Goal: Information Seeking & Learning: Find specific fact

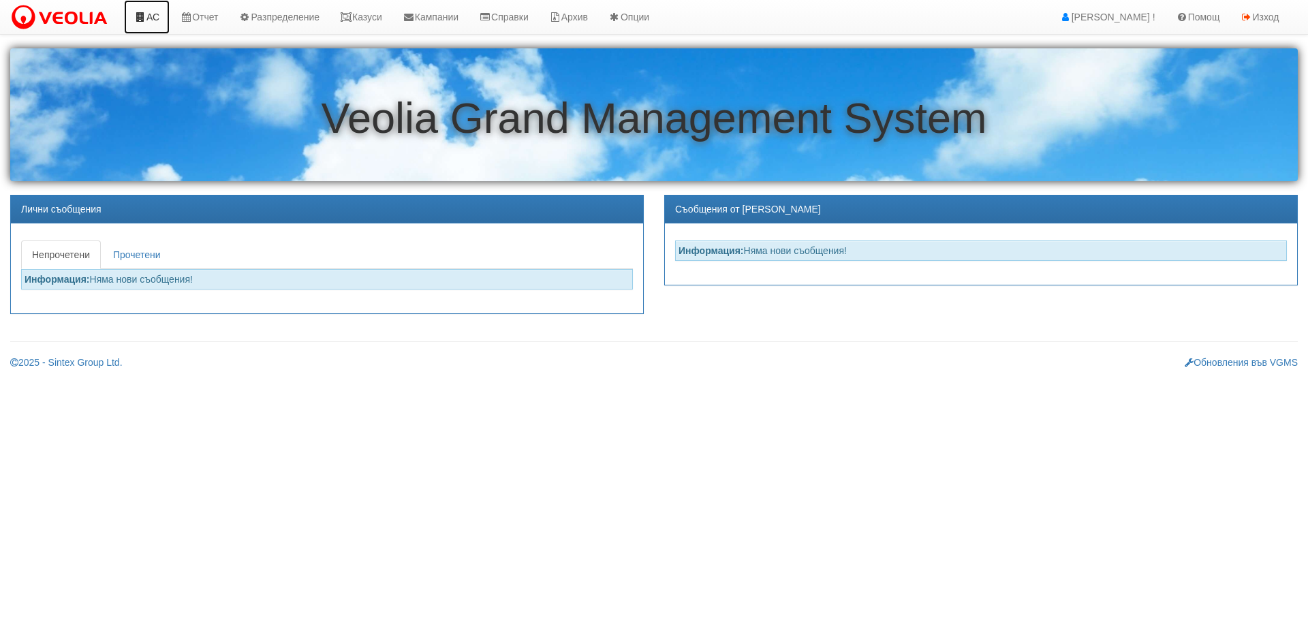
click at [149, 16] on link "АС" at bounding box center [147, 17] width 46 height 34
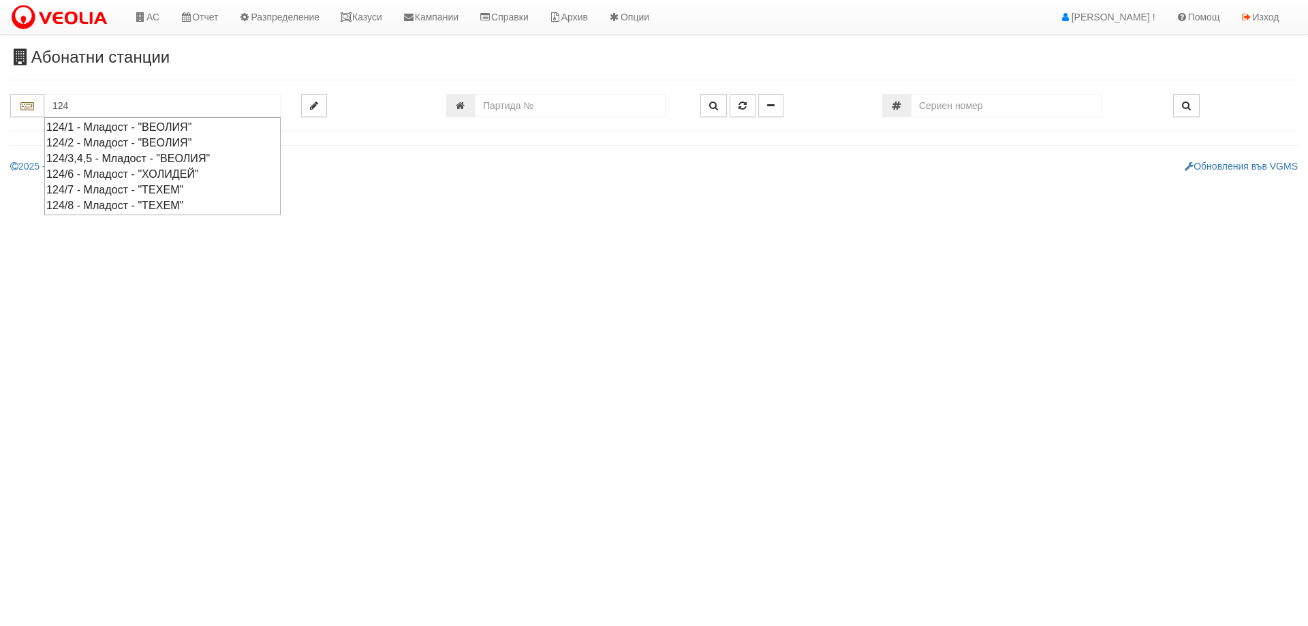
click at [110, 157] on div "124/3,4,5 - Младост - "ВЕОЛИЯ"" at bounding box center [162, 159] width 232 height 16
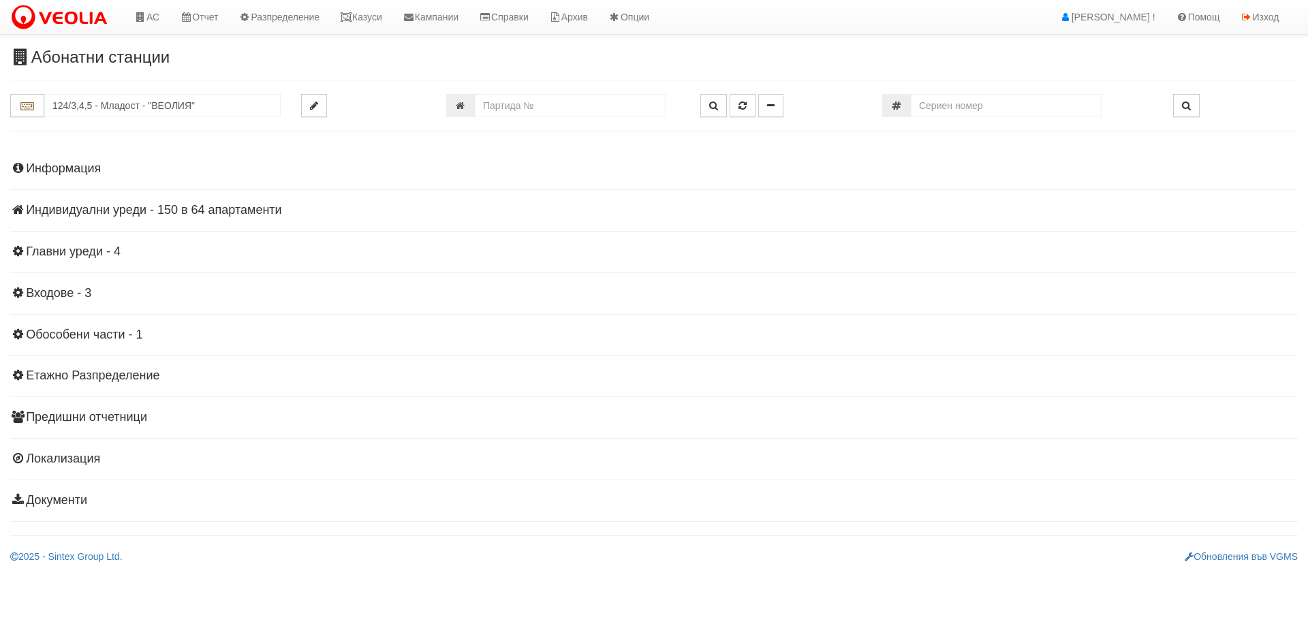
click at [155, 212] on h4 "Индивидуални уреди - 150 в 64 апартаменти" at bounding box center [654, 211] width 1288 height 14
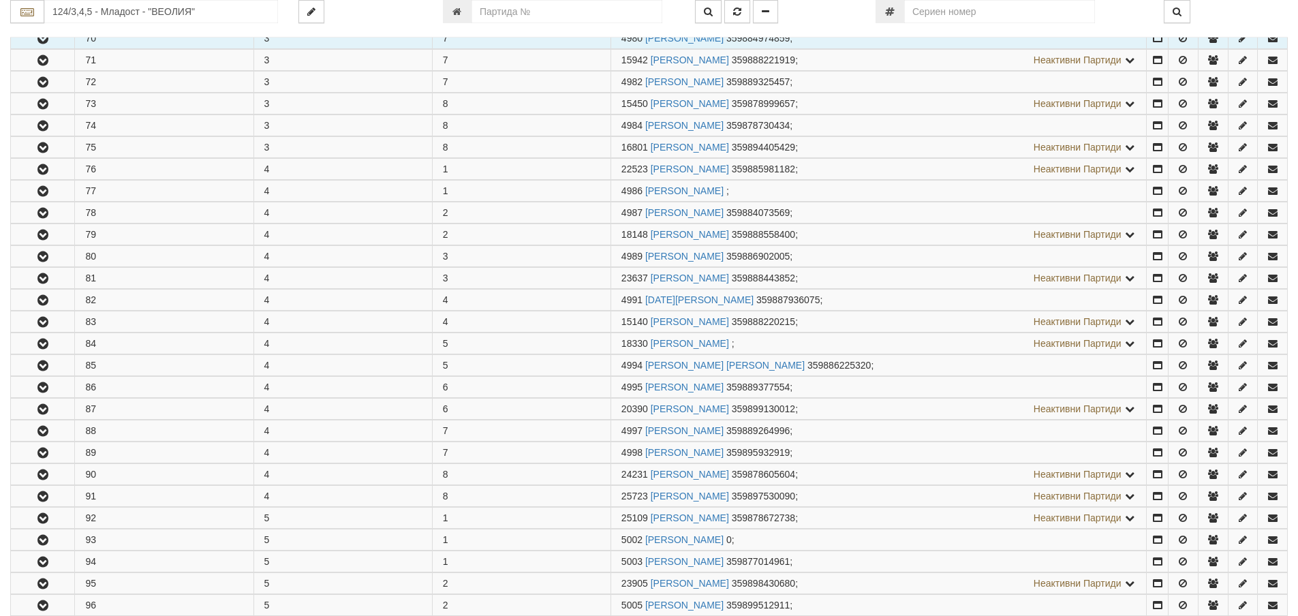
scroll to position [681, 0]
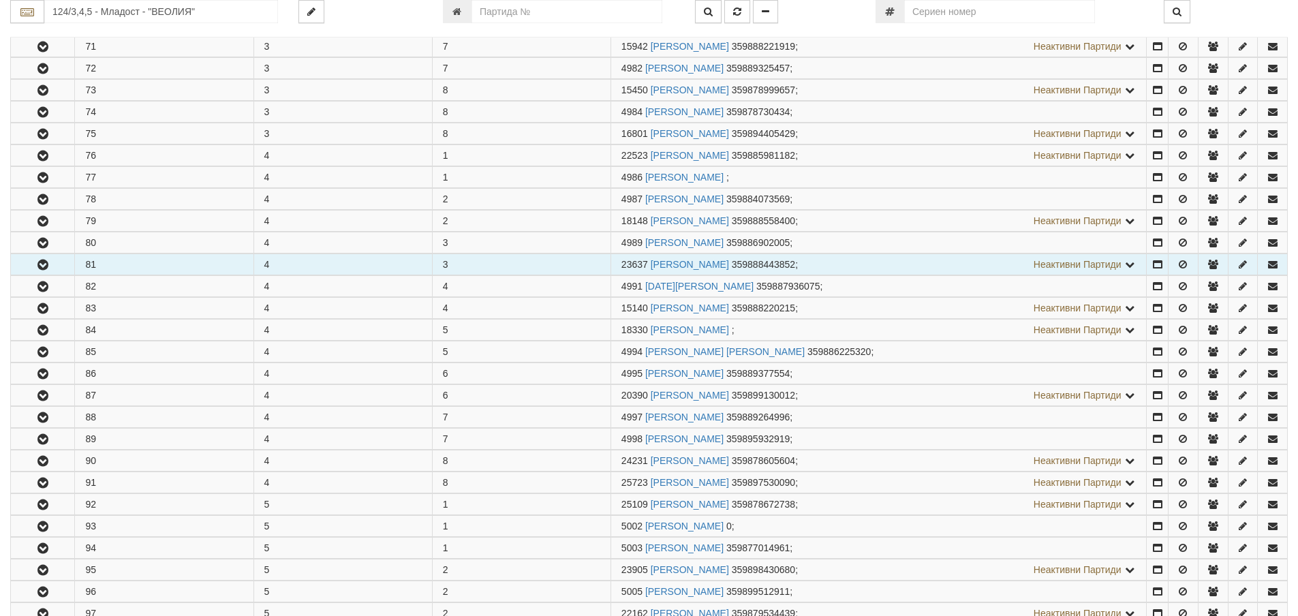
click at [40, 262] on icon "button" at bounding box center [43, 265] width 16 height 10
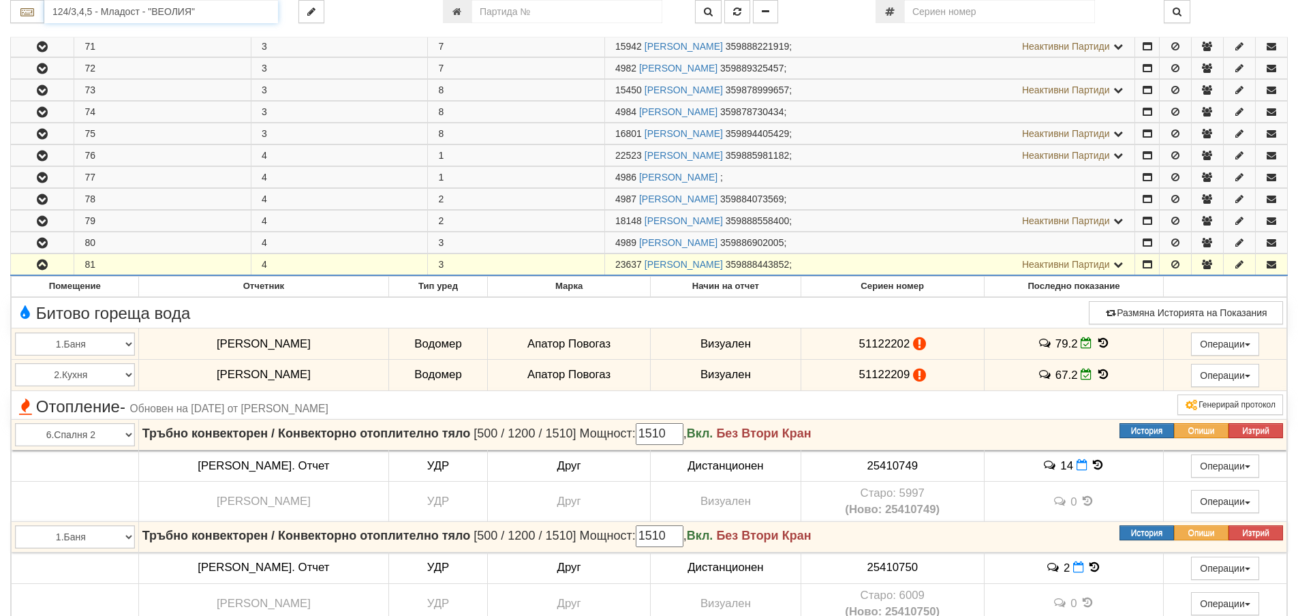
click at [96, 10] on input "124/3,4,5 - Младост - "ВЕОЛИЯ"" at bounding box center [161, 11] width 234 height 23
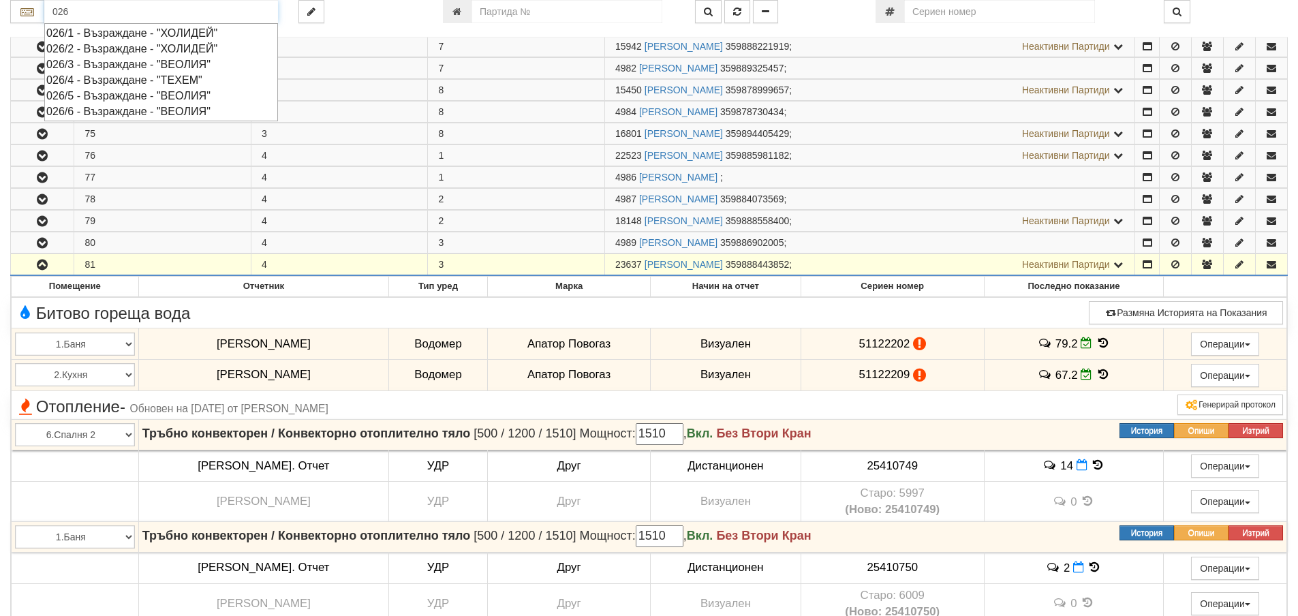
click at [104, 108] on div "026/6 - Възраждане - "ВЕОЛИЯ"" at bounding box center [161, 112] width 230 height 16
type input "026/6 - Възраждане - "ВЕОЛИЯ""
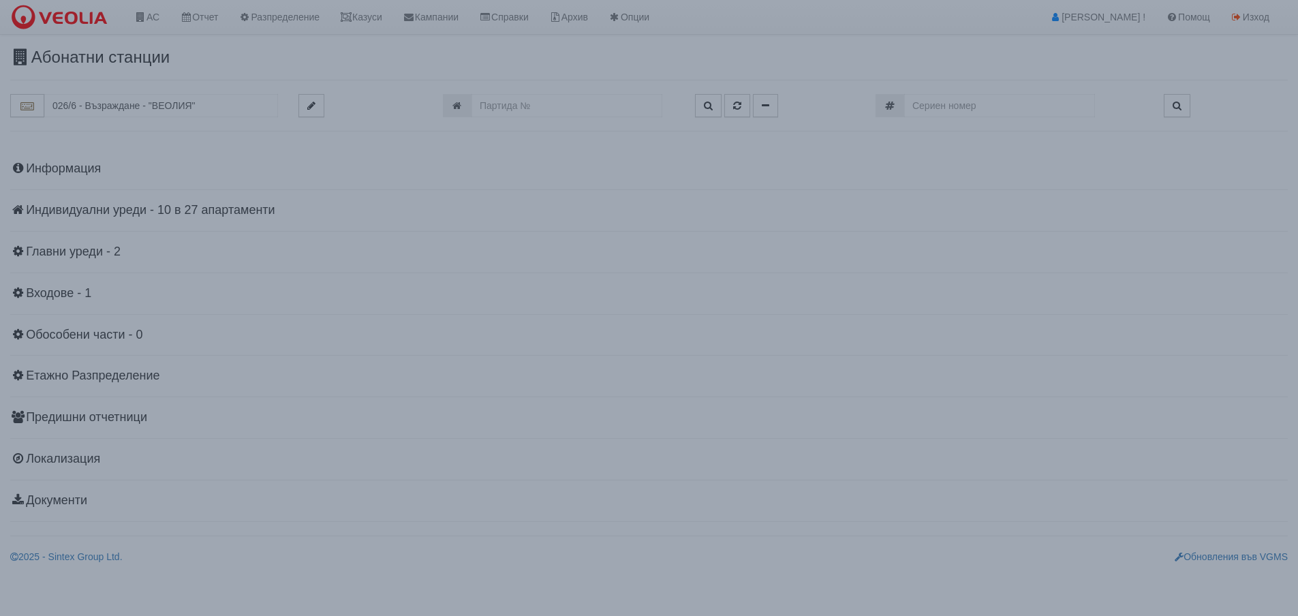
scroll to position [0, 0]
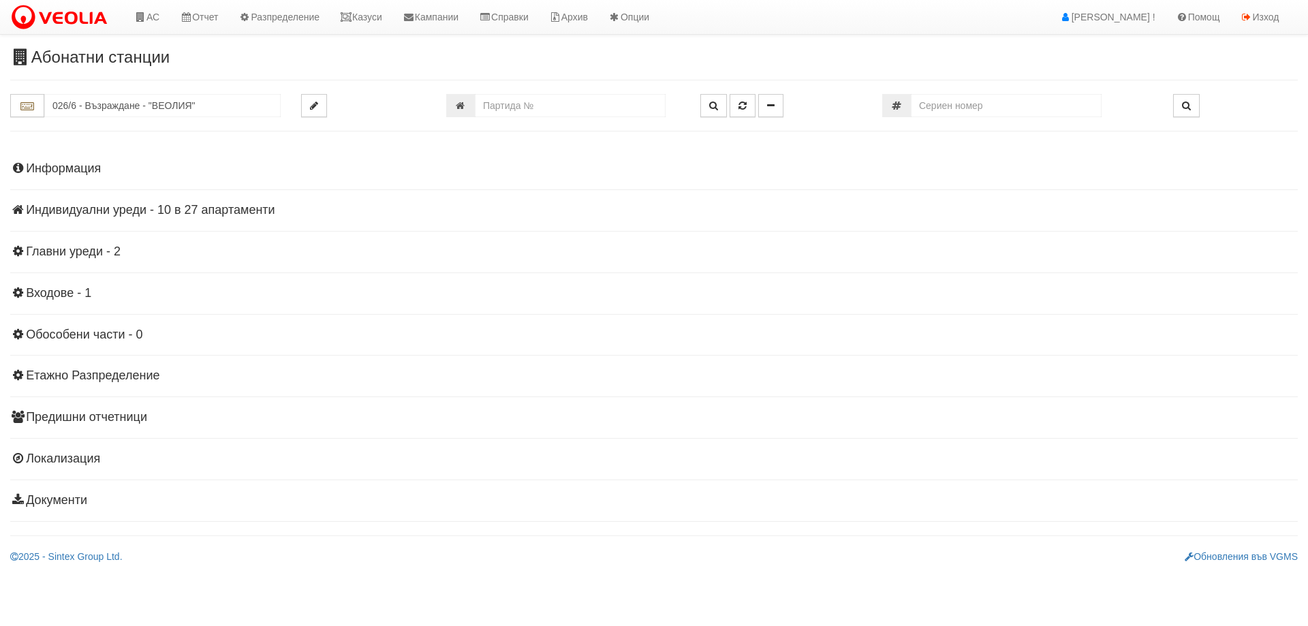
click at [59, 211] on h4 "Индивидуални уреди - 10 в 27 апартаменти" at bounding box center [654, 211] width 1288 height 14
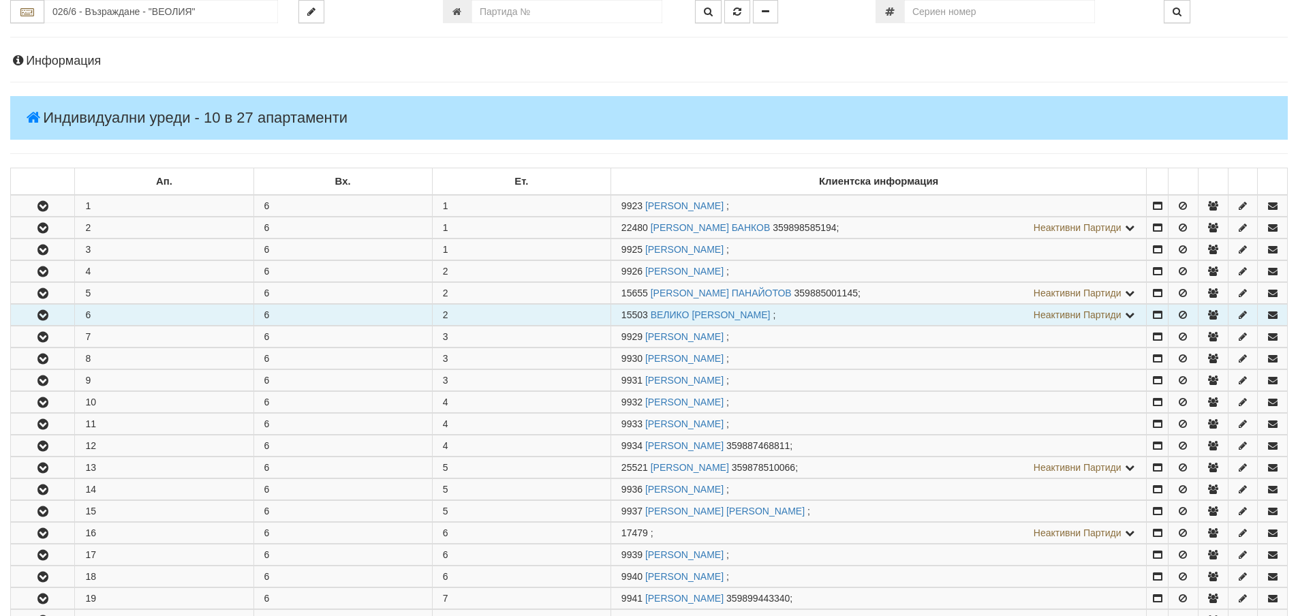
scroll to position [136, 0]
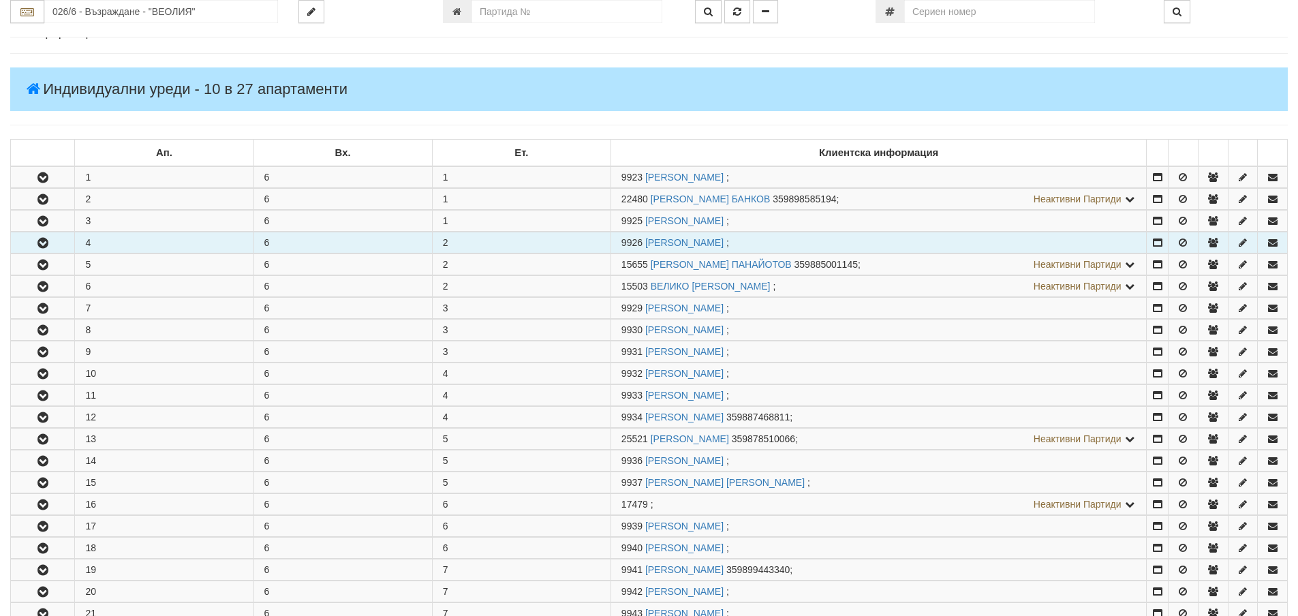
click at [37, 240] on icon "button" at bounding box center [43, 243] width 16 height 10
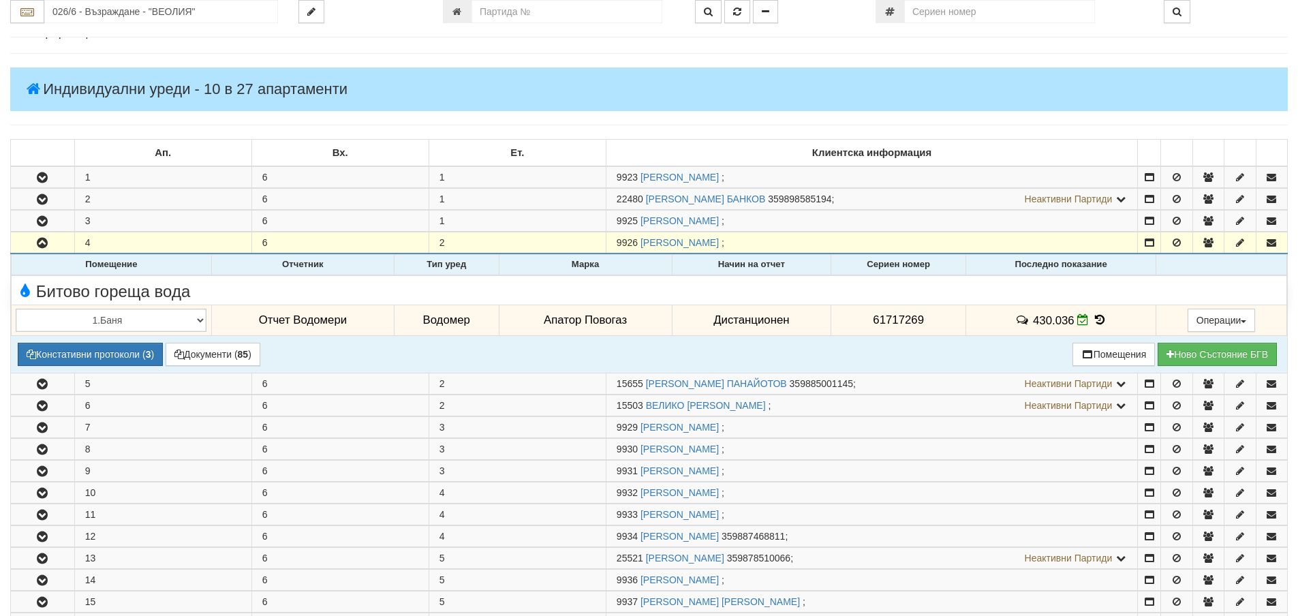
click at [1092, 315] on icon at bounding box center [1099, 320] width 15 height 12
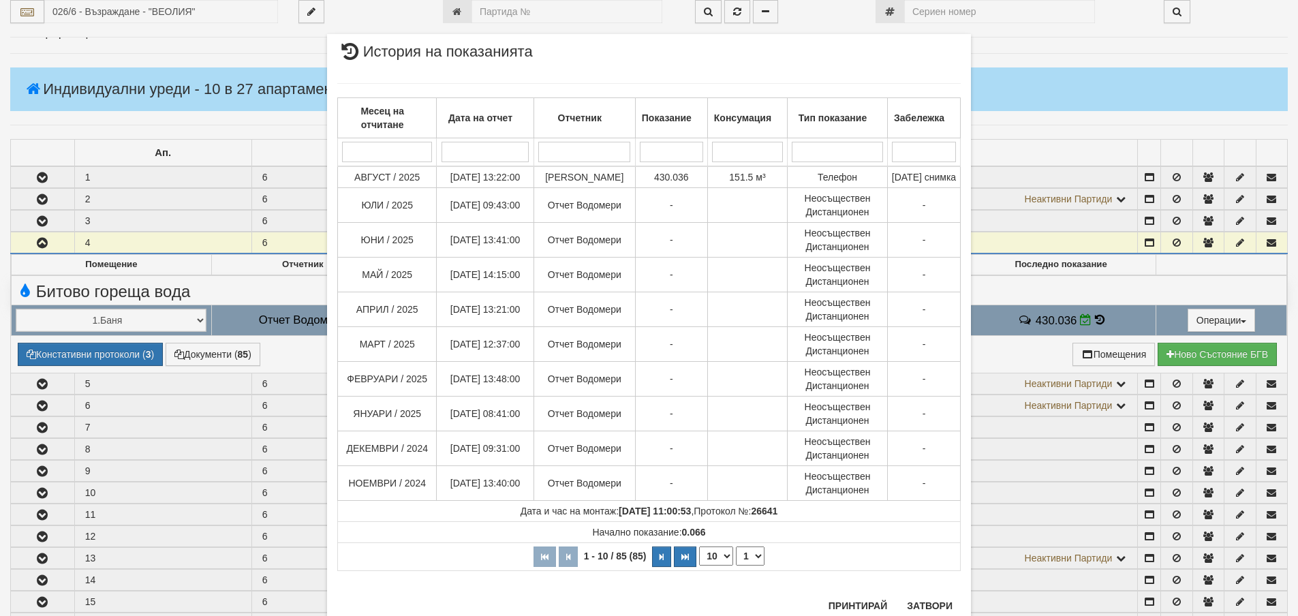
click at [723, 566] on select "10 20 30 40" at bounding box center [716, 555] width 34 height 19
select select "40"
click at [699, 566] on select "10 20 30 40" at bounding box center [716, 555] width 34 height 19
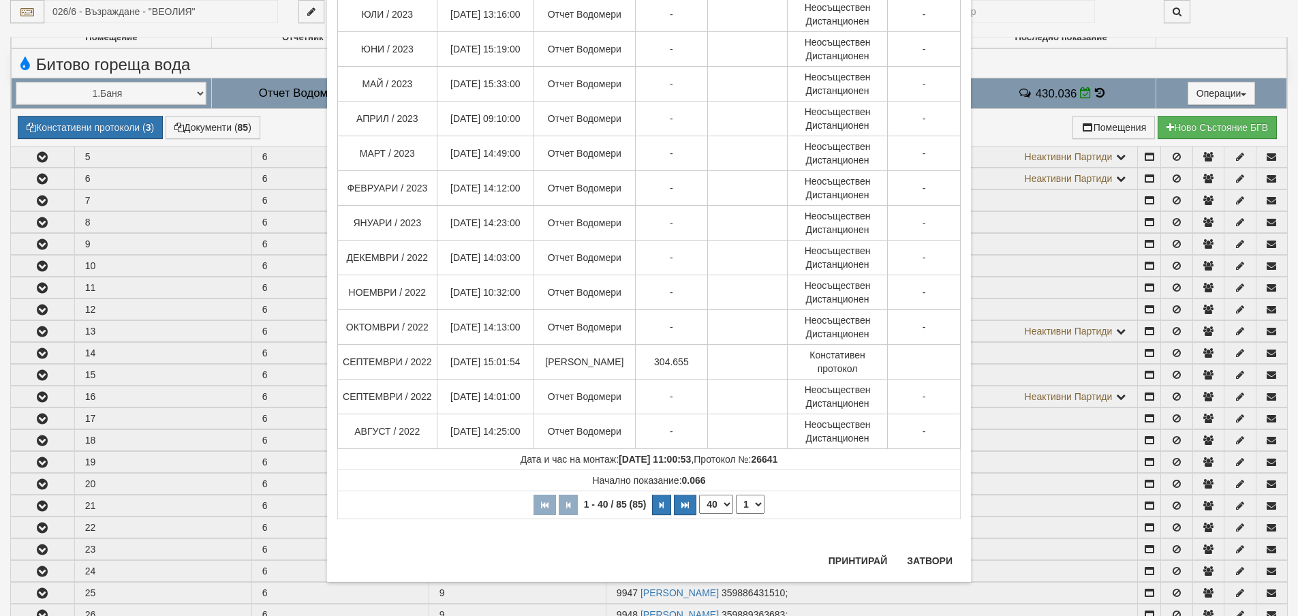
scroll to position [545, 0]
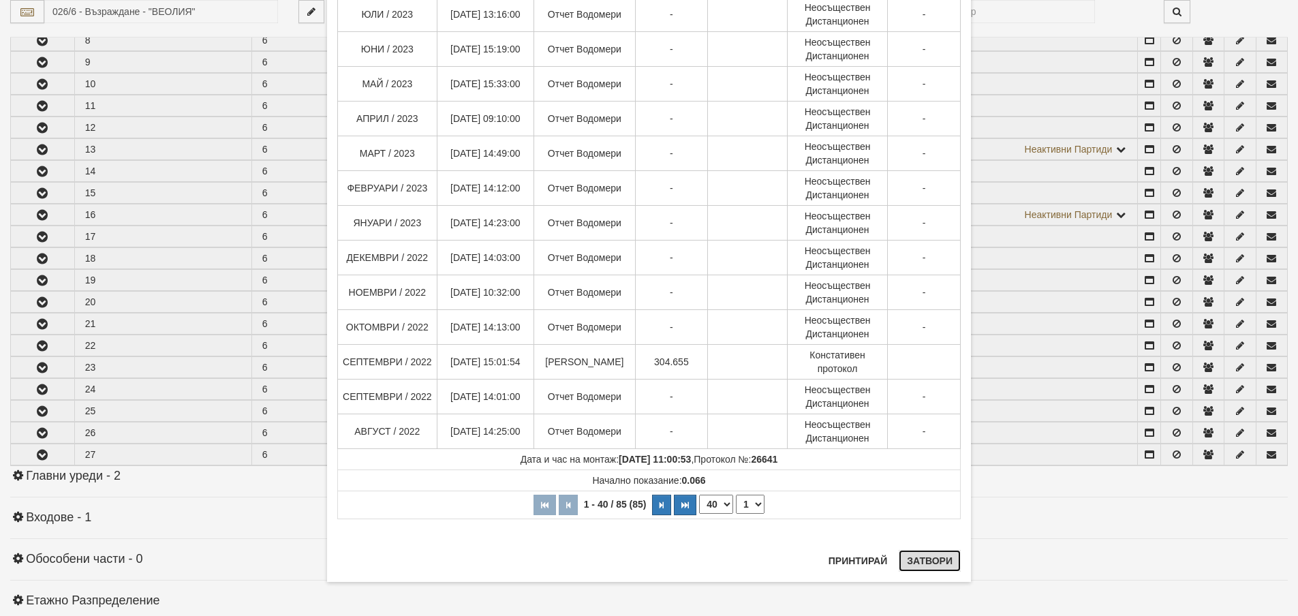
click at [921, 559] on button "Затвори" at bounding box center [930, 561] width 62 height 22
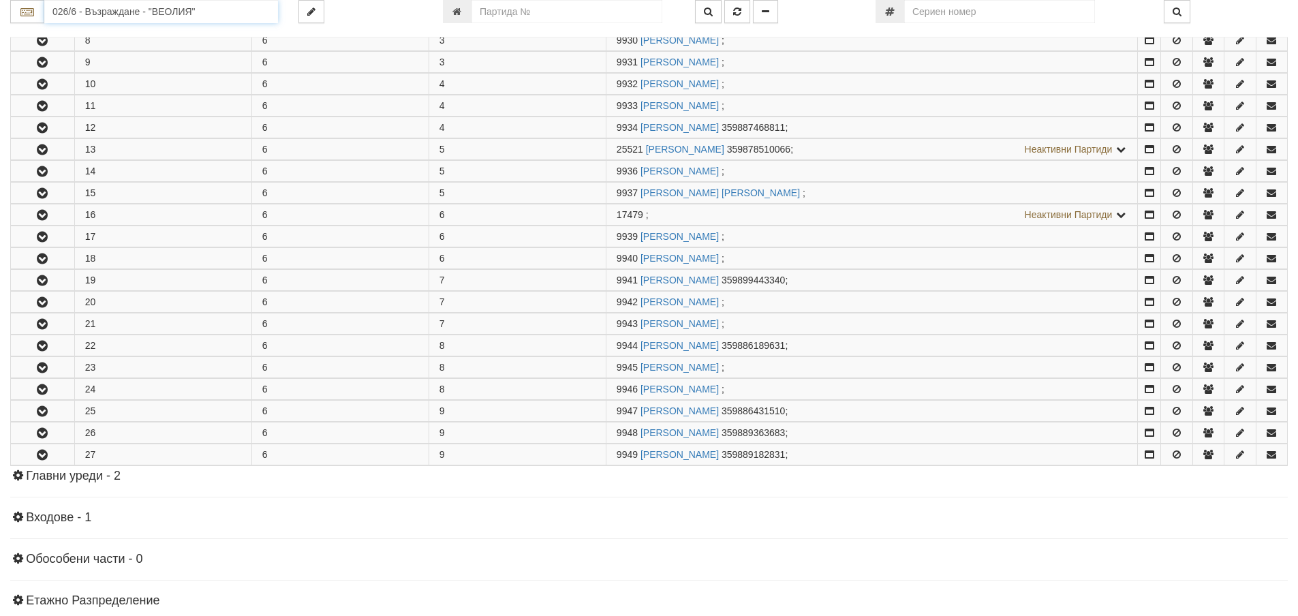
click at [89, 14] on input "026/6 - Възраждане - "ВЕОЛИЯ"" at bounding box center [161, 11] width 234 height 23
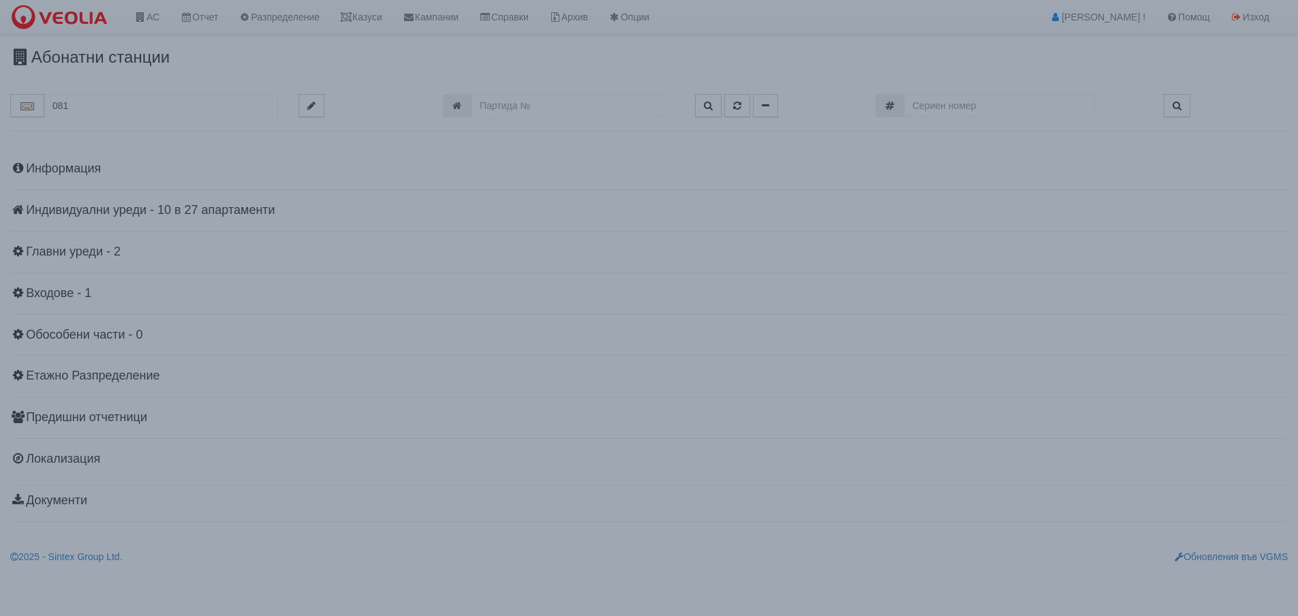
scroll to position [0, 0]
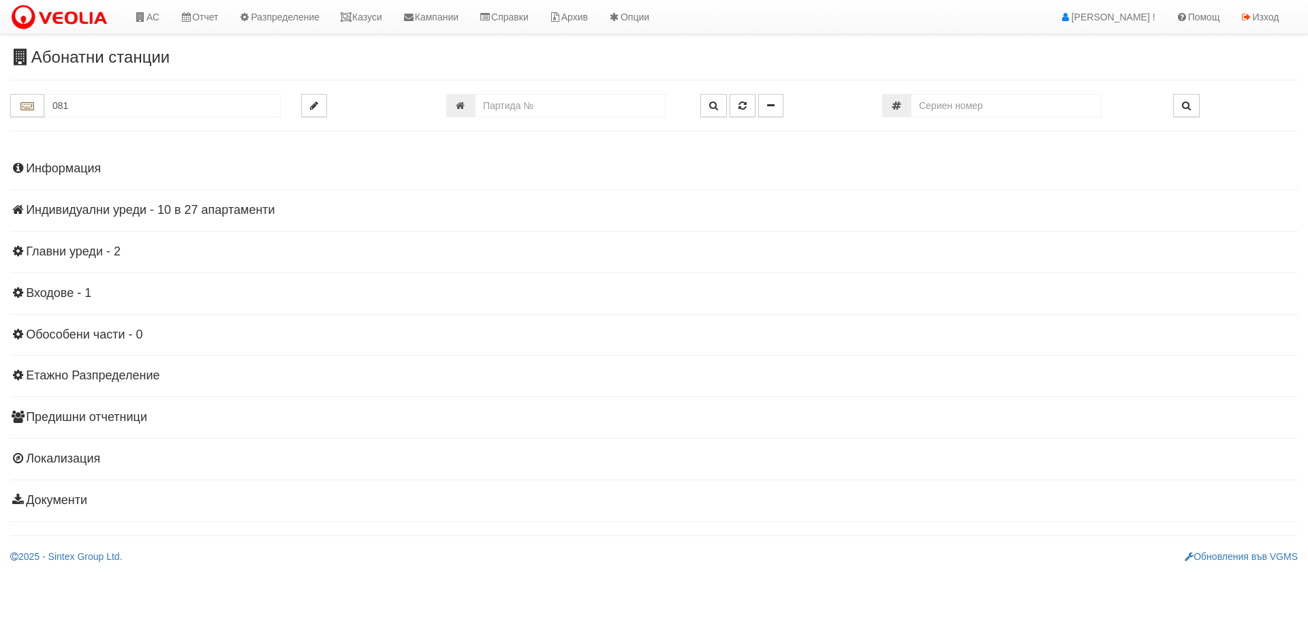
click at [53, 211] on h4 "Индивидуални уреди - 10 в 27 апартаменти" at bounding box center [654, 211] width 1288 height 14
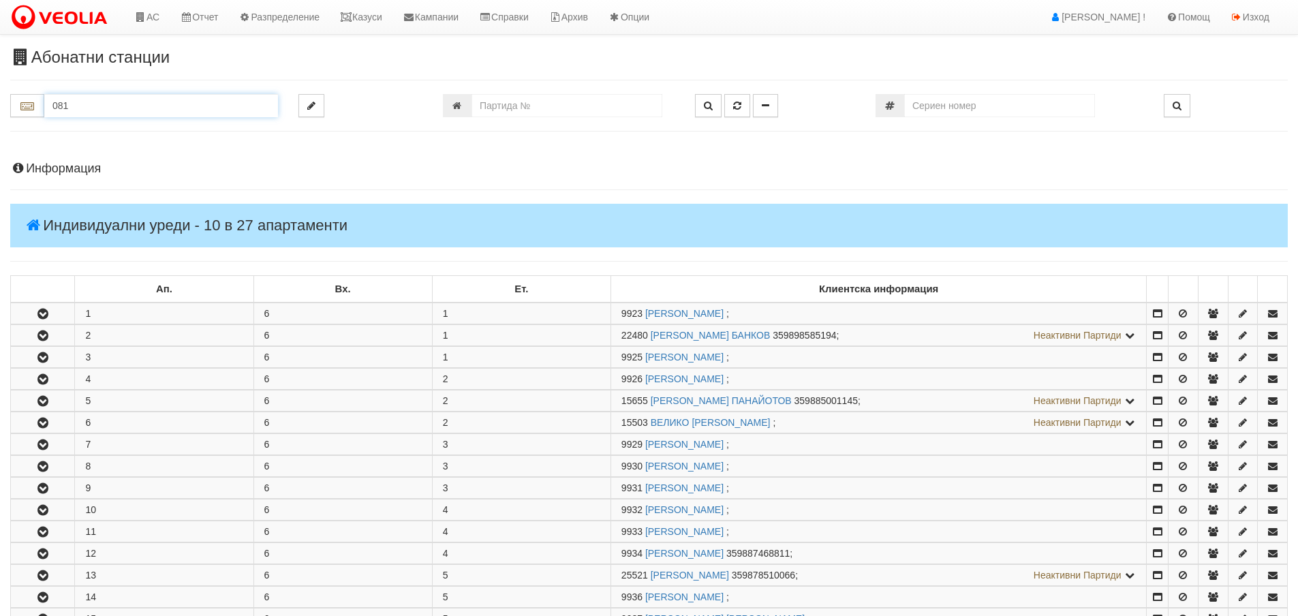
click at [78, 105] on input "081" at bounding box center [161, 105] width 234 height 23
click at [69, 129] on div "081/1 - Трошево - "ВЕОЛИЯ"" at bounding box center [161, 127] width 230 height 16
type input "081/1 - Трошево - "ВЕОЛИЯ""
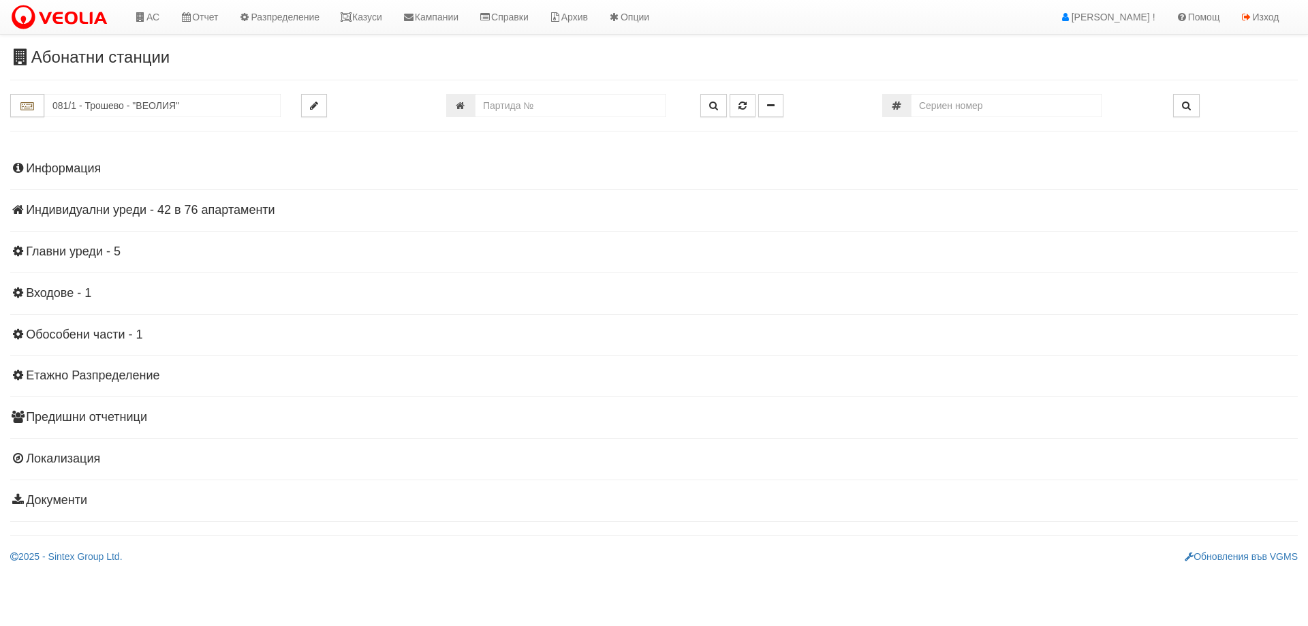
click at [123, 206] on h4 "Индивидуални уреди - 42 в 76 апартаменти" at bounding box center [654, 211] width 1288 height 14
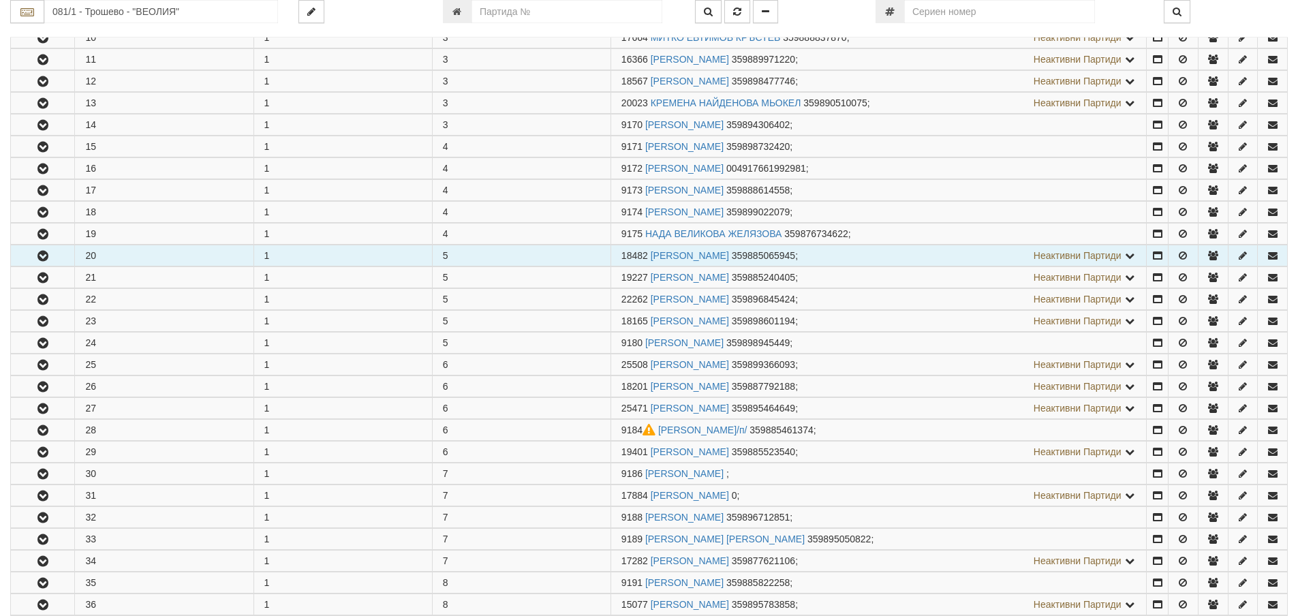
scroll to position [477, 0]
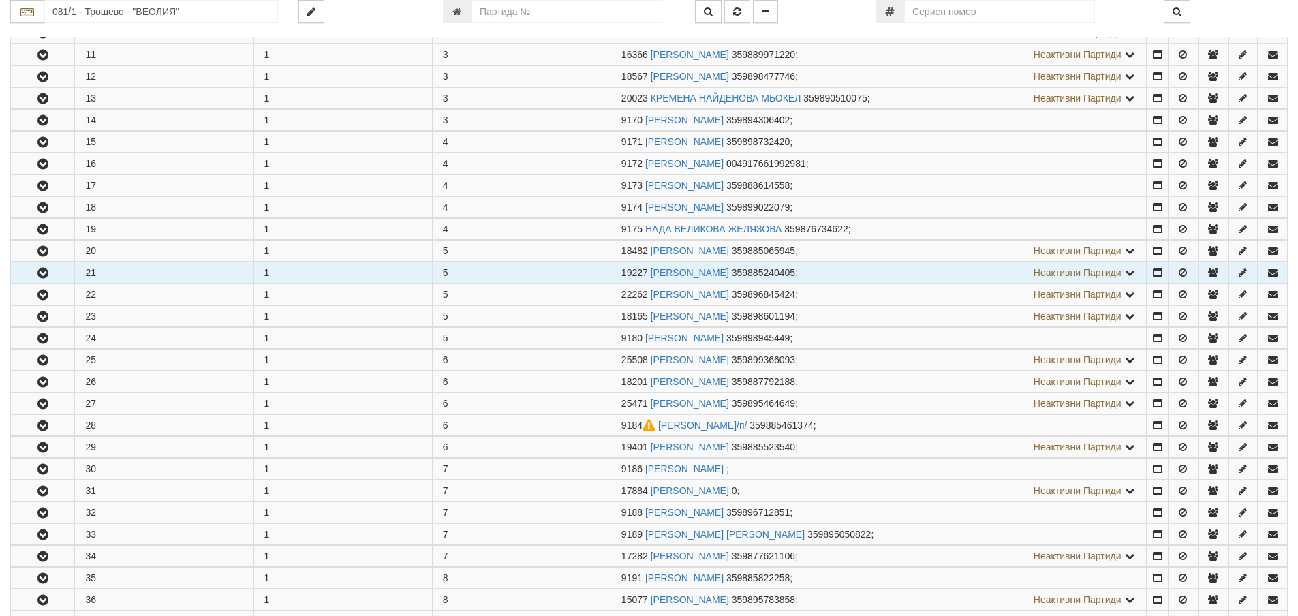
click at [37, 273] on icon "button" at bounding box center [43, 273] width 16 height 10
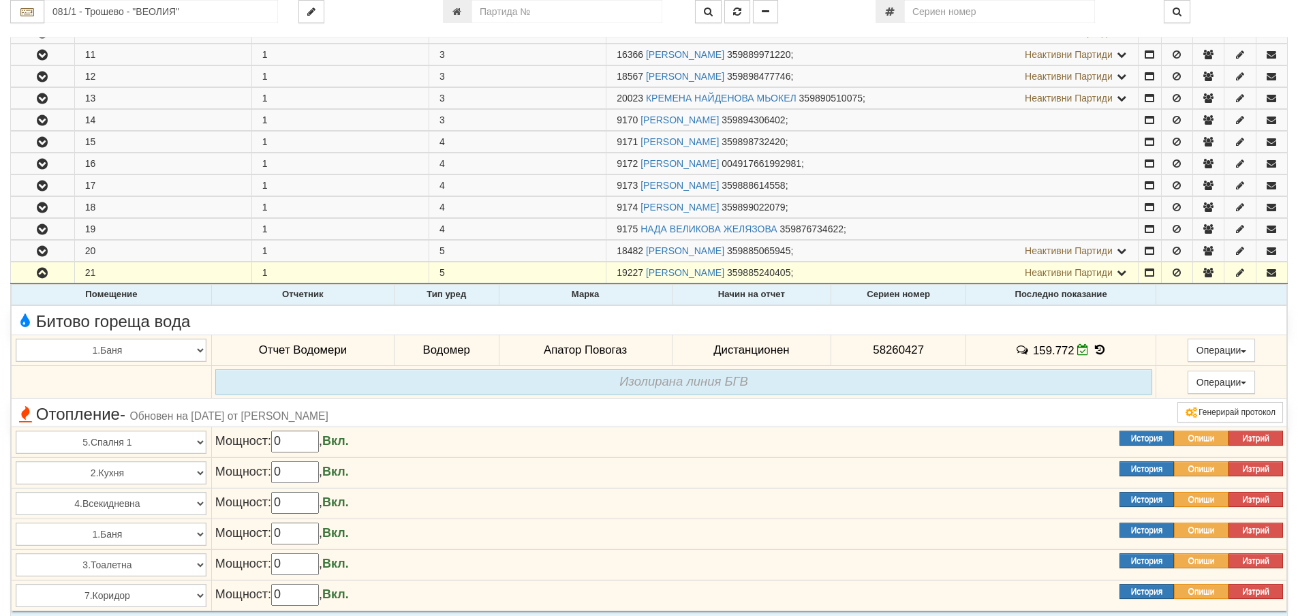
click at [1094, 349] on icon at bounding box center [1099, 350] width 15 height 12
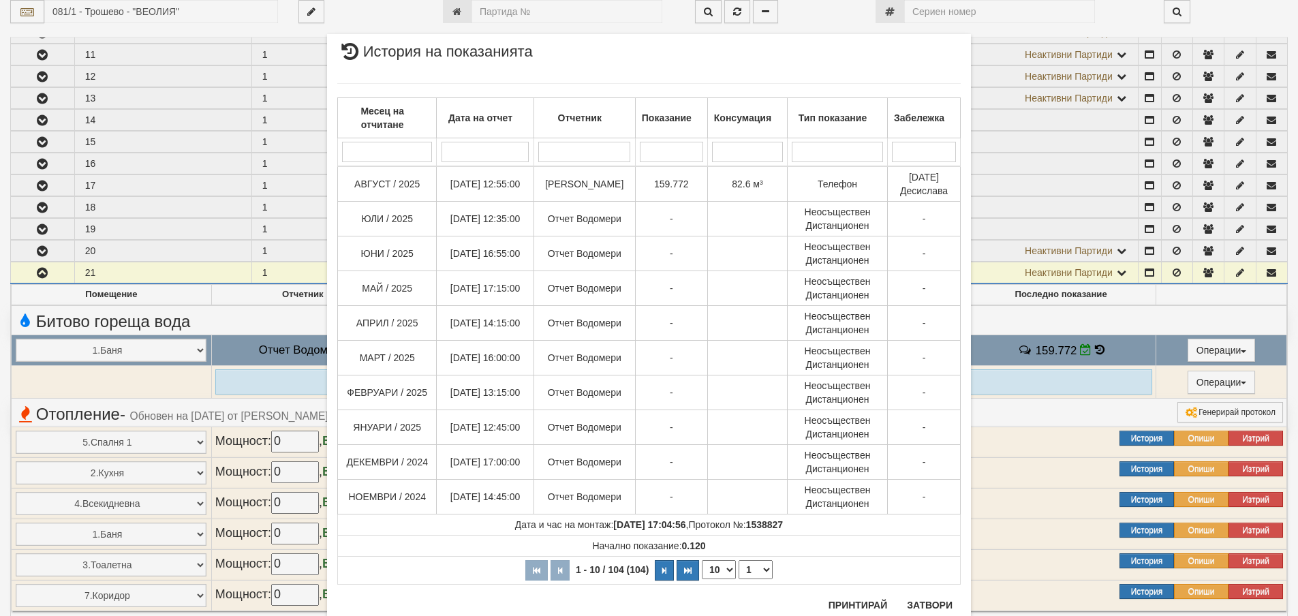
click at [727, 569] on select "10 20 30 40" at bounding box center [719, 569] width 34 height 19
select select "40"
click at [702, 579] on select "10 20 30 40" at bounding box center [719, 569] width 34 height 19
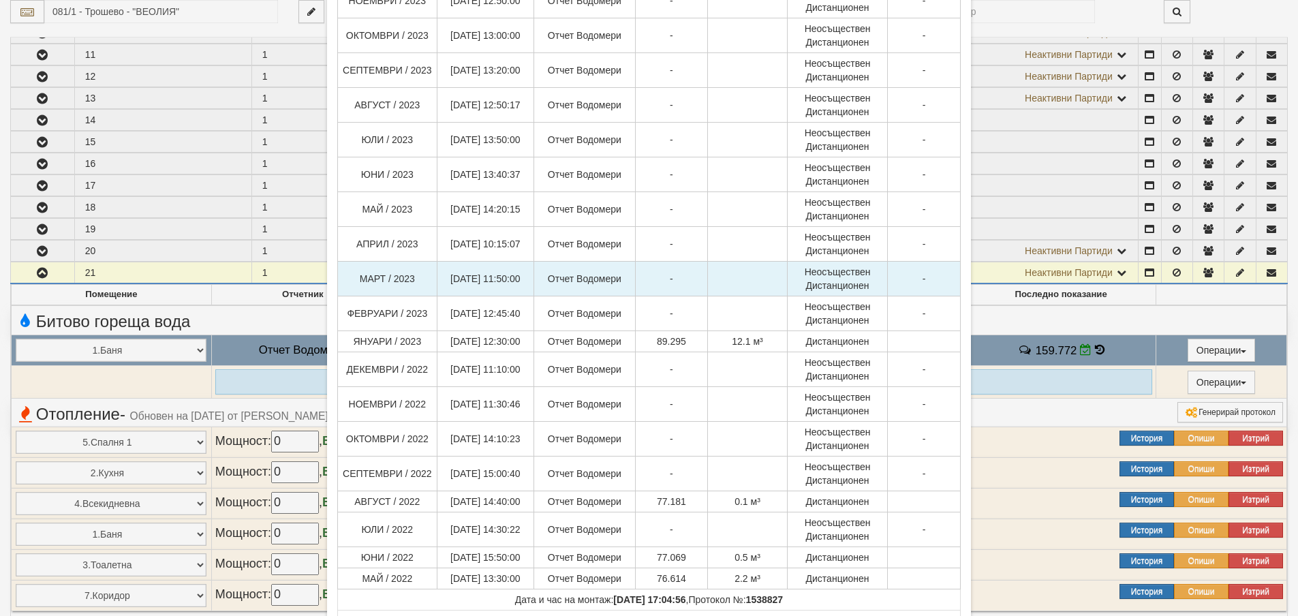
scroll to position [1040, 0]
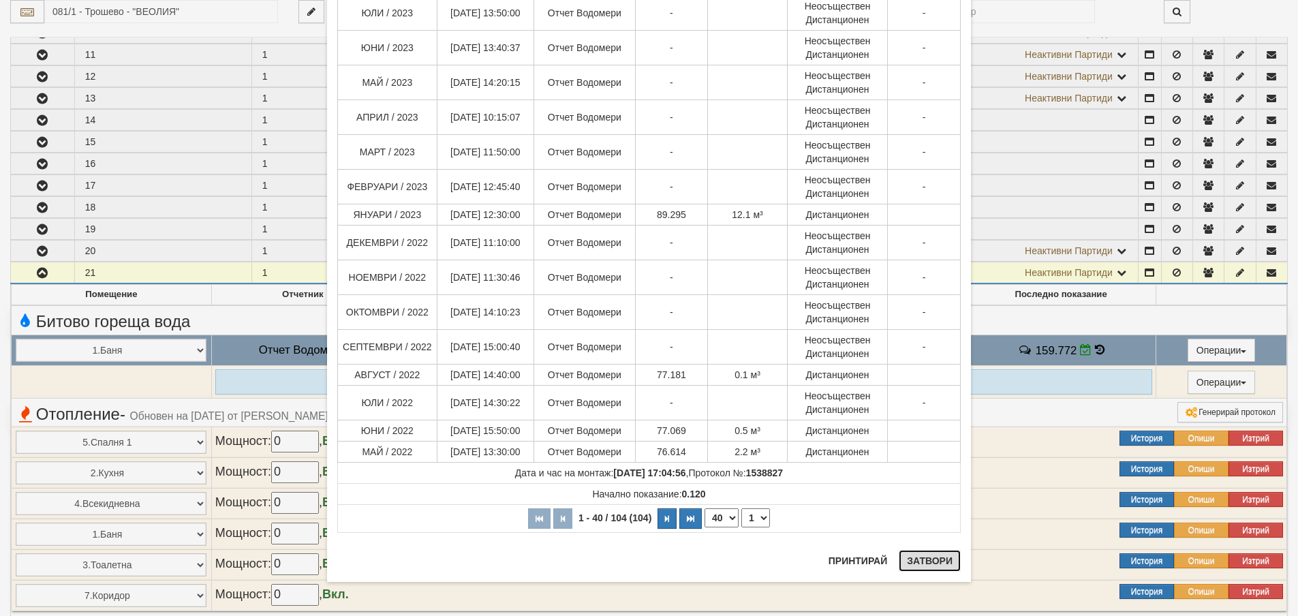
click at [923, 557] on button "Затвори" at bounding box center [930, 561] width 62 height 22
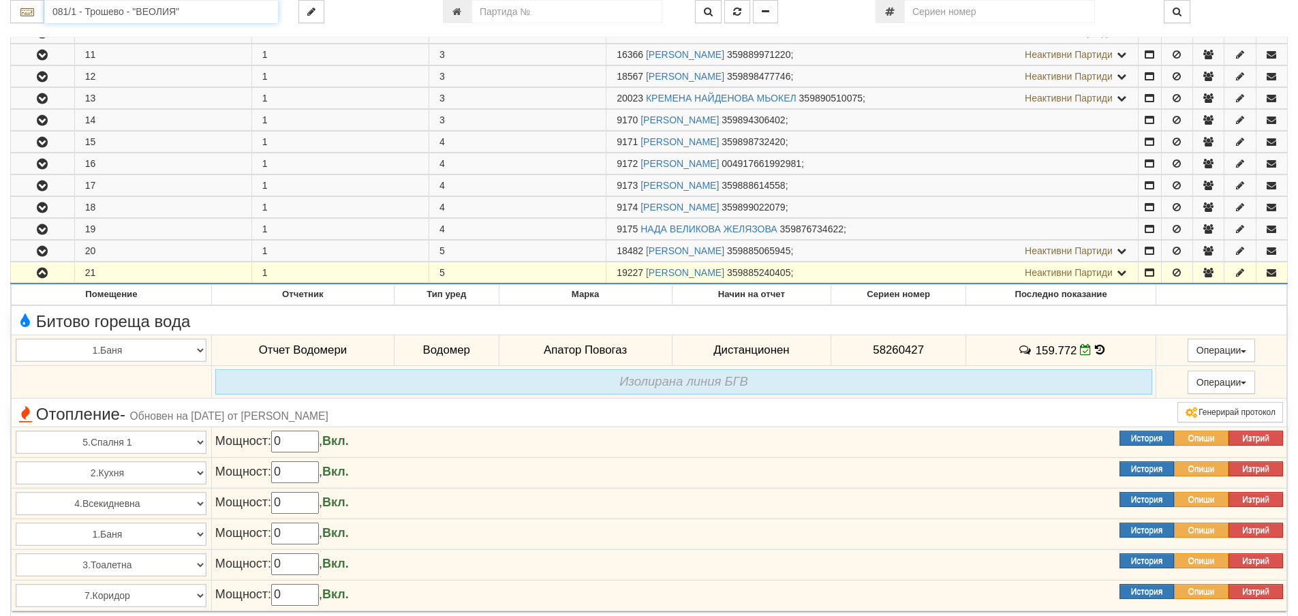
click at [101, 16] on input "081/1 - Трошево - "ВЕОЛИЯ"" at bounding box center [161, 11] width 234 height 23
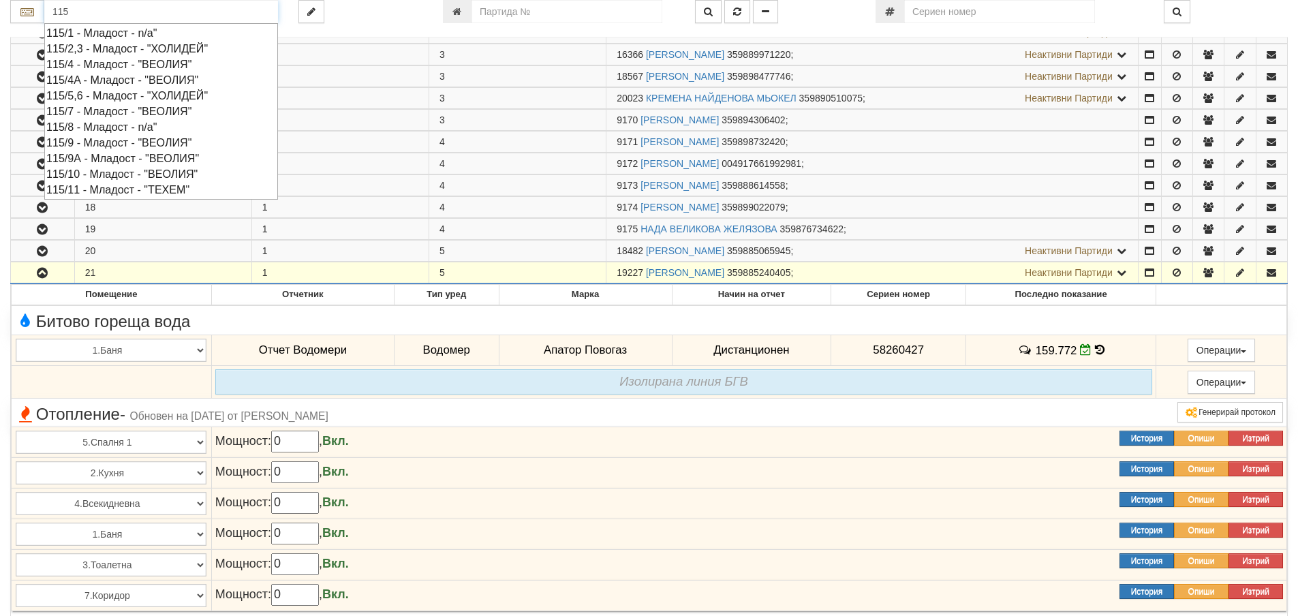
click at [100, 142] on div "115/9 - Младост - "ВЕОЛИЯ"" at bounding box center [161, 143] width 230 height 16
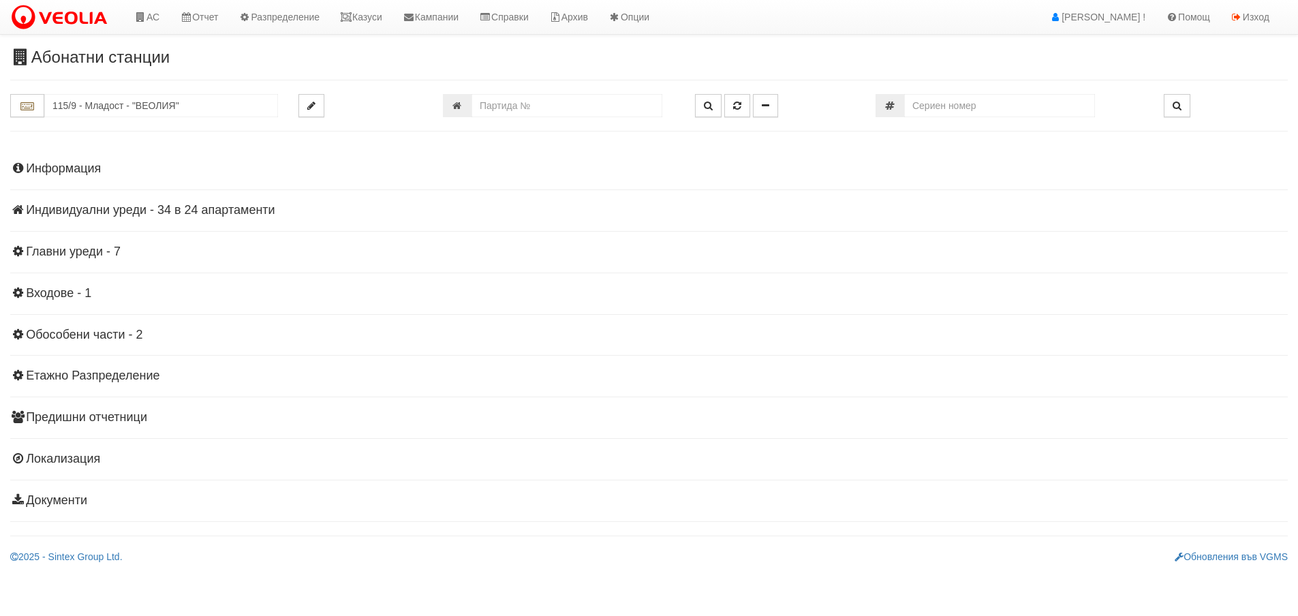
scroll to position [0, 0]
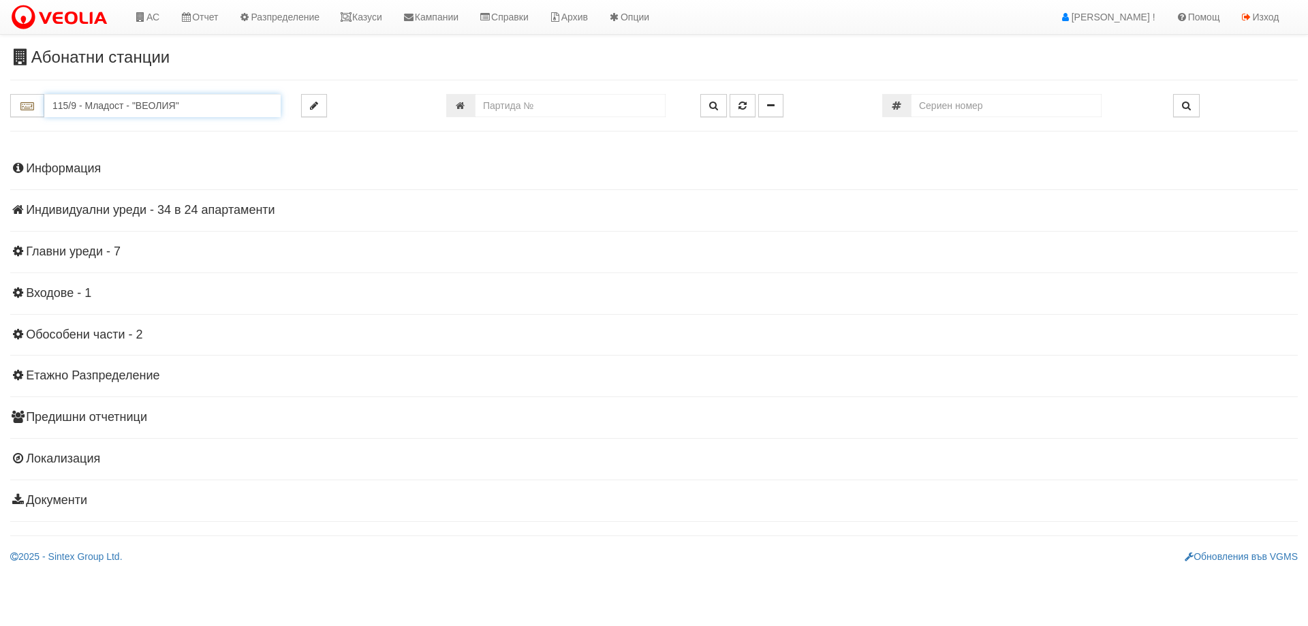
click at [91, 107] on input "115/9 - Младост - "ВЕОЛИЯ"" at bounding box center [162, 105] width 236 height 23
click at [93, 106] on input "115/9 - Младост - "ВЕОЛИЯ"" at bounding box center [162, 105] width 236 height 23
click at [87, 214] on h4 "Индивидуални уреди - 34 в 24 апартаменти" at bounding box center [654, 211] width 1288 height 14
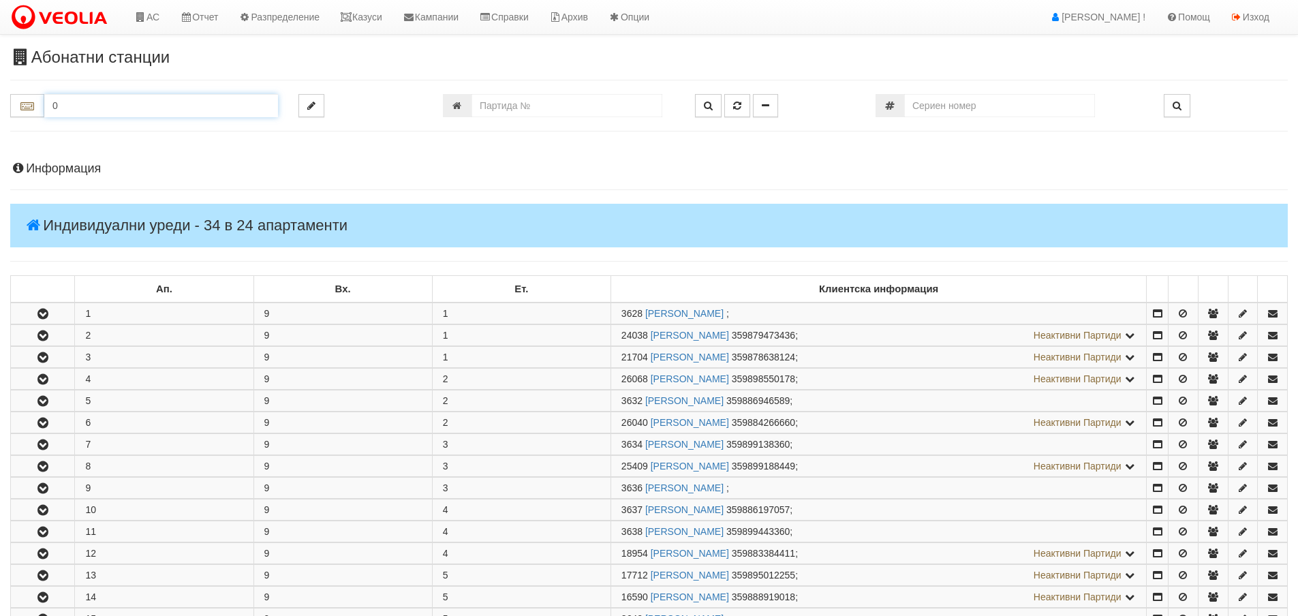
click at [69, 104] on input "0" at bounding box center [161, 105] width 234 height 23
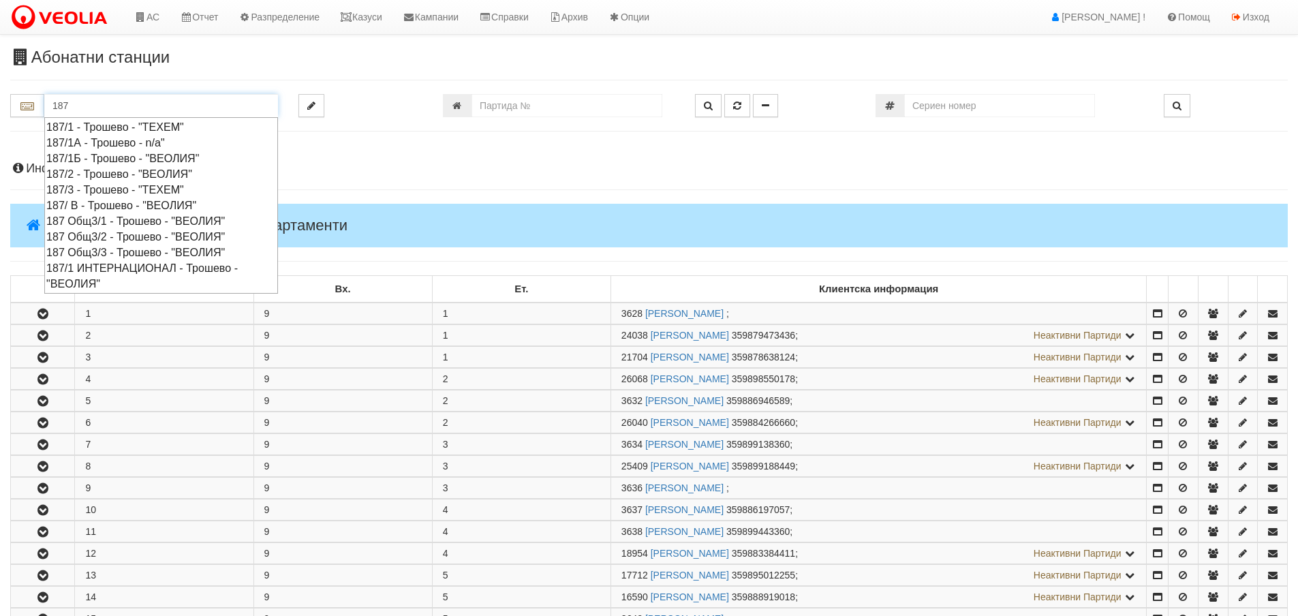
click at [155, 220] on div "187 Общ3/1 - Трошево - "ВЕОЛИЯ"" at bounding box center [161, 221] width 230 height 16
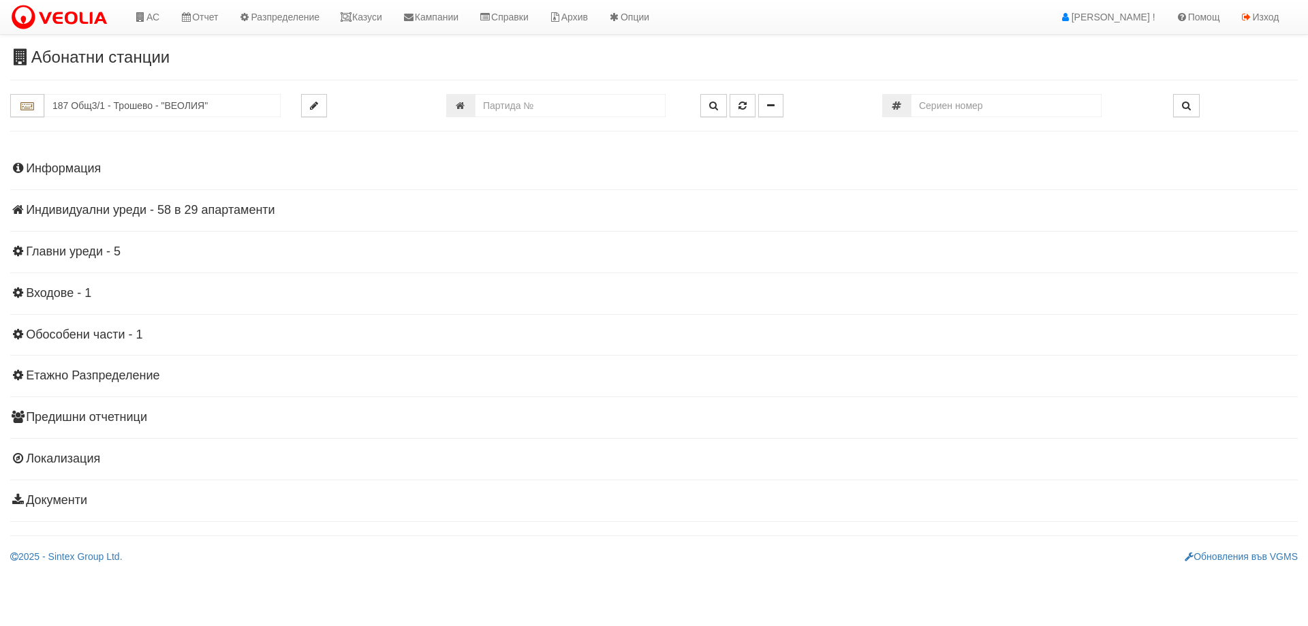
click at [208, 210] on h4 "Индивидуални уреди - 58 в 29 апартаменти" at bounding box center [654, 211] width 1288 height 14
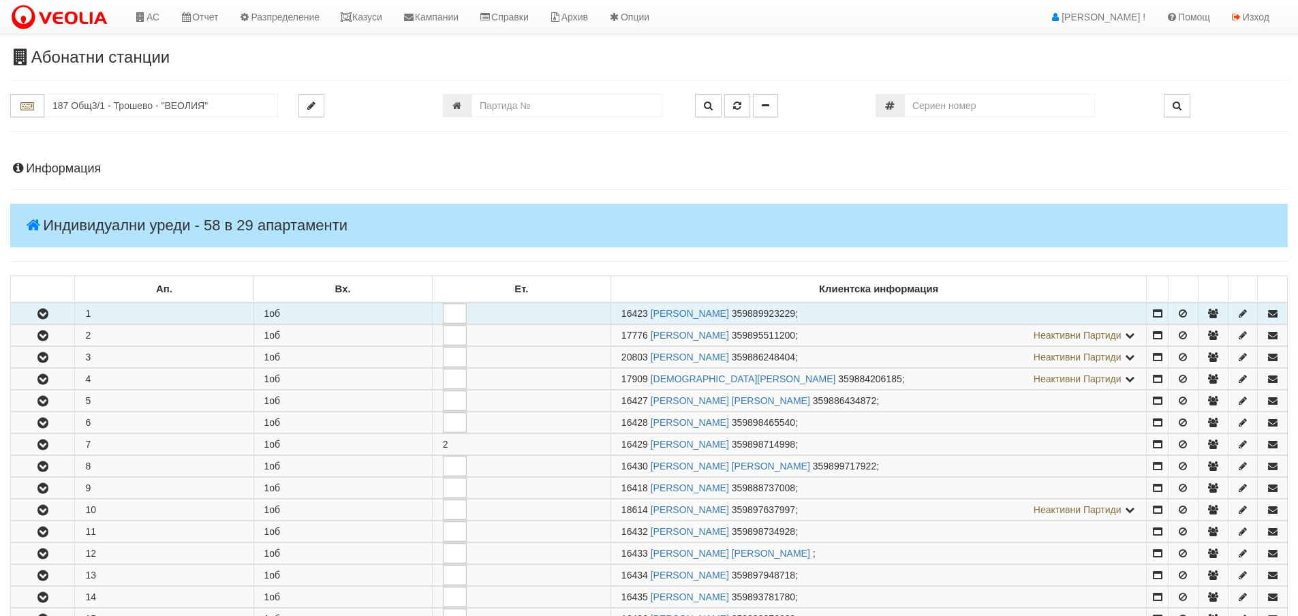
click at [46, 311] on icon "button" at bounding box center [43, 314] width 16 height 10
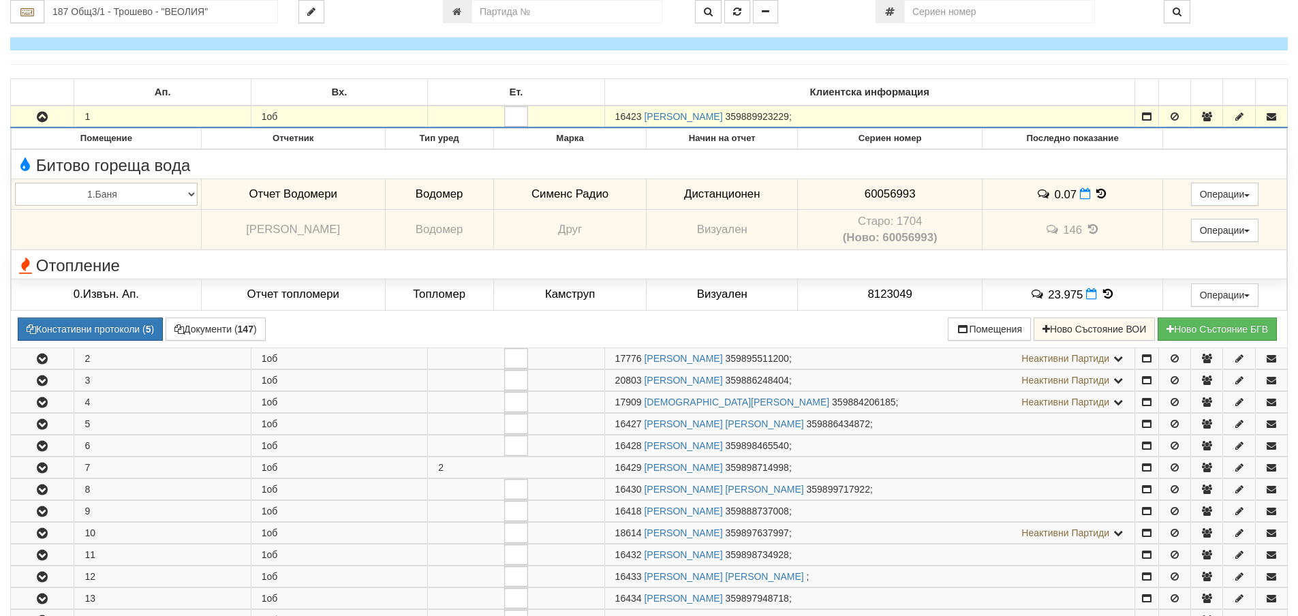
scroll to position [189, 0]
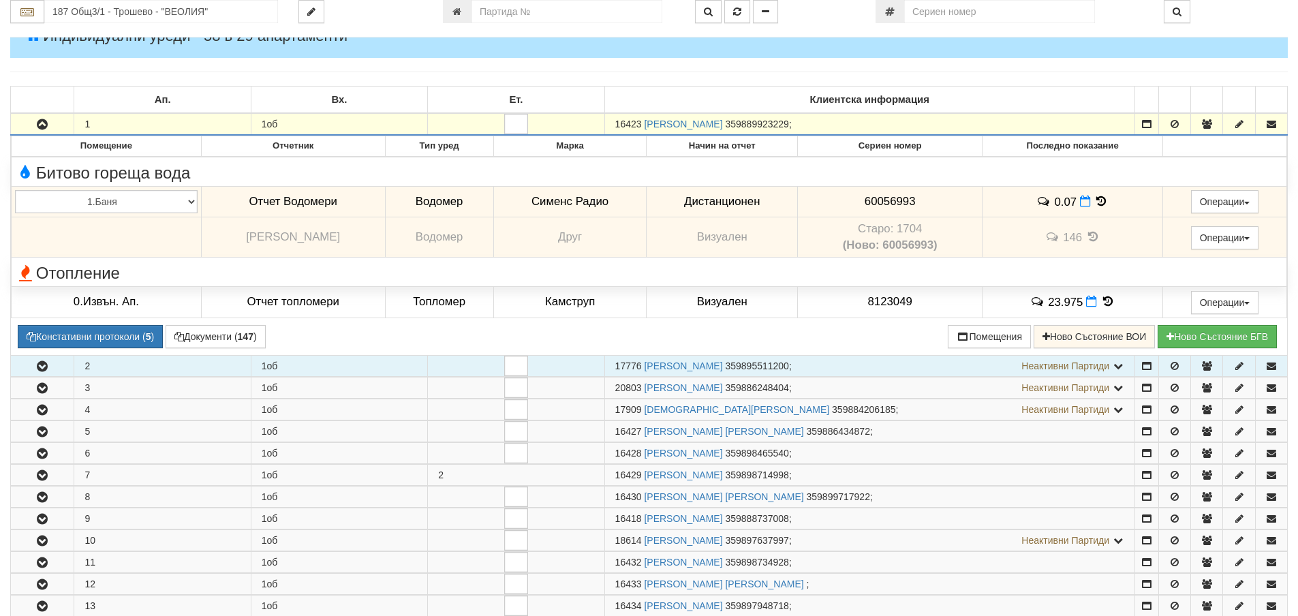
click at [41, 364] on icon "button" at bounding box center [42, 367] width 16 height 10
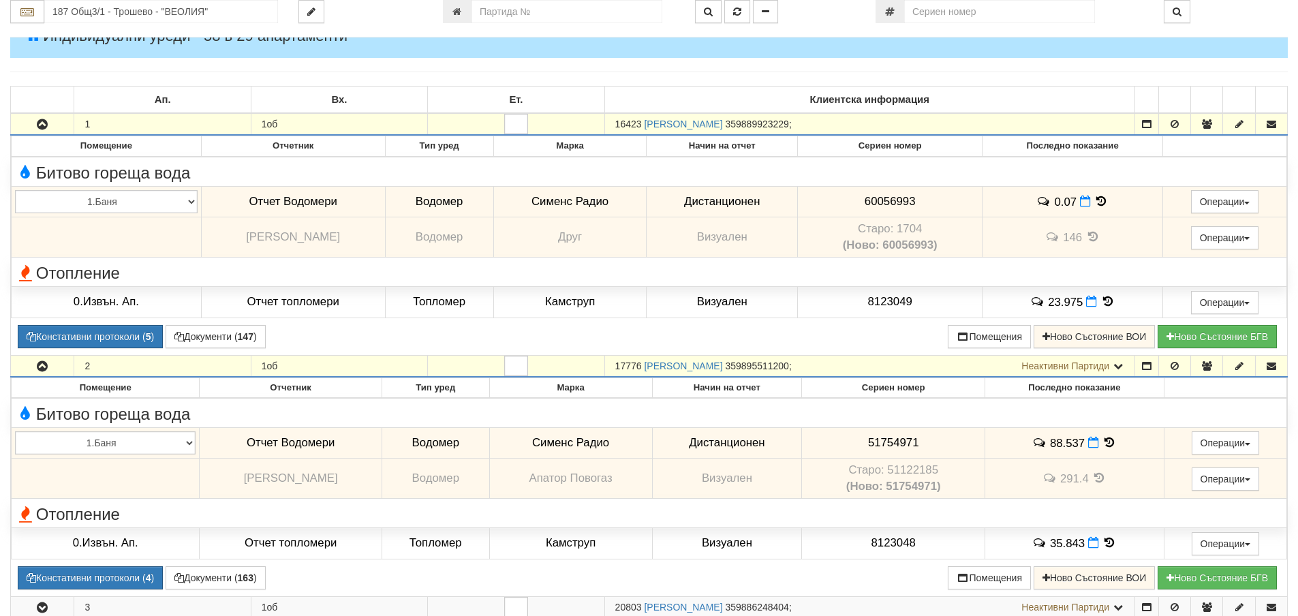
click at [40, 121] on icon "button" at bounding box center [42, 125] width 16 height 10
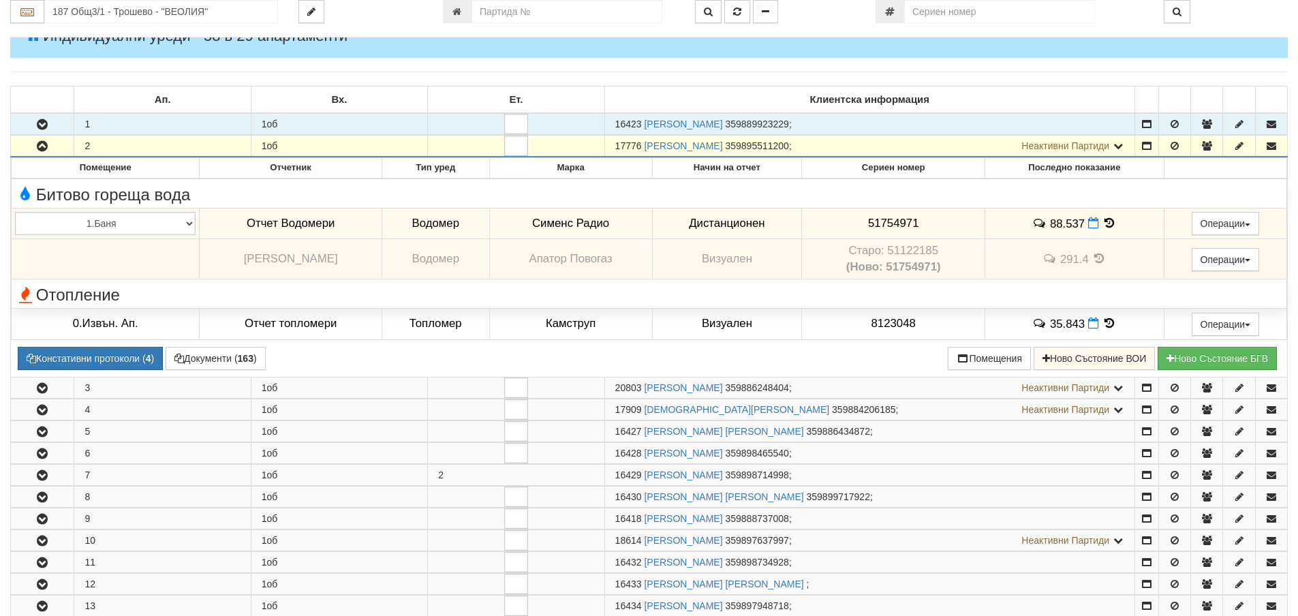
click at [46, 148] on icon "button" at bounding box center [42, 147] width 16 height 10
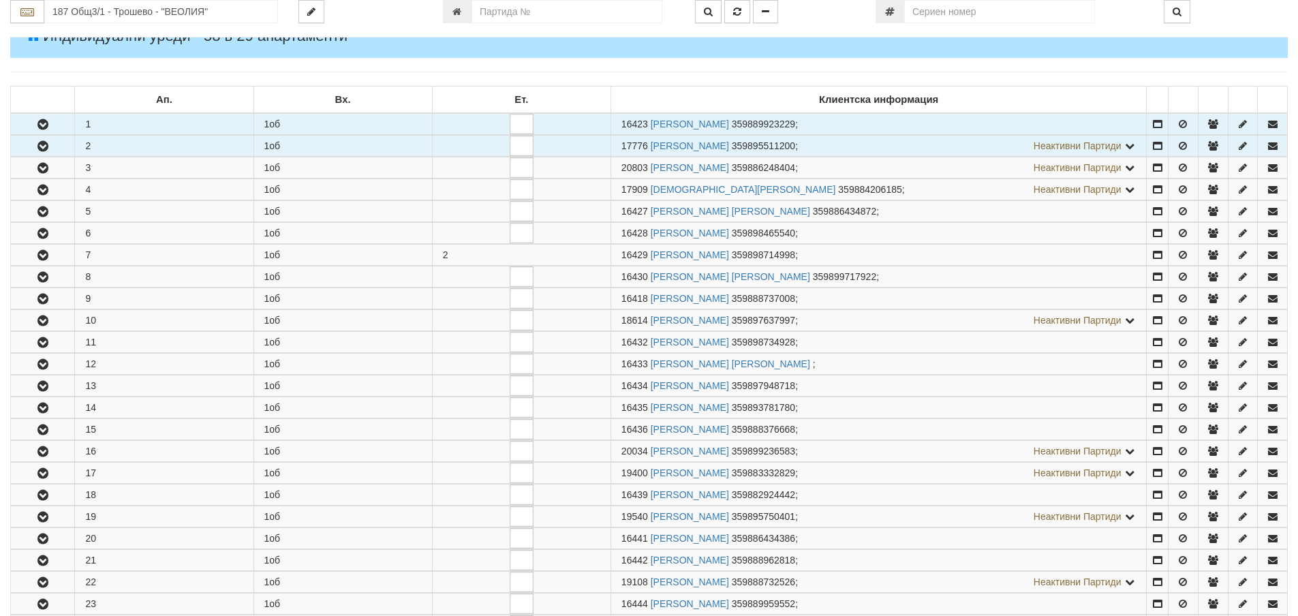
click at [44, 120] on icon "button" at bounding box center [43, 125] width 16 height 10
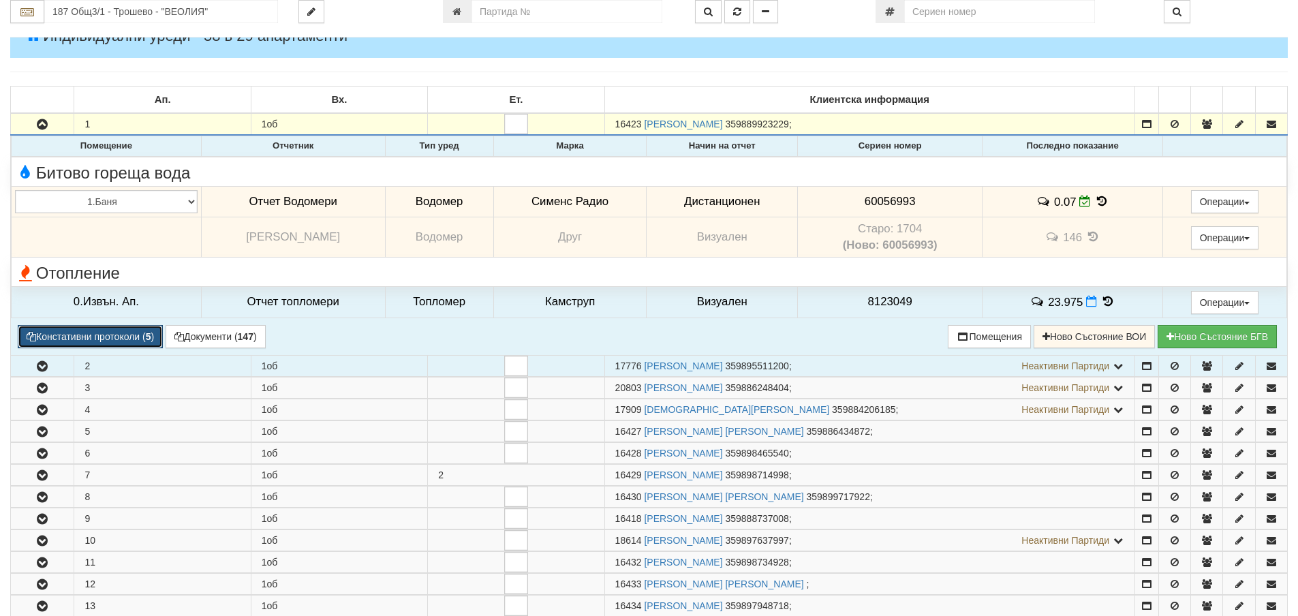
click at [73, 335] on button "Констативни протоколи ( 5 )" at bounding box center [90, 336] width 145 height 23
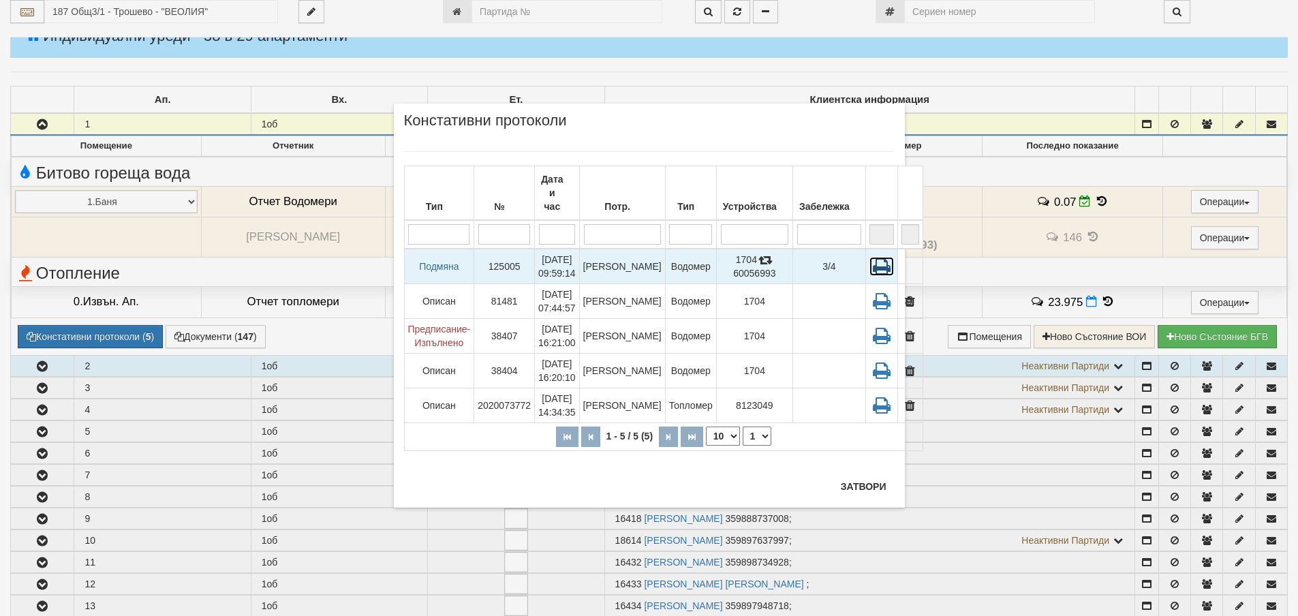
click at [869, 257] on icon at bounding box center [881, 266] width 25 height 19
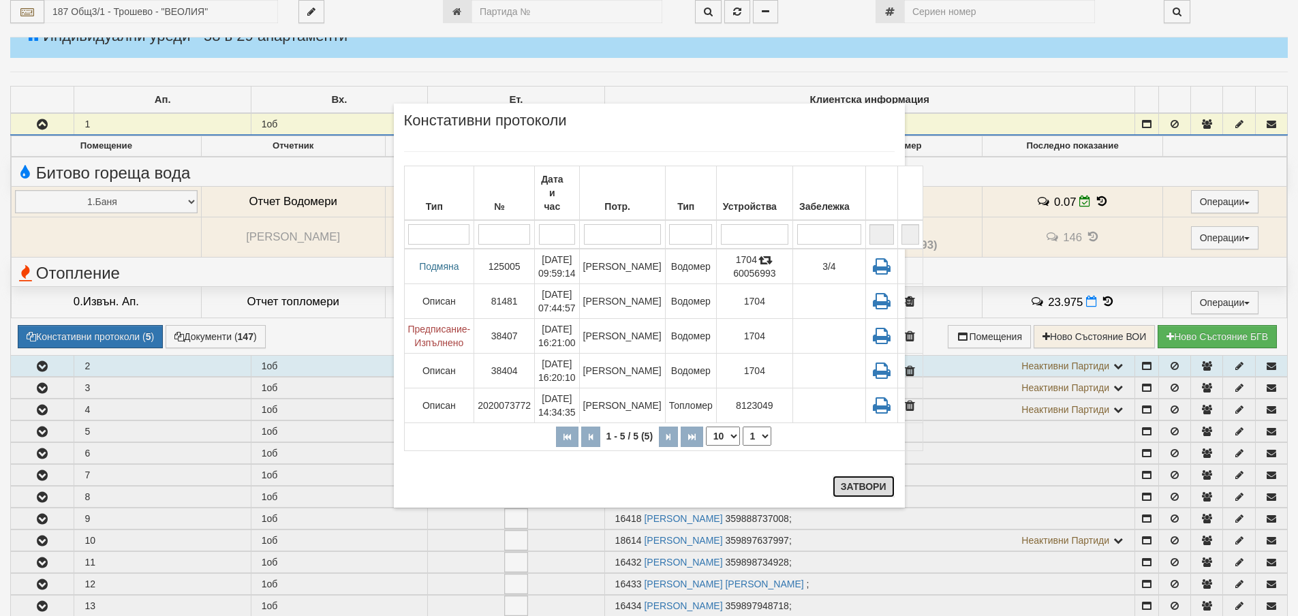
click at [844, 488] on button "Затвори" at bounding box center [864, 487] width 62 height 22
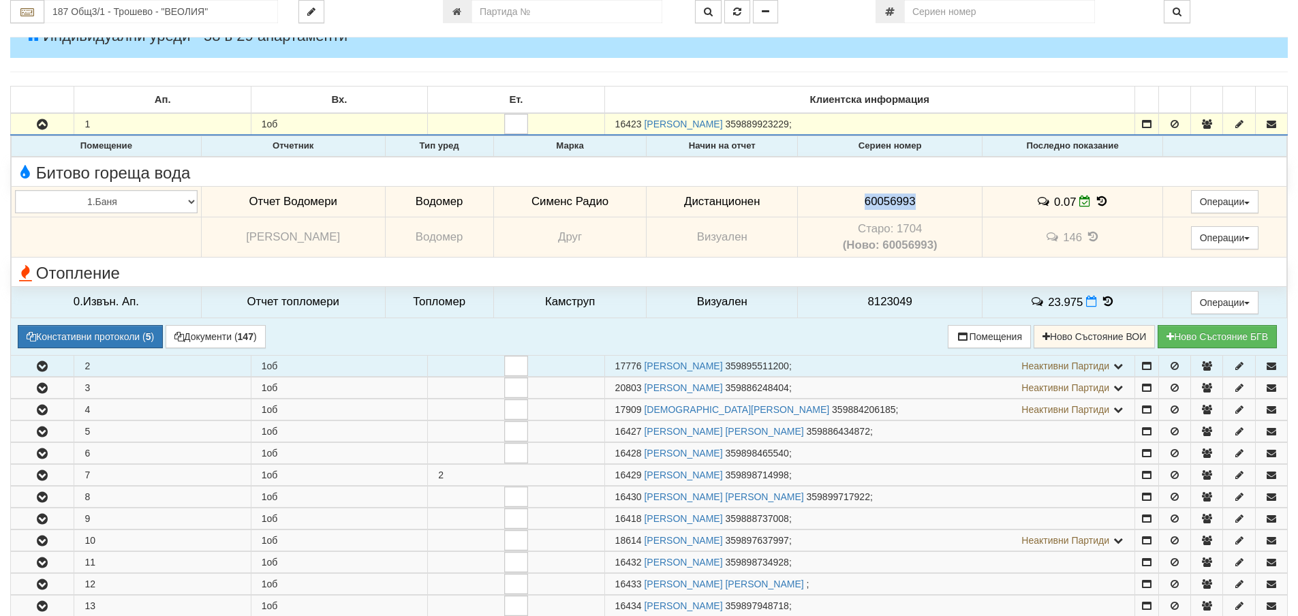
drag, startPoint x: 865, startPoint y: 198, endPoint x: 915, endPoint y: 204, distance: 50.1
click at [915, 204] on td "60056993" at bounding box center [890, 201] width 185 height 31
copy span "60056993"
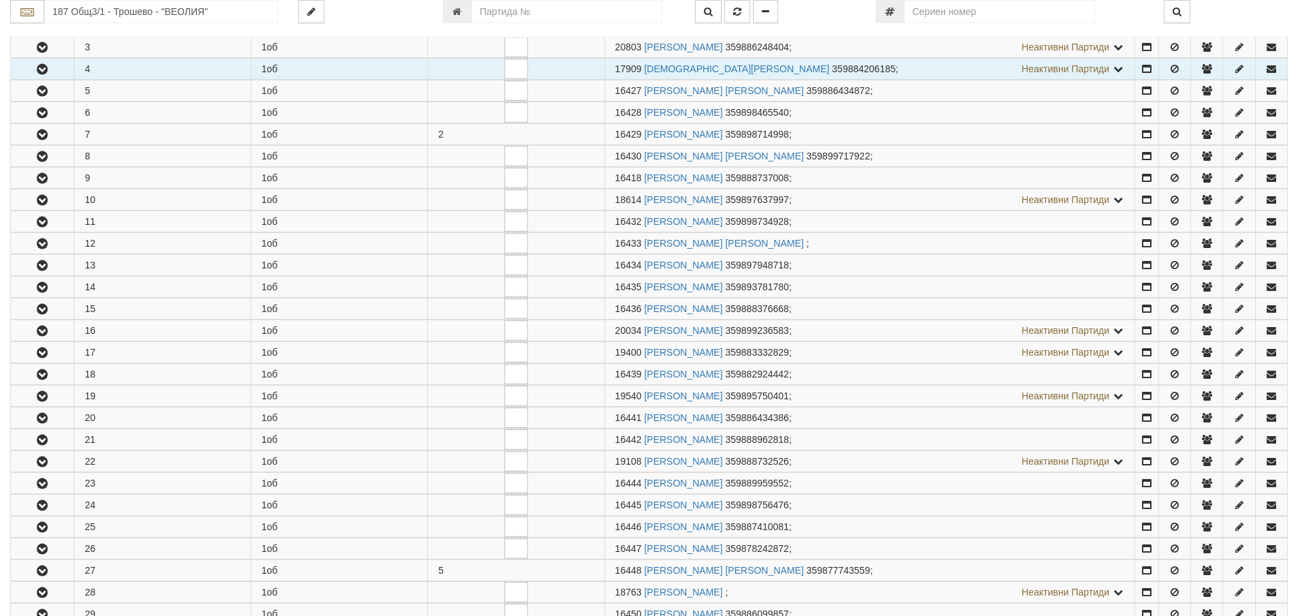
scroll to position [462, 0]
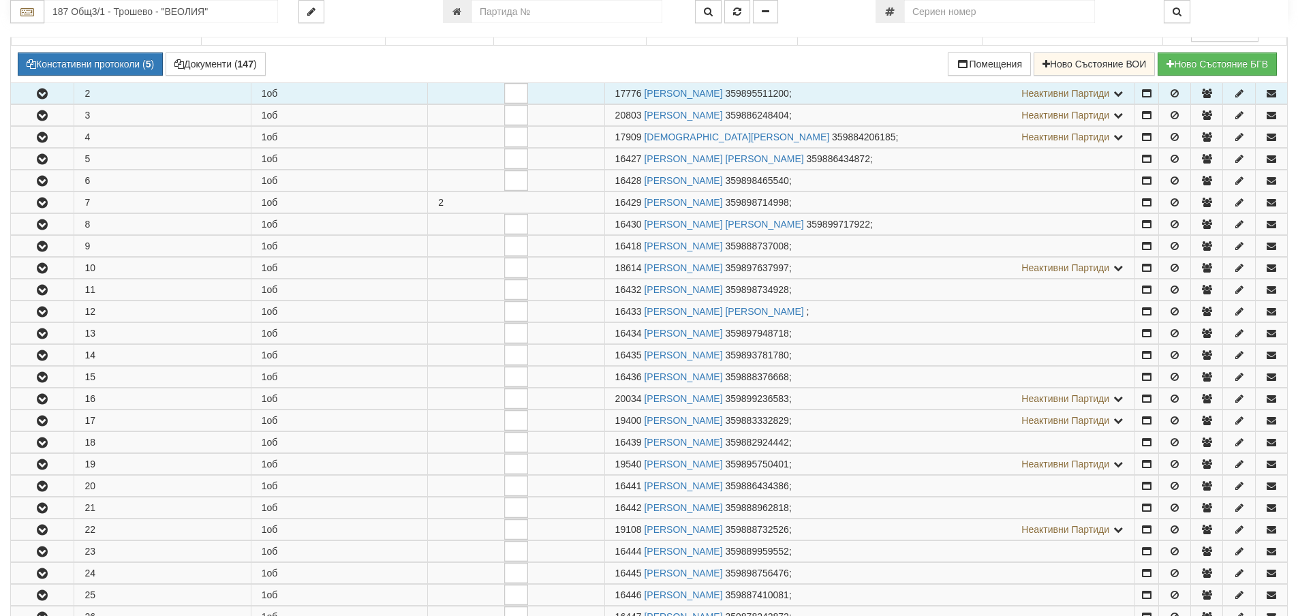
click at [42, 91] on icon "button" at bounding box center [42, 94] width 16 height 10
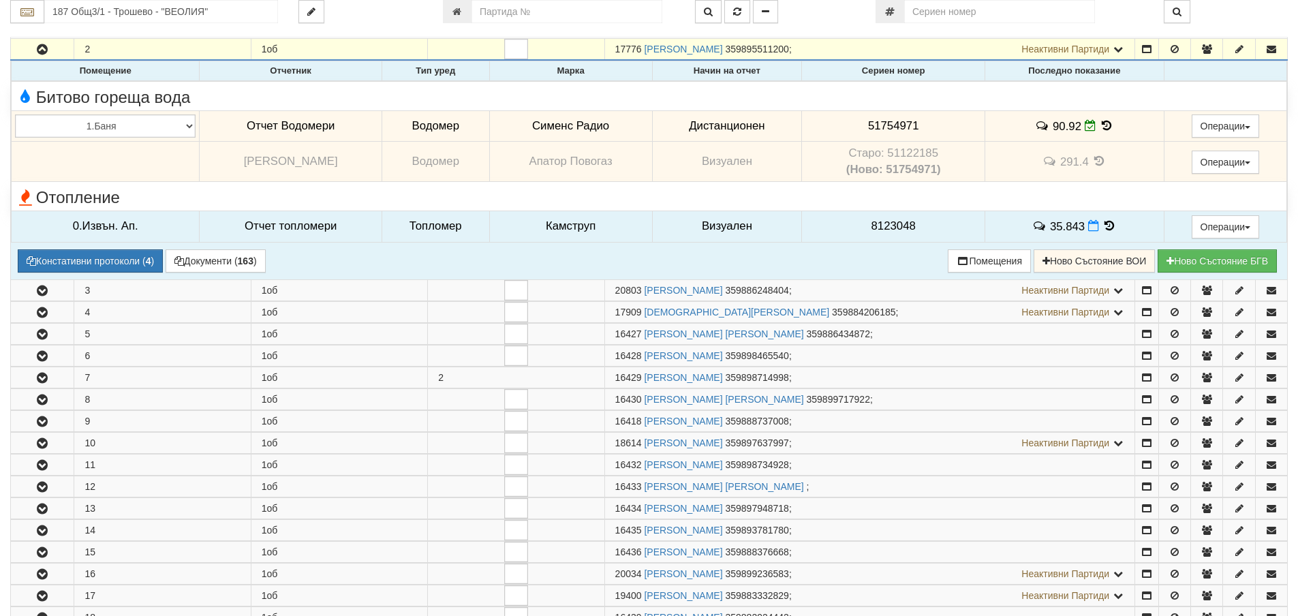
scroll to position [530, 0]
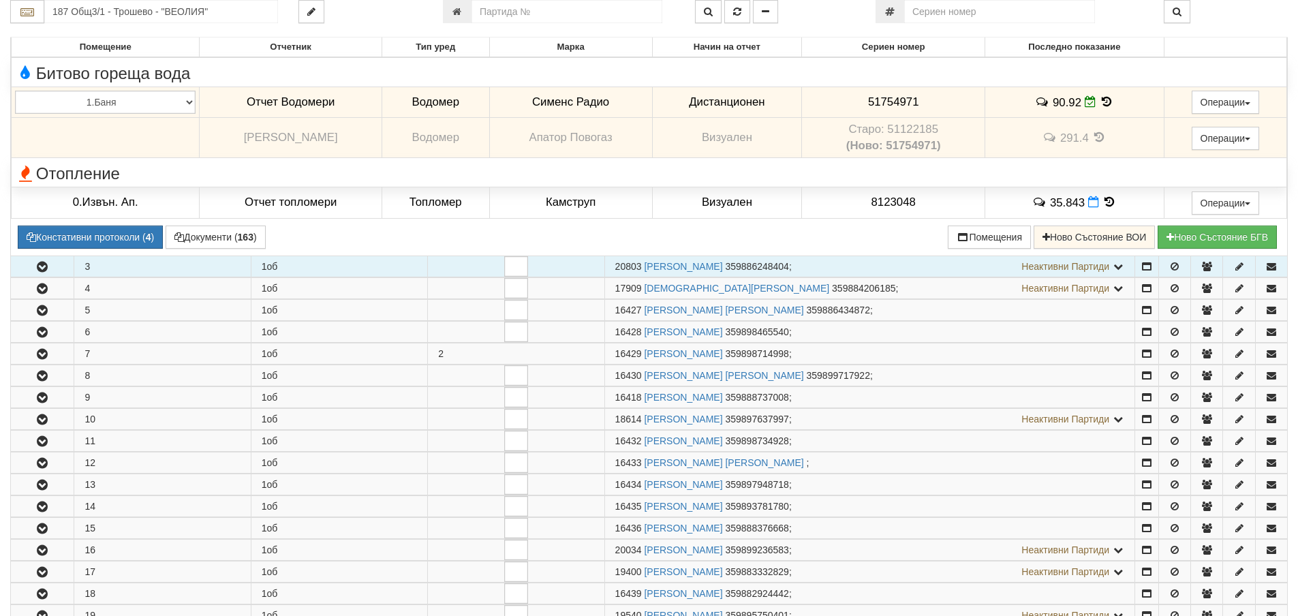
click at [39, 264] on icon "button" at bounding box center [42, 267] width 16 height 10
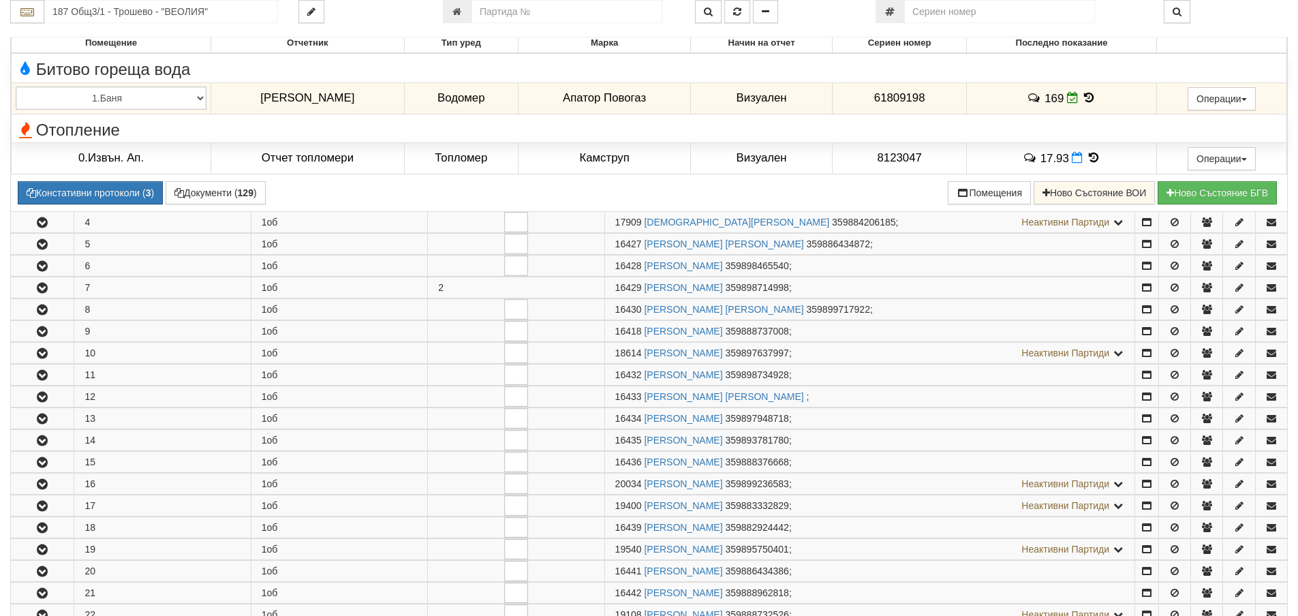
scroll to position [803, 0]
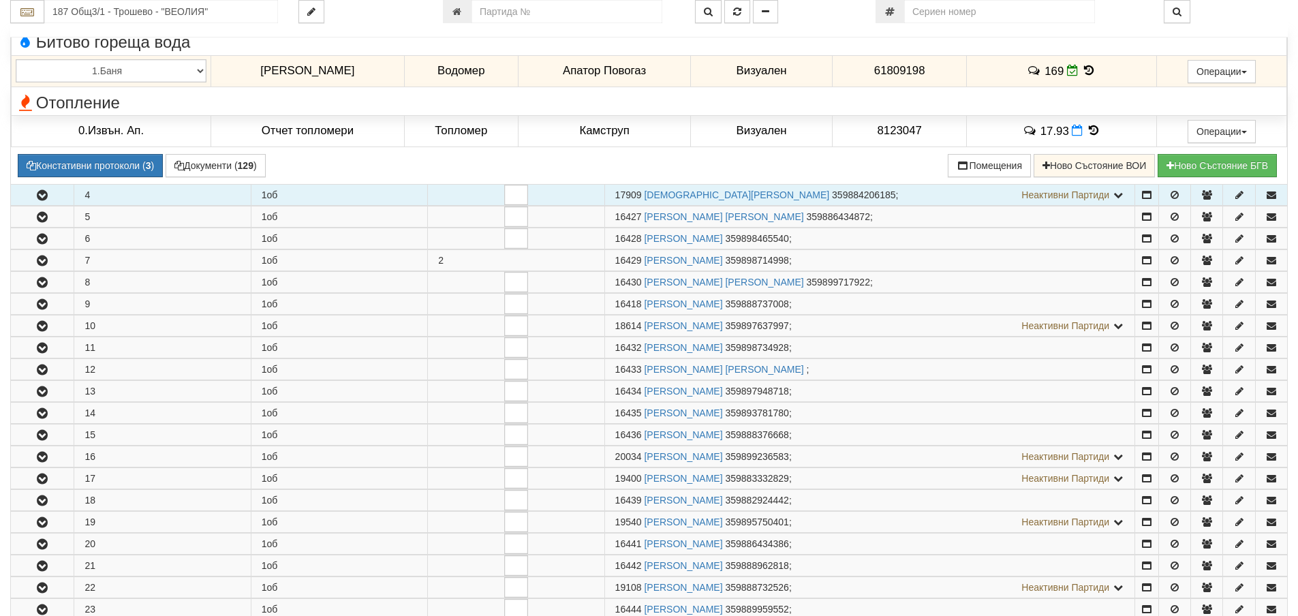
click at [42, 200] on icon "button" at bounding box center [42, 196] width 16 height 10
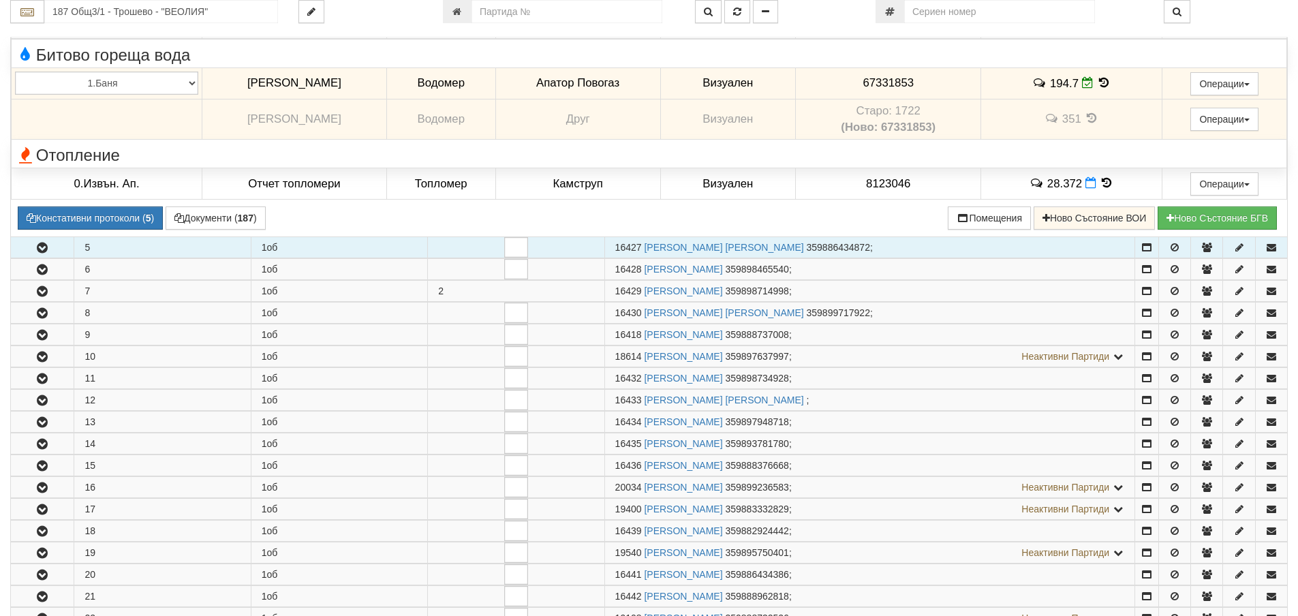
scroll to position [1007, 0]
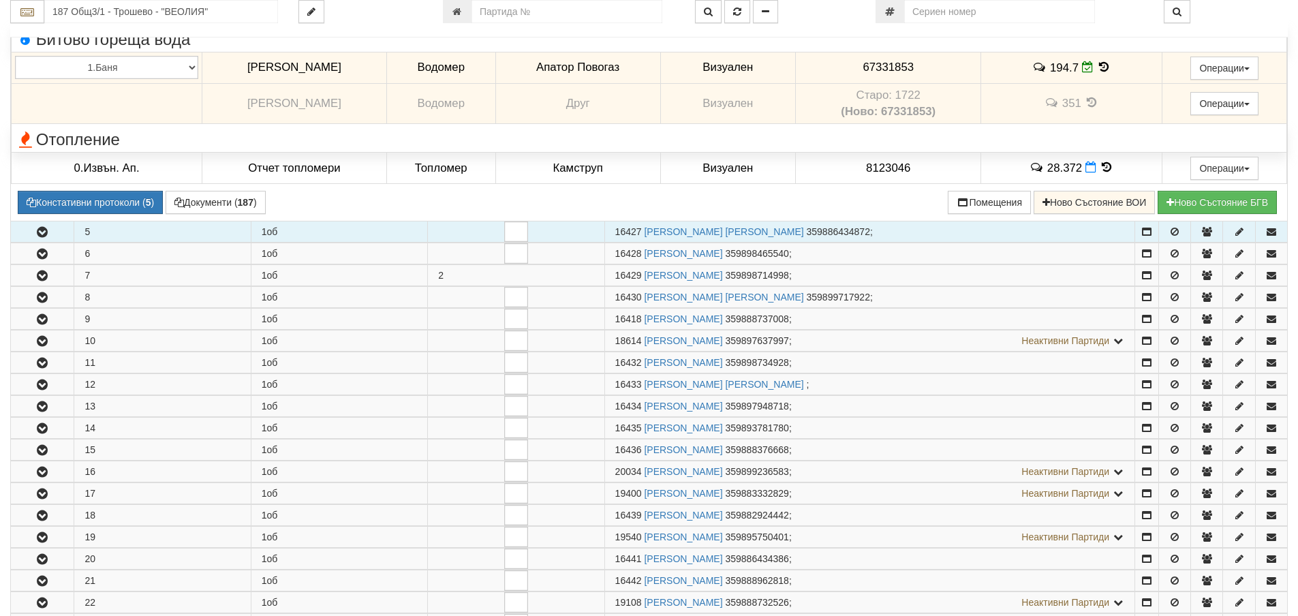
click at [34, 232] on icon "button" at bounding box center [42, 233] width 16 height 10
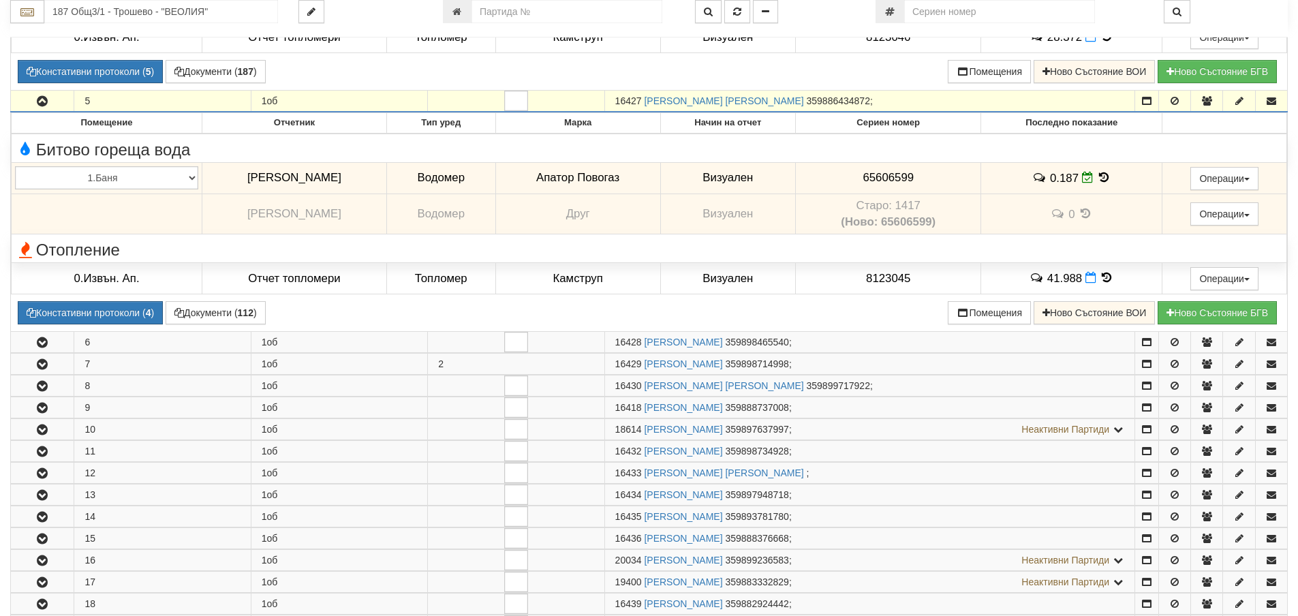
scroll to position [1143, 0]
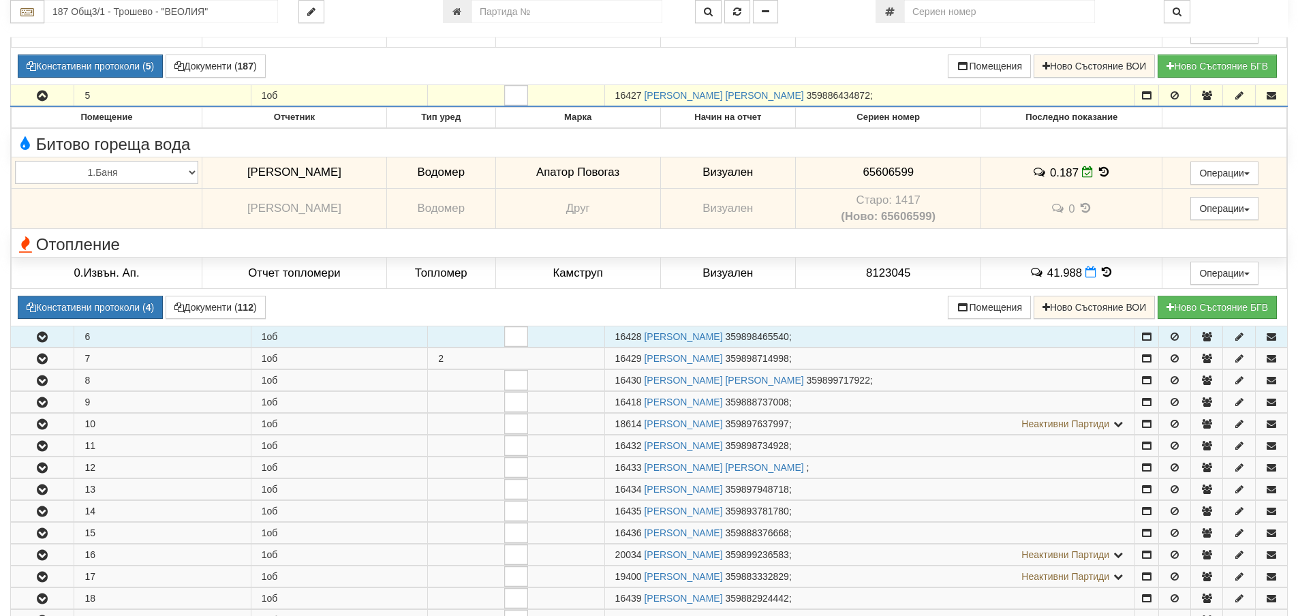
click at [50, 328] on button "button" at bounding box center [42, 336] width 63 height 20
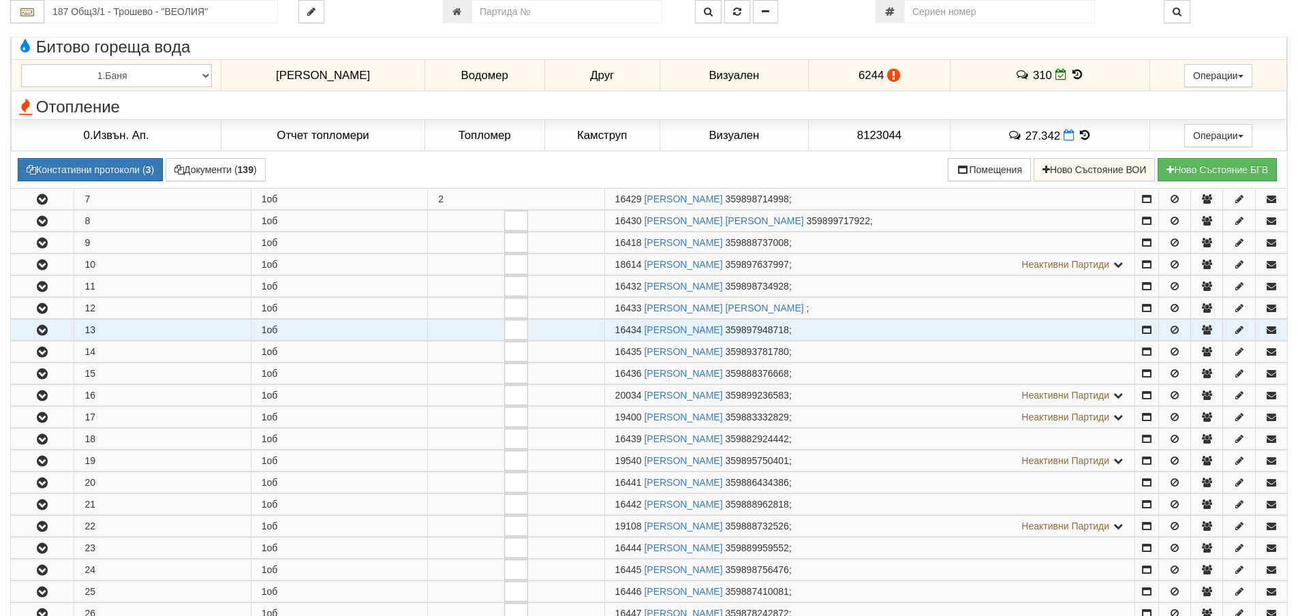
scroll to position [1484, 0]
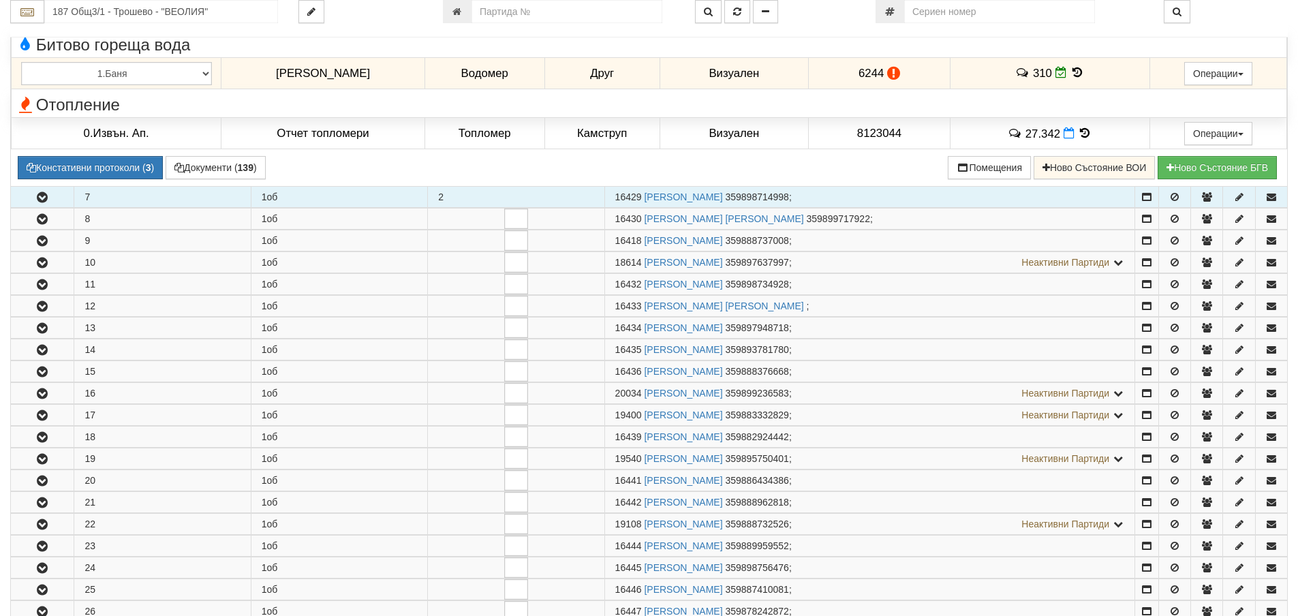
click at [49, 198] on icon "button" at bounding box center [42, 198] width 16 height 10
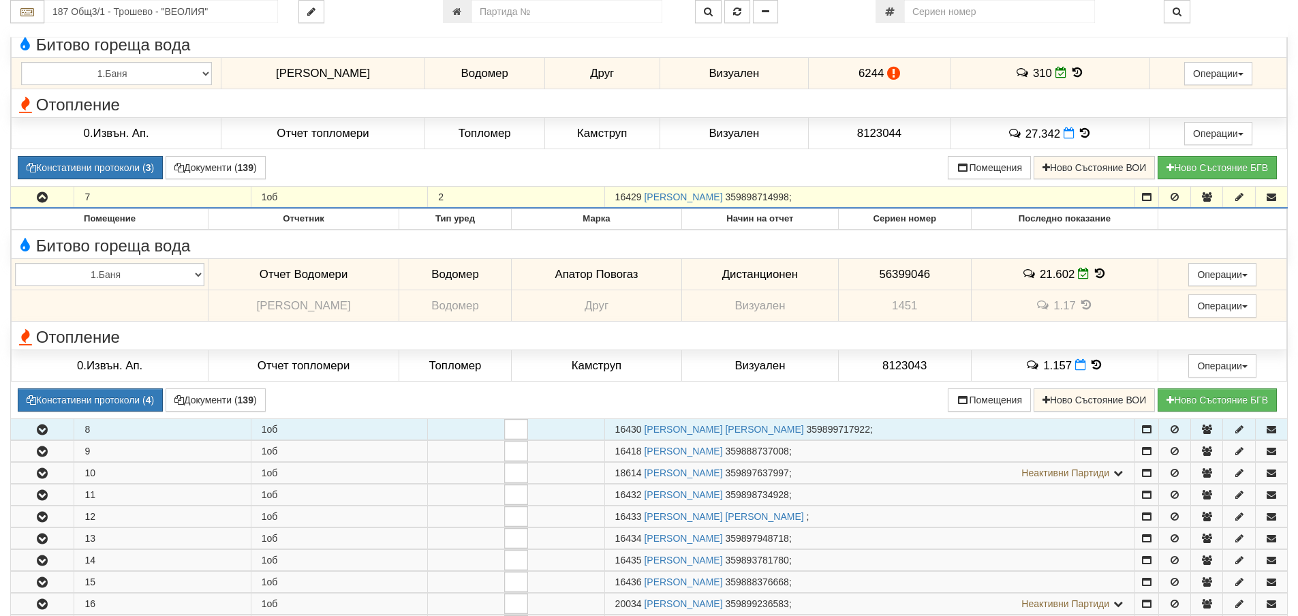
click at [44, 429] on icon "button" at bounding box center [42, 430] width 16 height 10
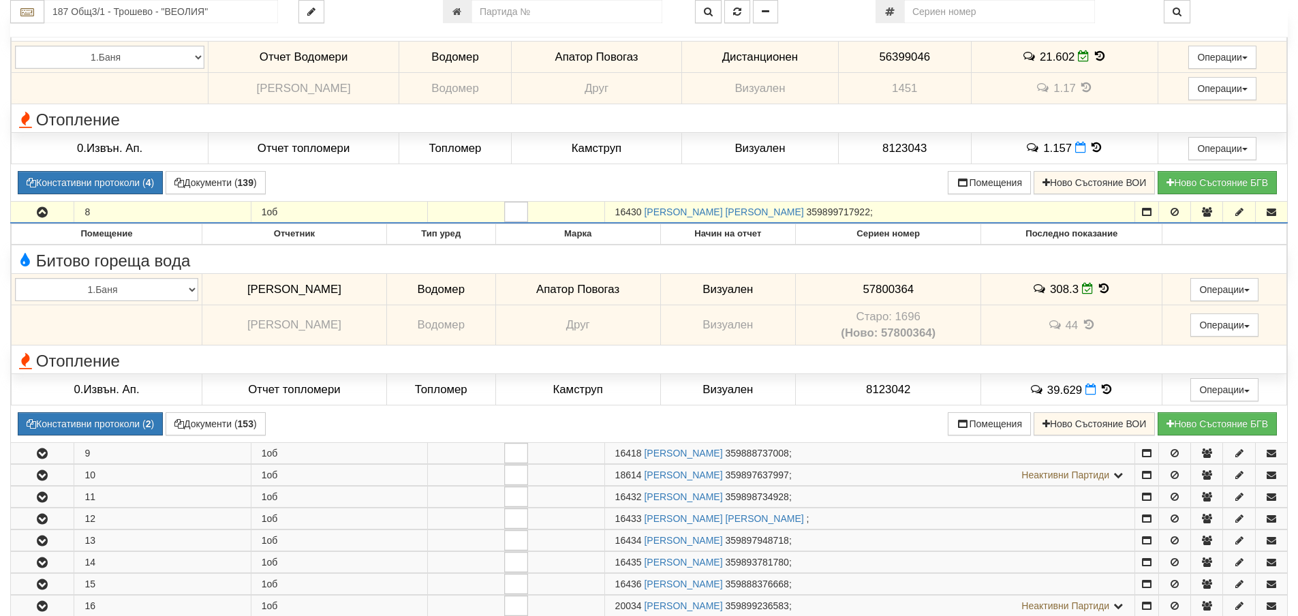
scroll to position [1825, 0]
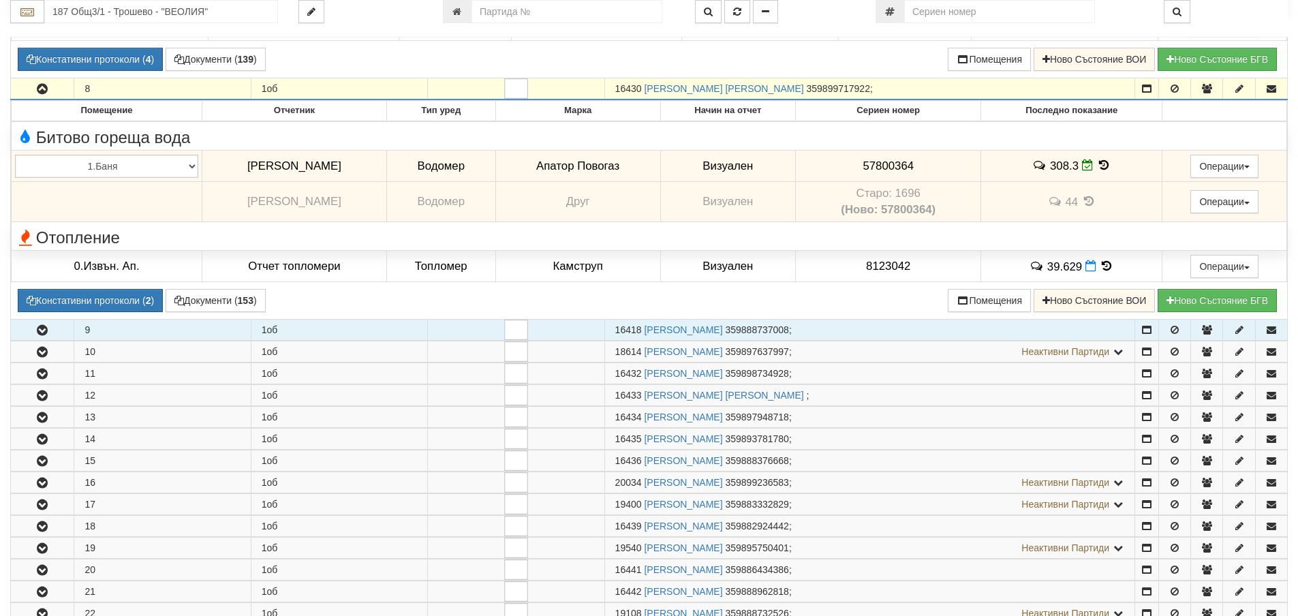
click at [42, 328] on icon "button" at bounding box center [42, 331] width 16 height 10
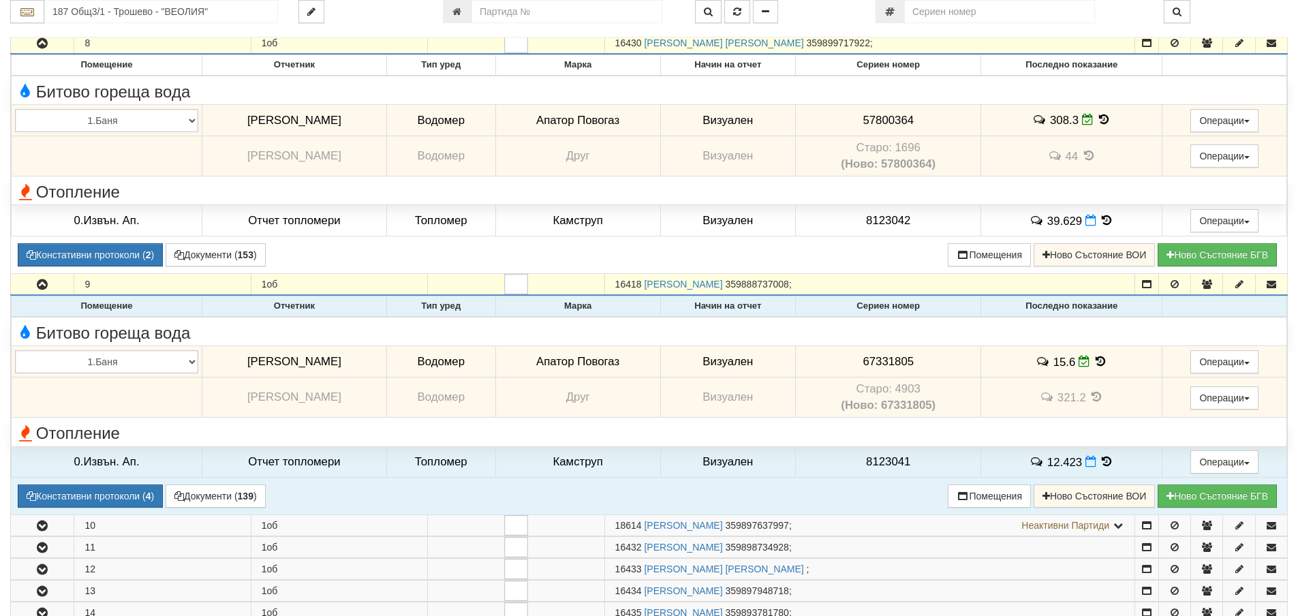
scroll to position [1961, 0]
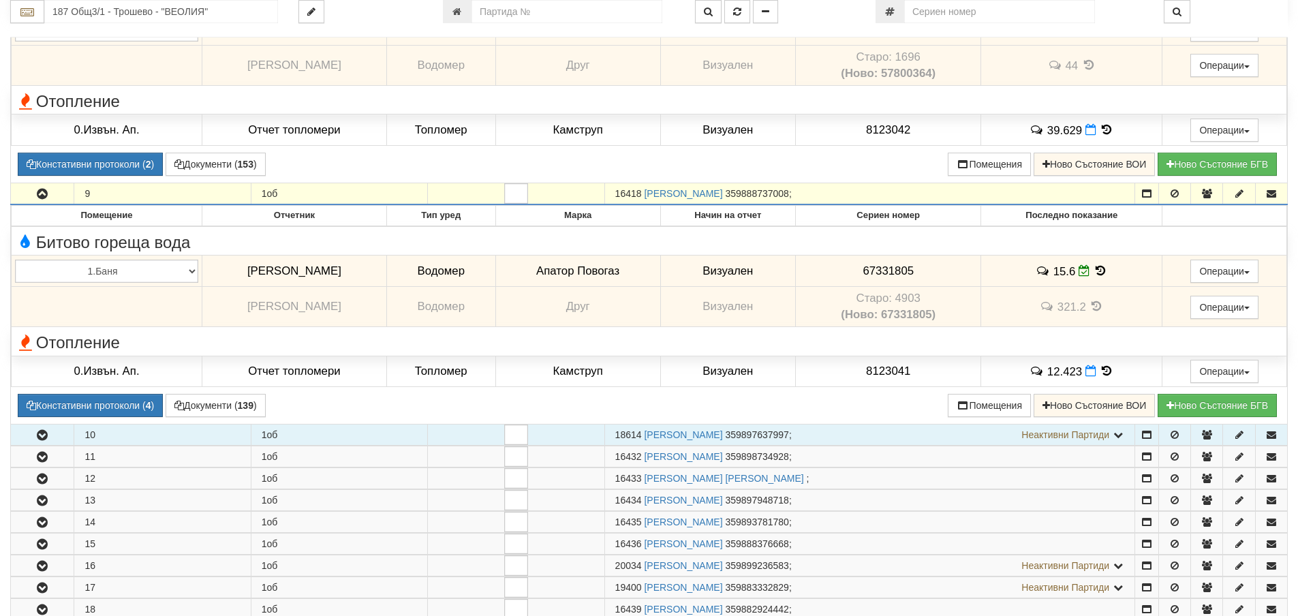
click at [37, 436] on icon "button" at bounding box center [42, 436] width 16 height 10
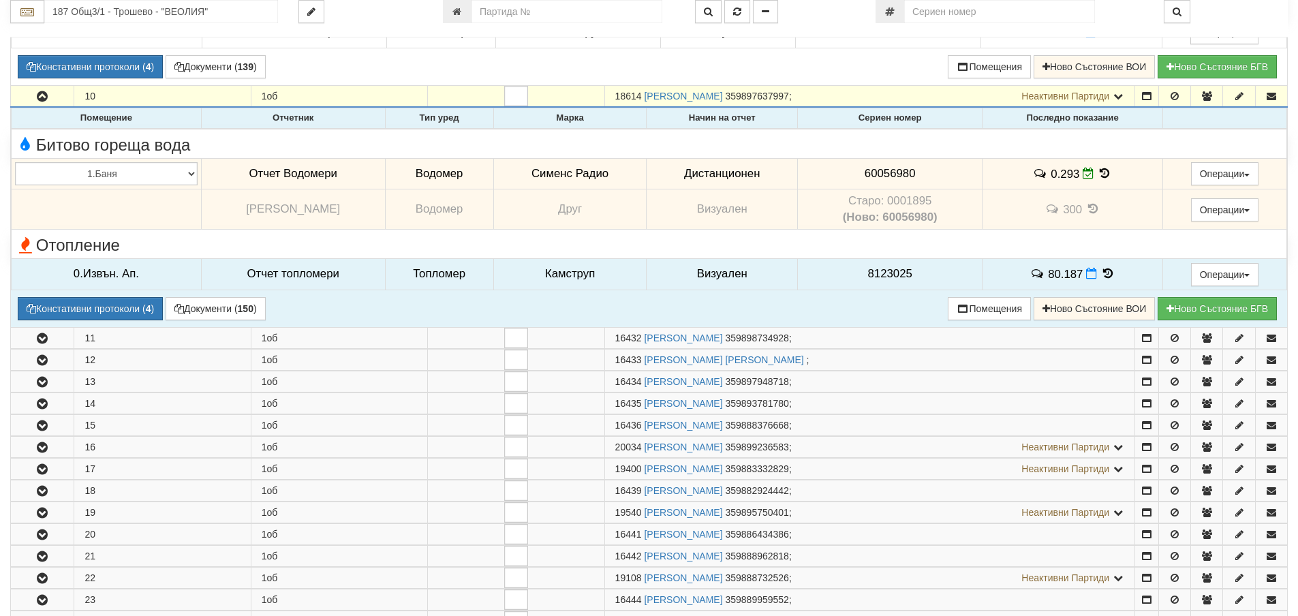
scroll to position [2302, 0]
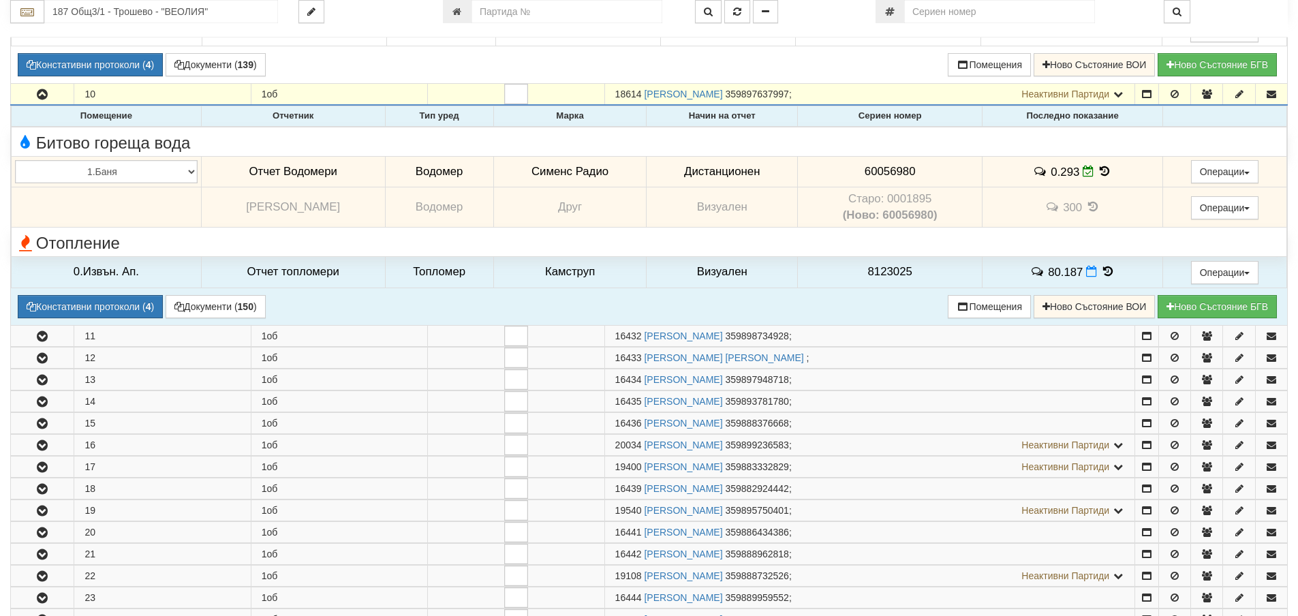
click at [1105, 174] on icon at bounding box center [1105, 172] width 15 height 12
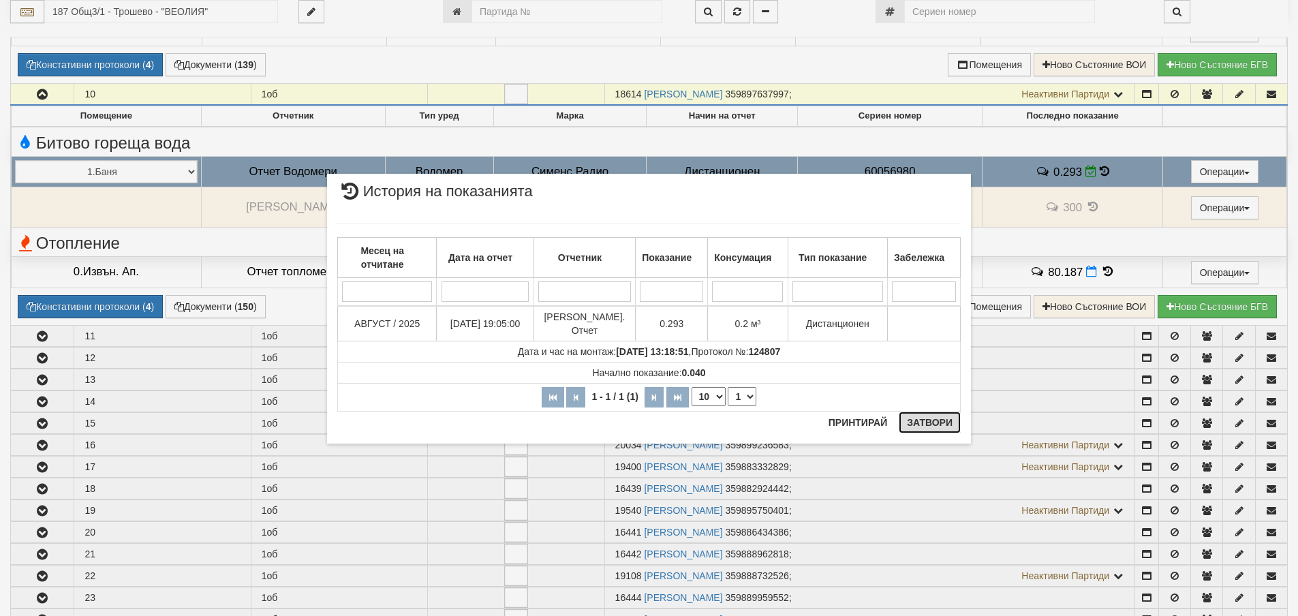
click at [942, 416] on button "Затвори" at bounding box center [930, 423] width 62 height 22
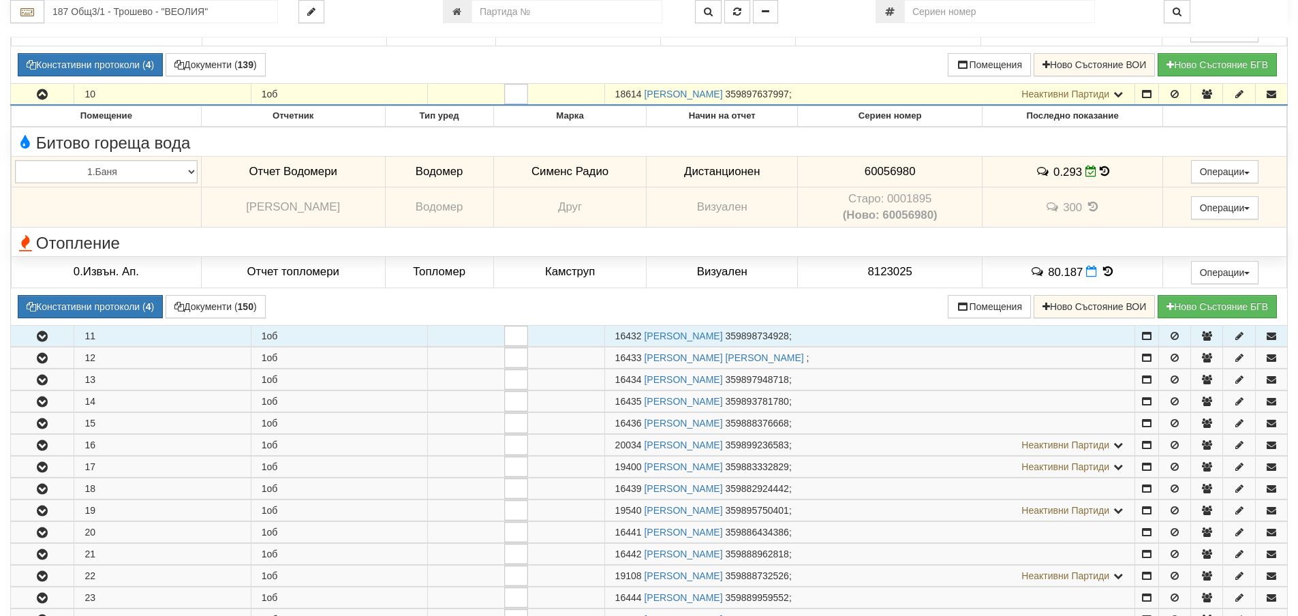
click at [44, 339] on icon "button" at bounding box center [42, 337] width 16 height 10
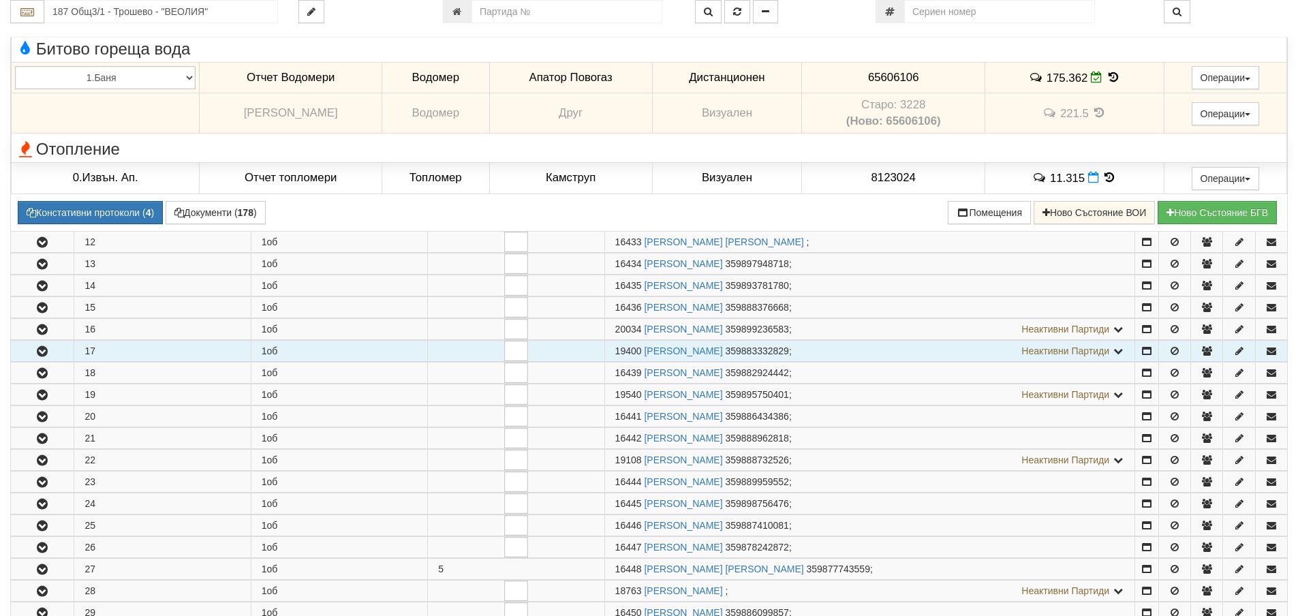
scroll to position [2642, 0]
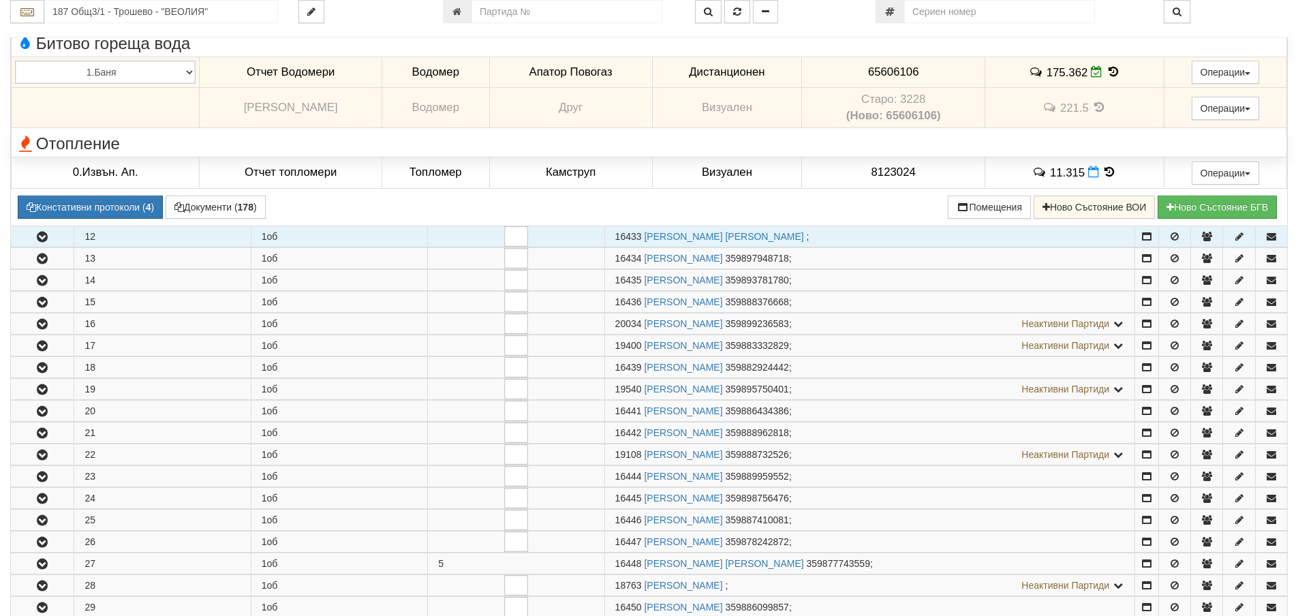
click at [41, 239] on icon "button" at bounding box center [42, 237] width 16 height 10
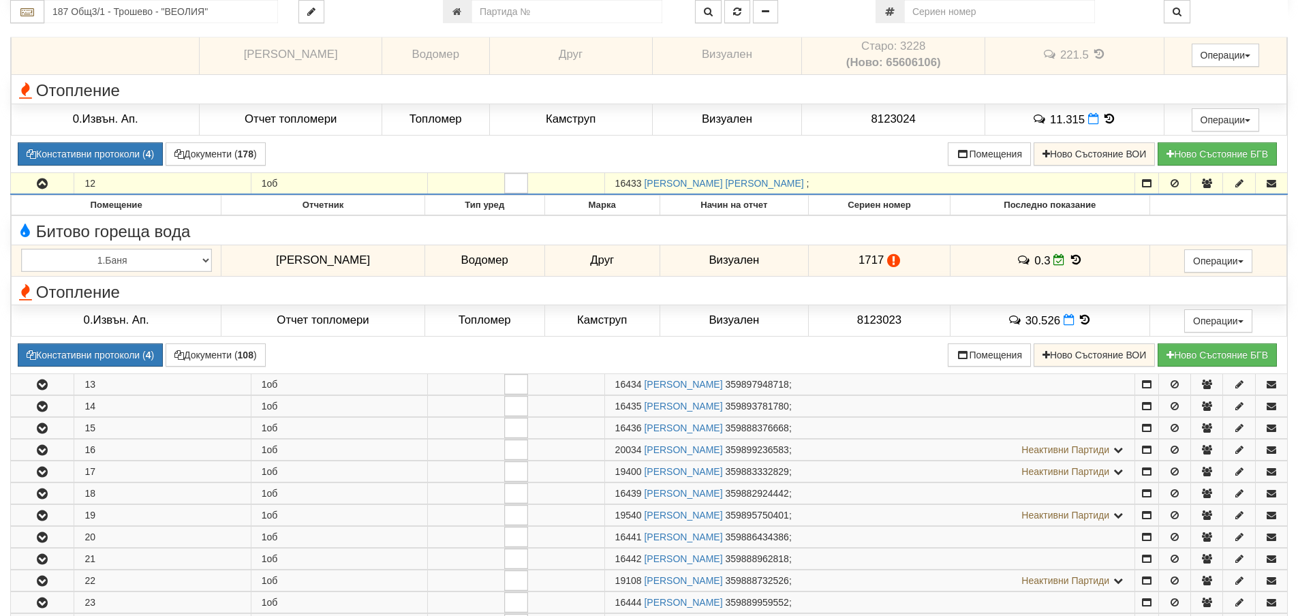
scroll to position [2847, 0]
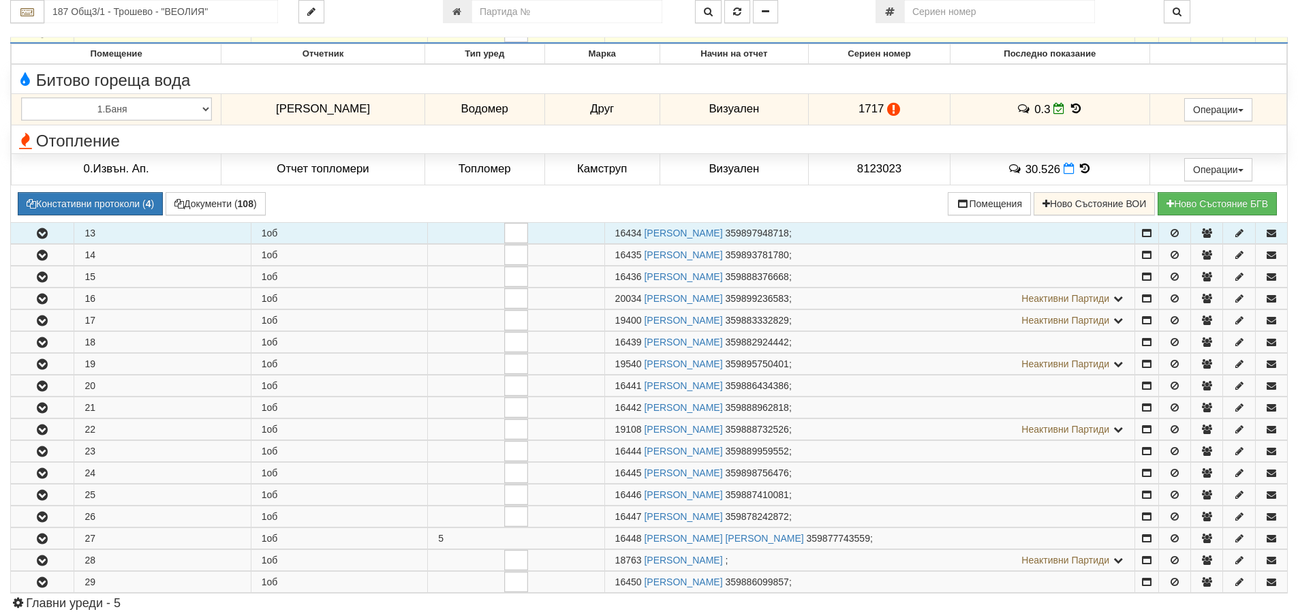
click at [48, 231] on icon "button" at bounding box center [42, 234] width 16 height 10
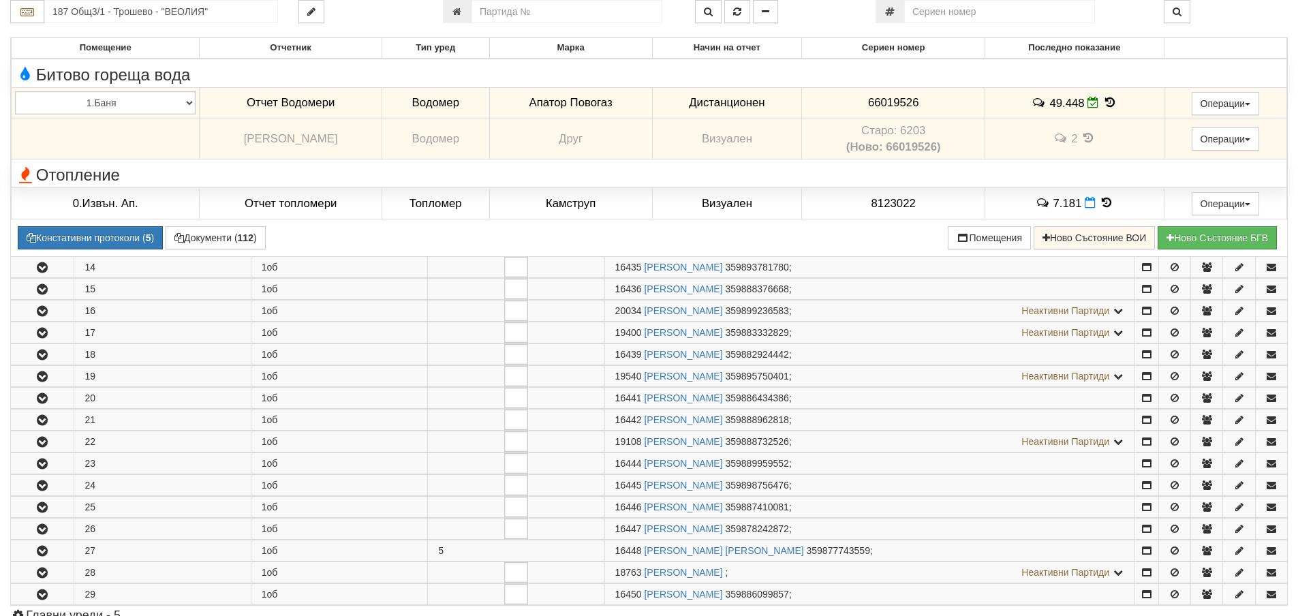
scroll to position [3119, 0]
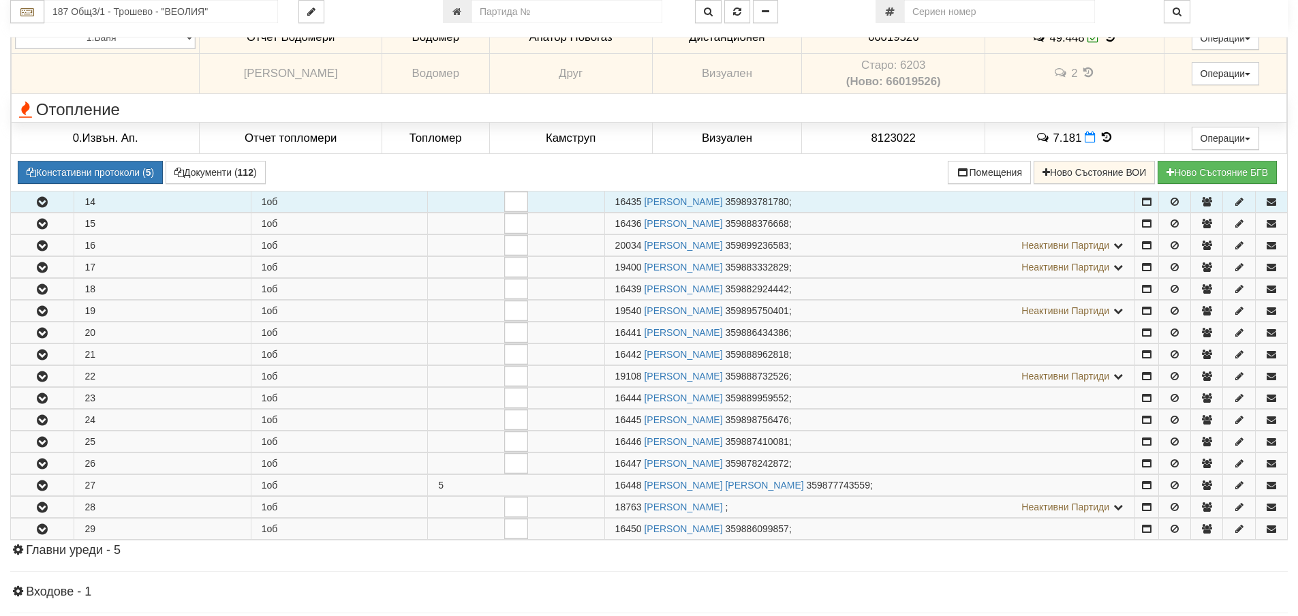
click at [36, 206] on icon "button" at bounding box center [42, 203] width 16 height 10
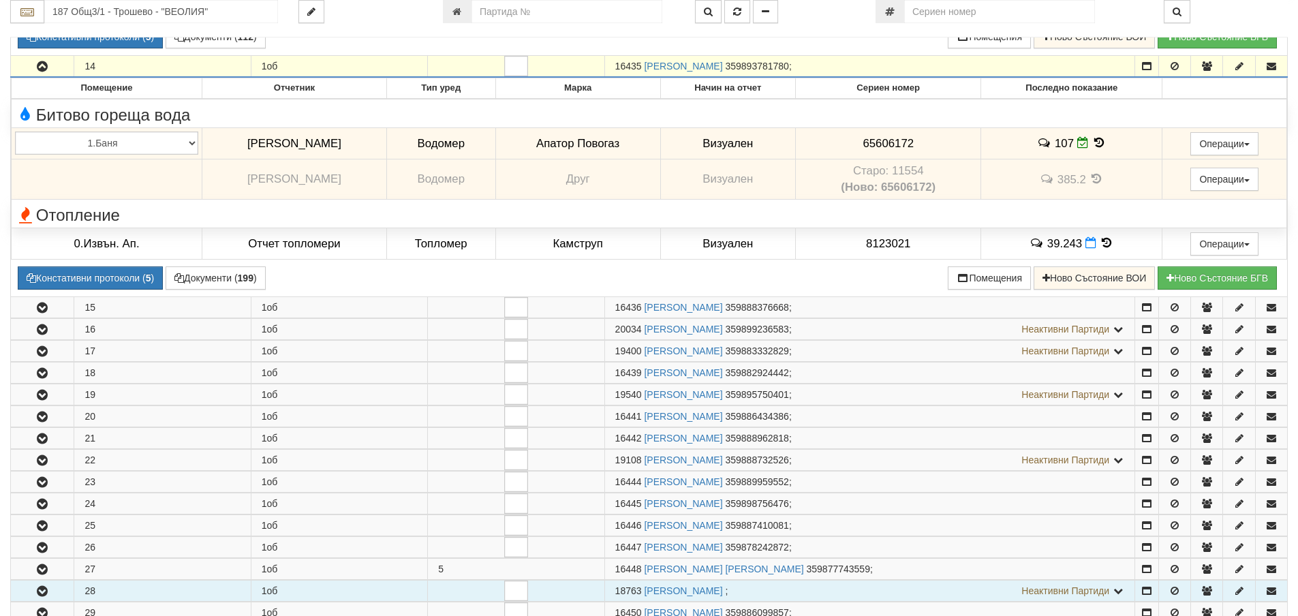
scroll to position [3256, 0]
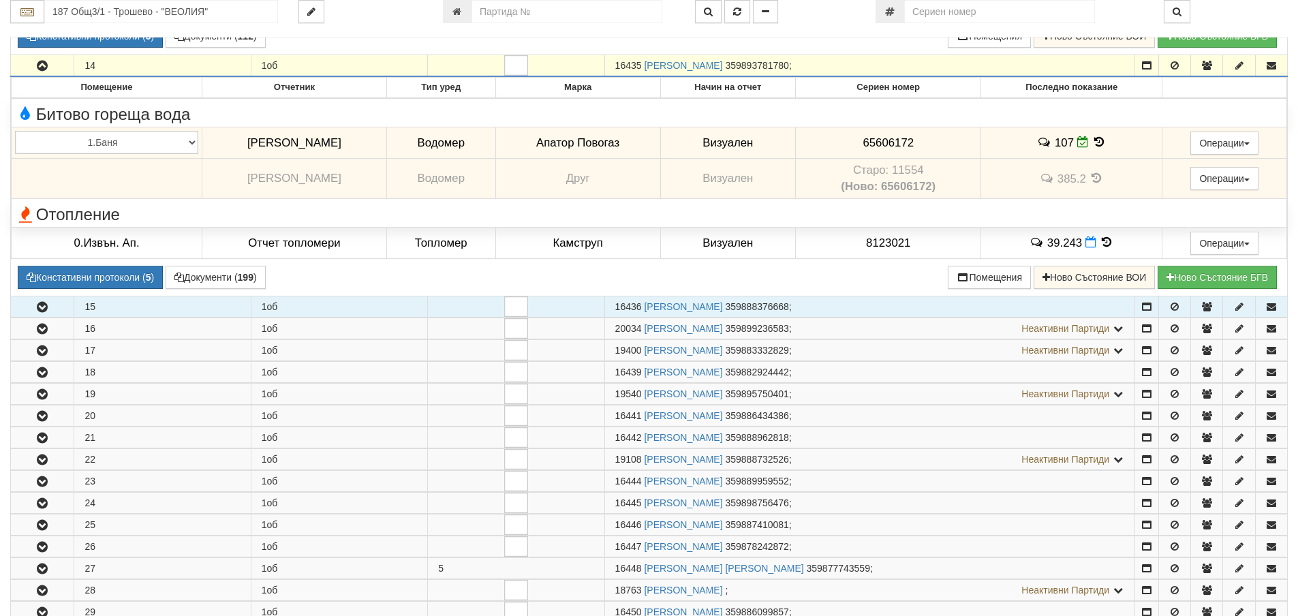
click at [37, 307] on icon "button" at bounding box center [42, 308] width 16 height 10
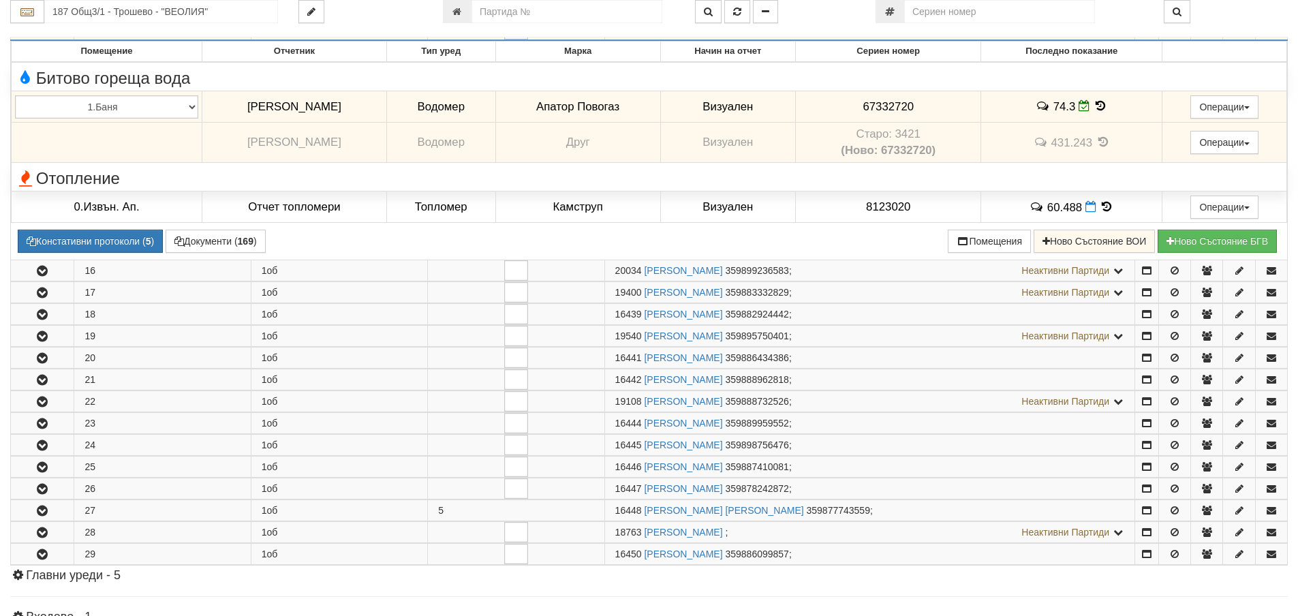
scroll to position [3664, 0]
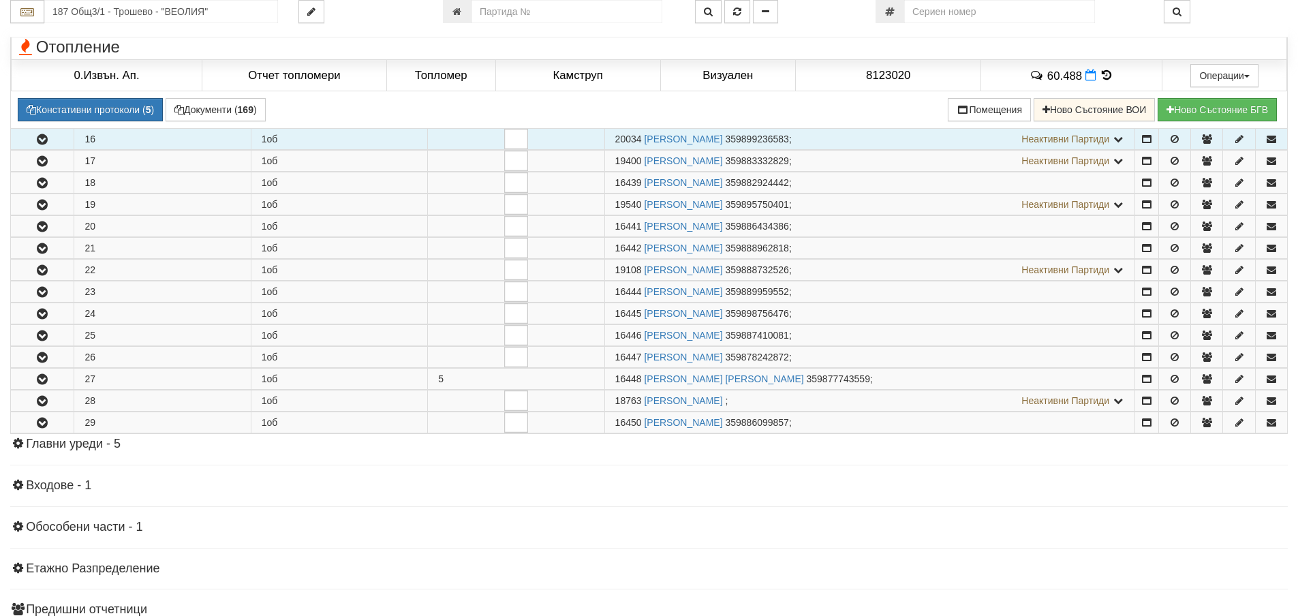
click at [40, 144] on icon "button" at bounding box center [42, 140] width 16 height 10
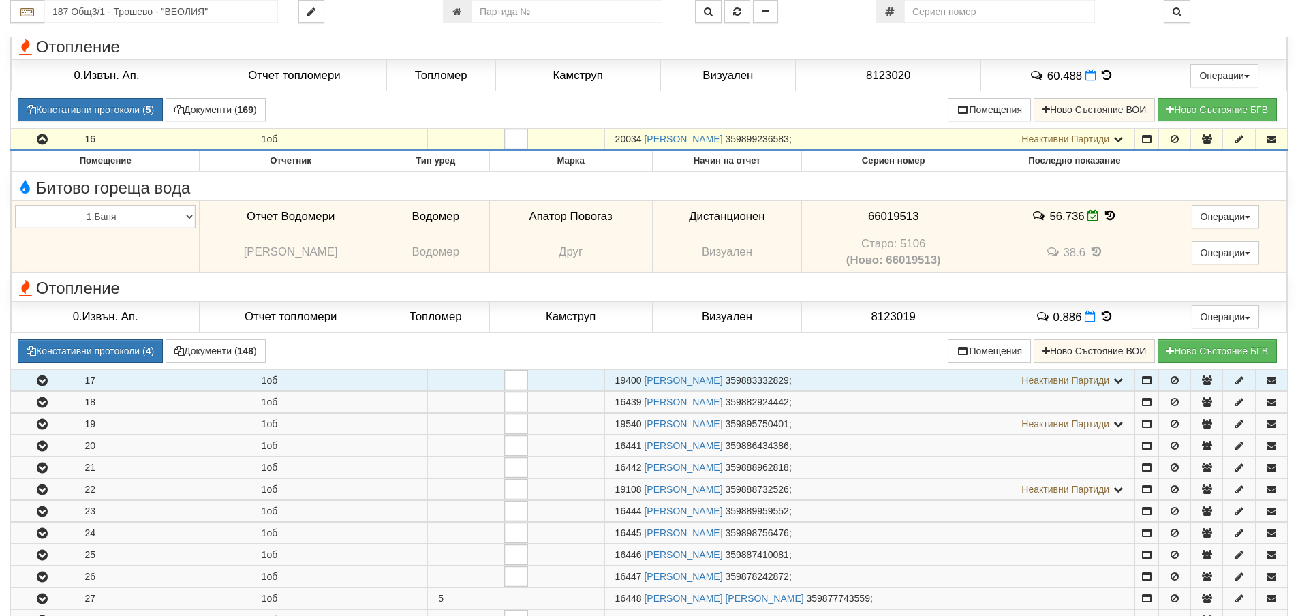
click at [33, 386] on button "button" at bounding box center [42, 380] width 63 height 20
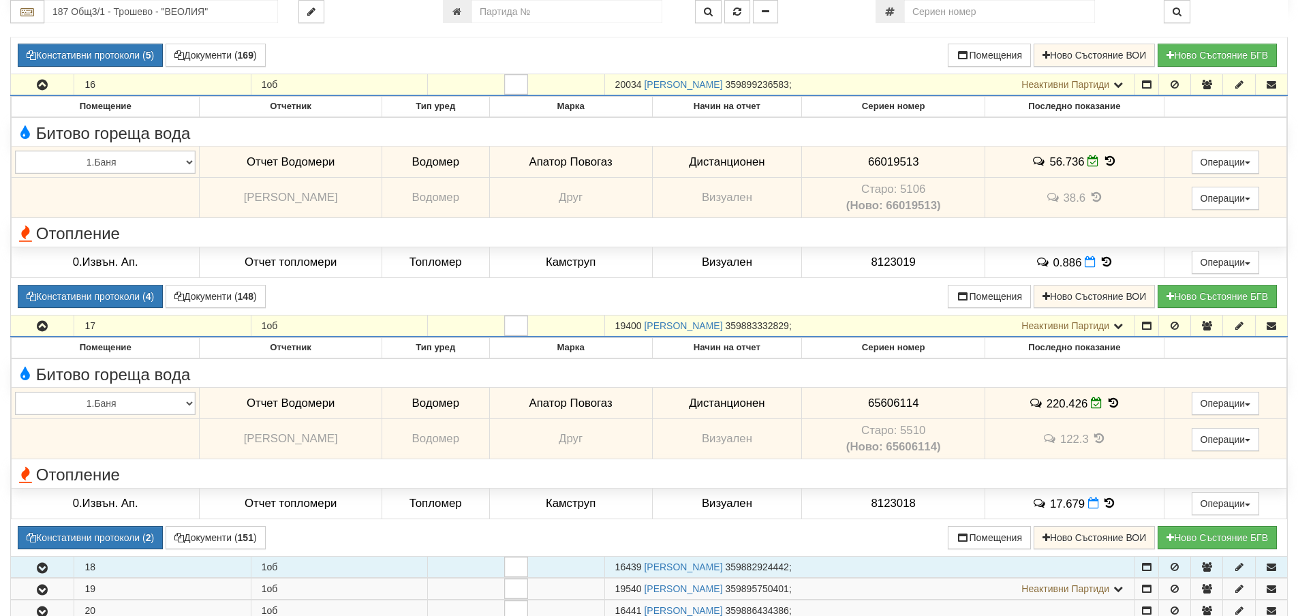
scroll to position [3937, 0]
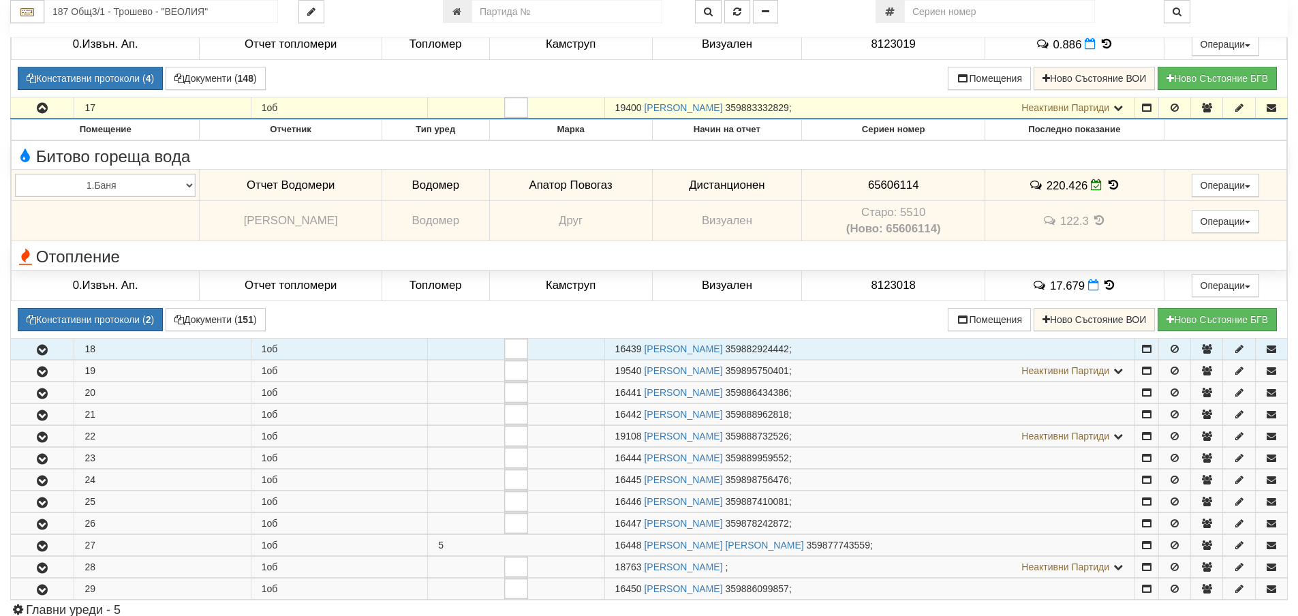
click at [42, 348] on icon "button" at bounding box center [42, 350] width 16 height 10
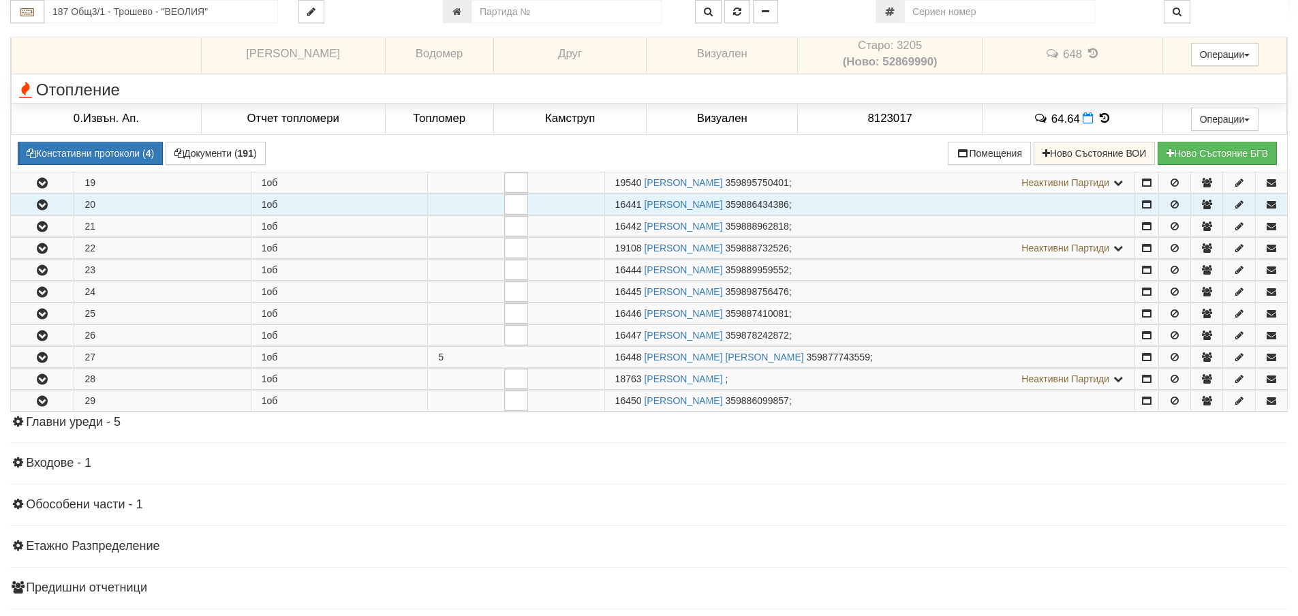
scroll to position [4346, 0]
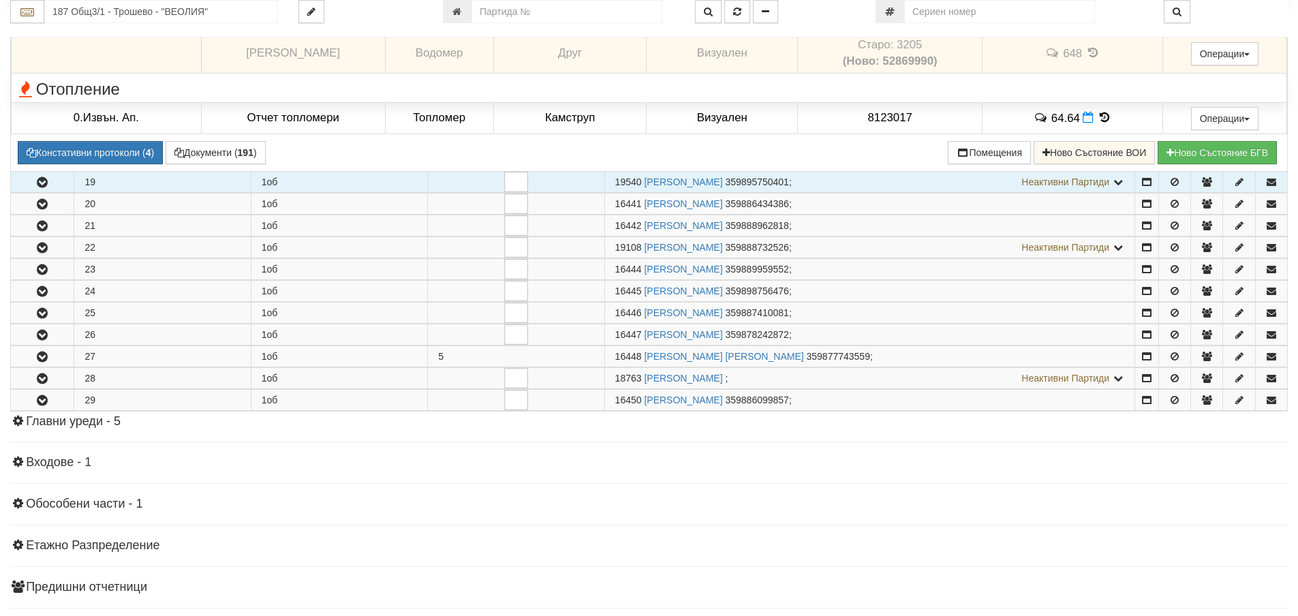
click at [46, 184] on icon "button" at bounding box center [42, 183] width 16 height 10
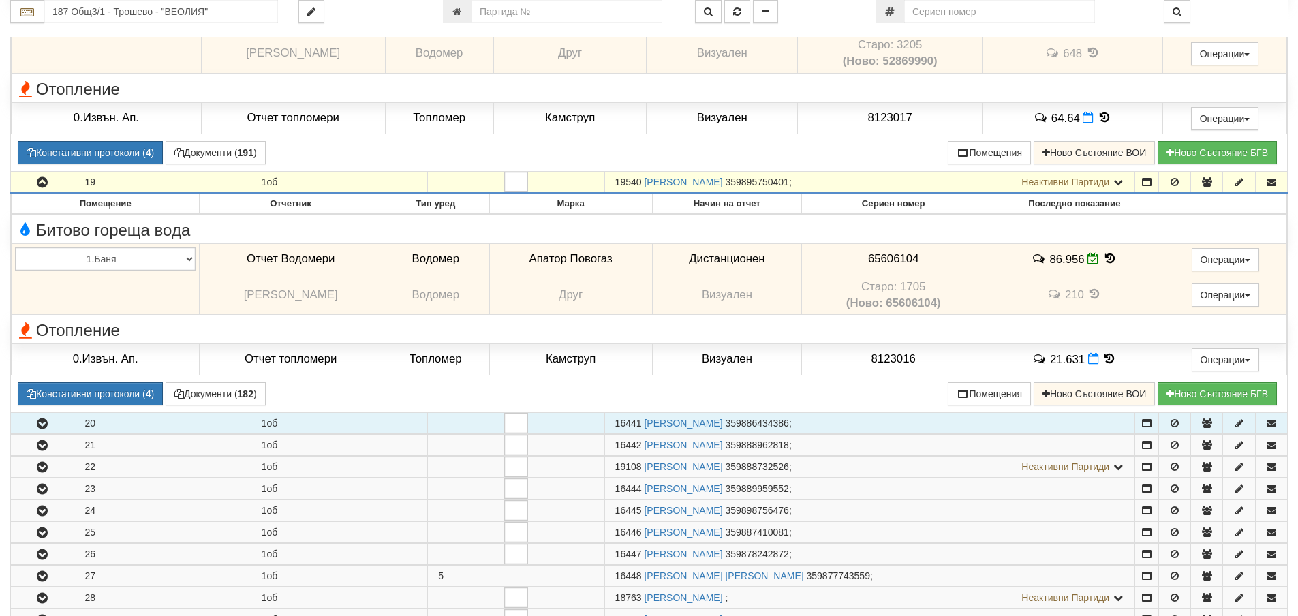
click at [42, 429] on icon "button" at bounding box center [42, 424] width 16 height 10
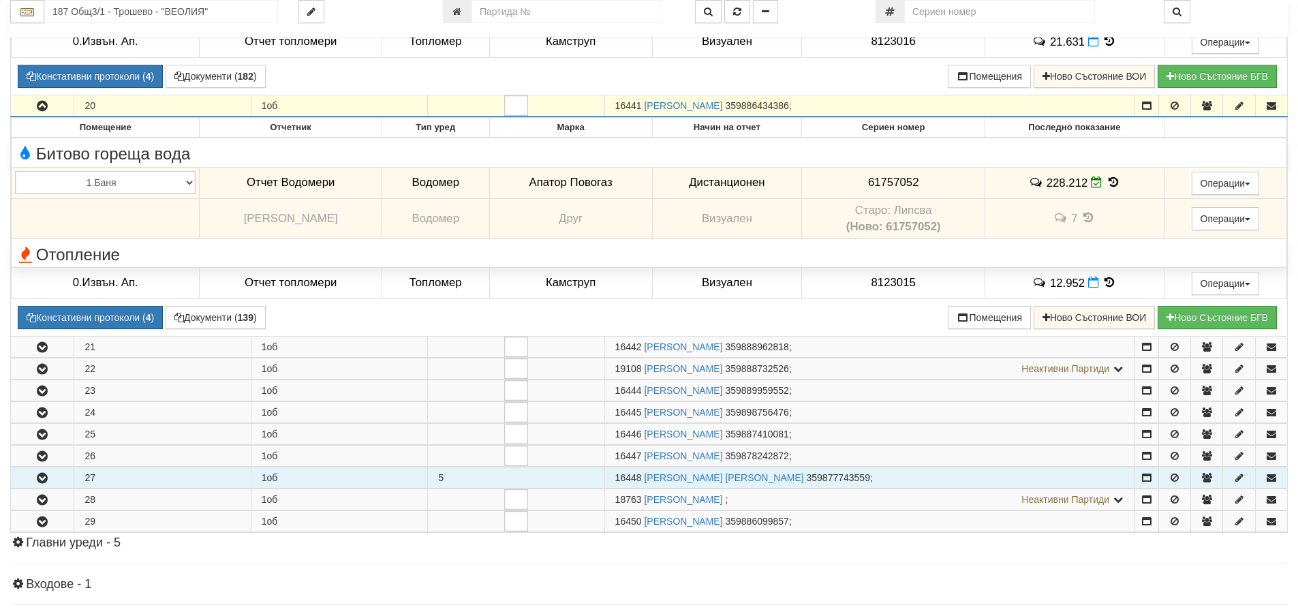
scroll to position [4686, 0]
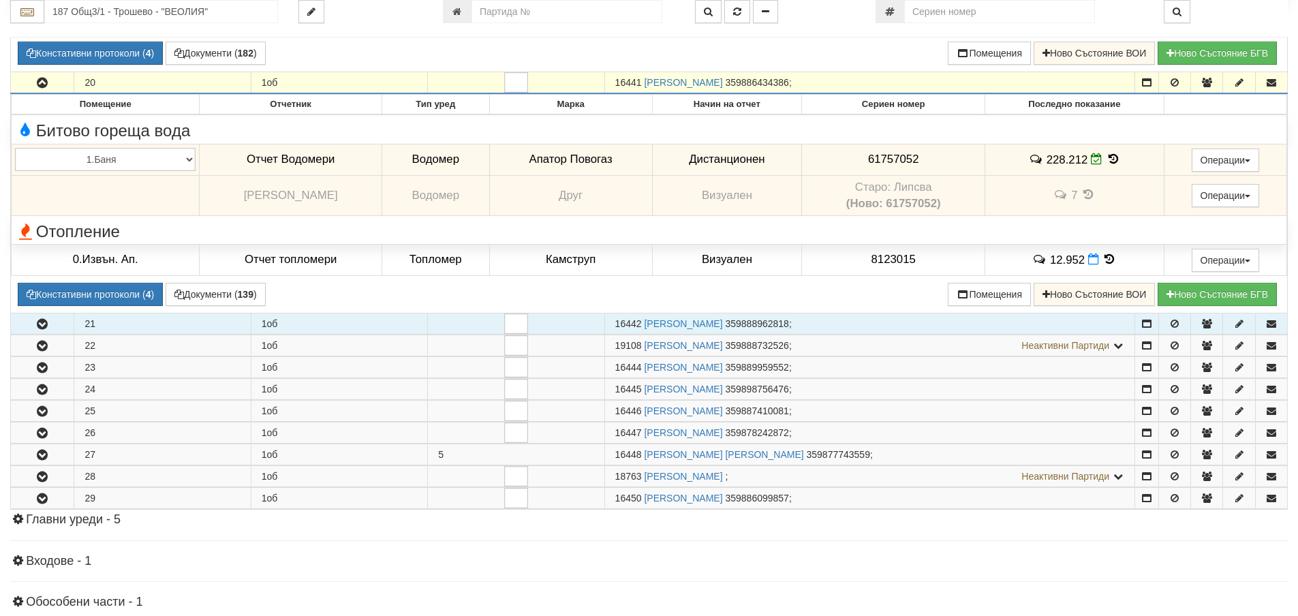
click at [42, 329] on icon "button" at bounding box center [42, 325] width 16 height 10
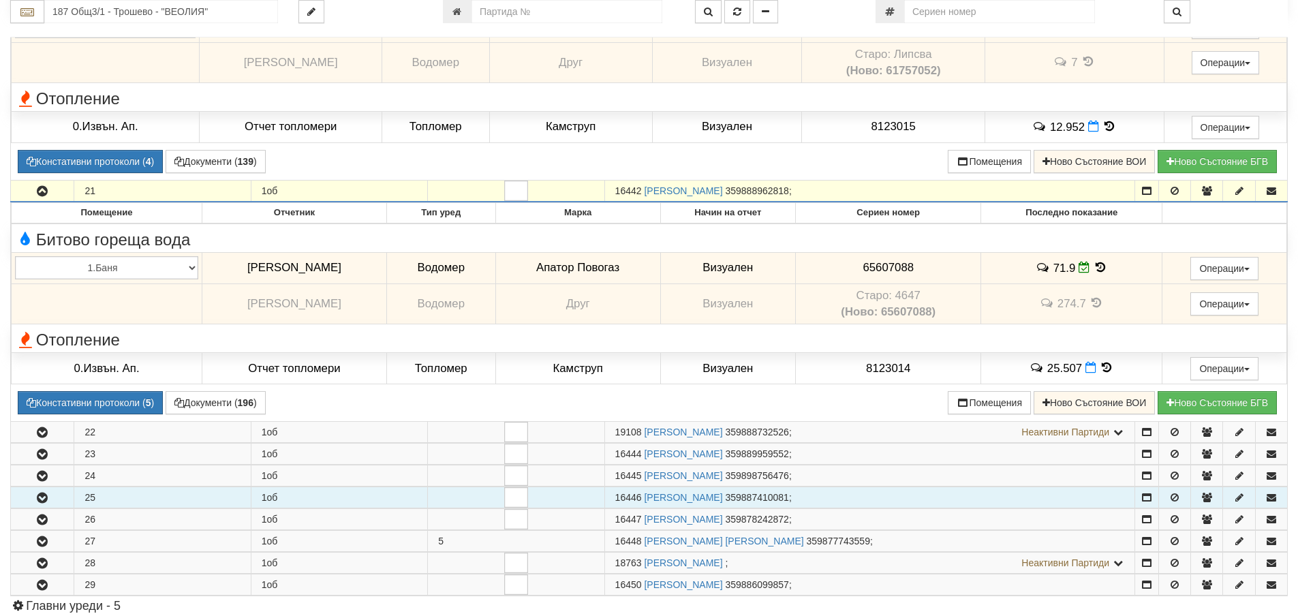
scroll to position [4823, 0]
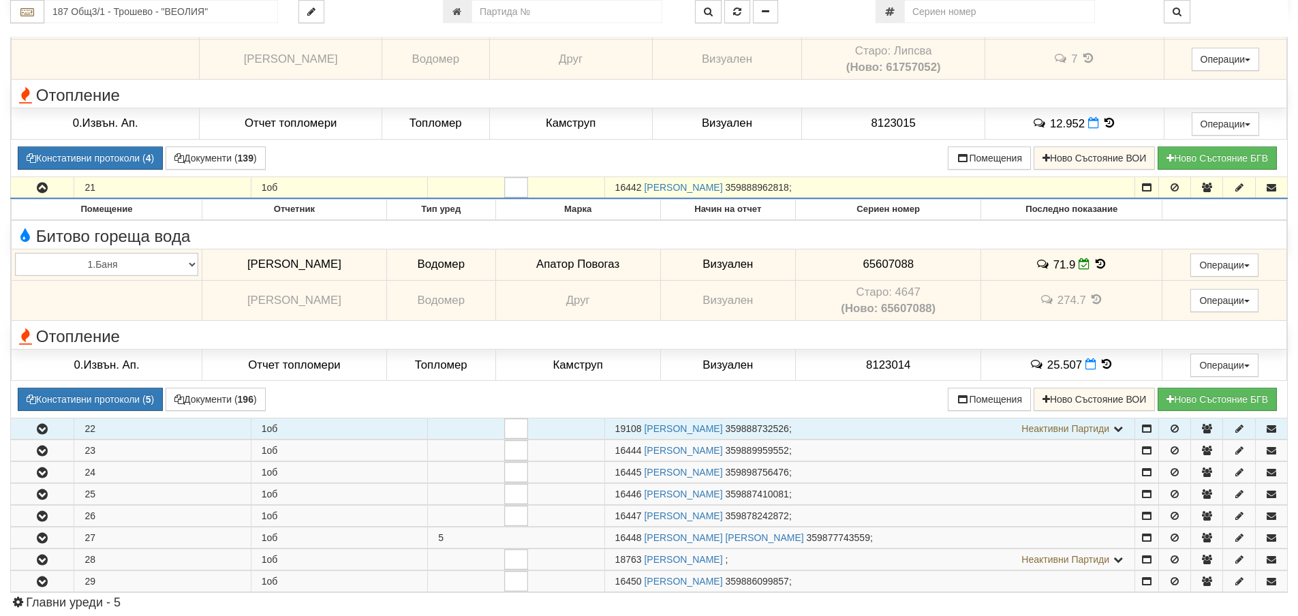
click at [53, 431] on button "button" at bounding box center [42, 428] width 63 height 20
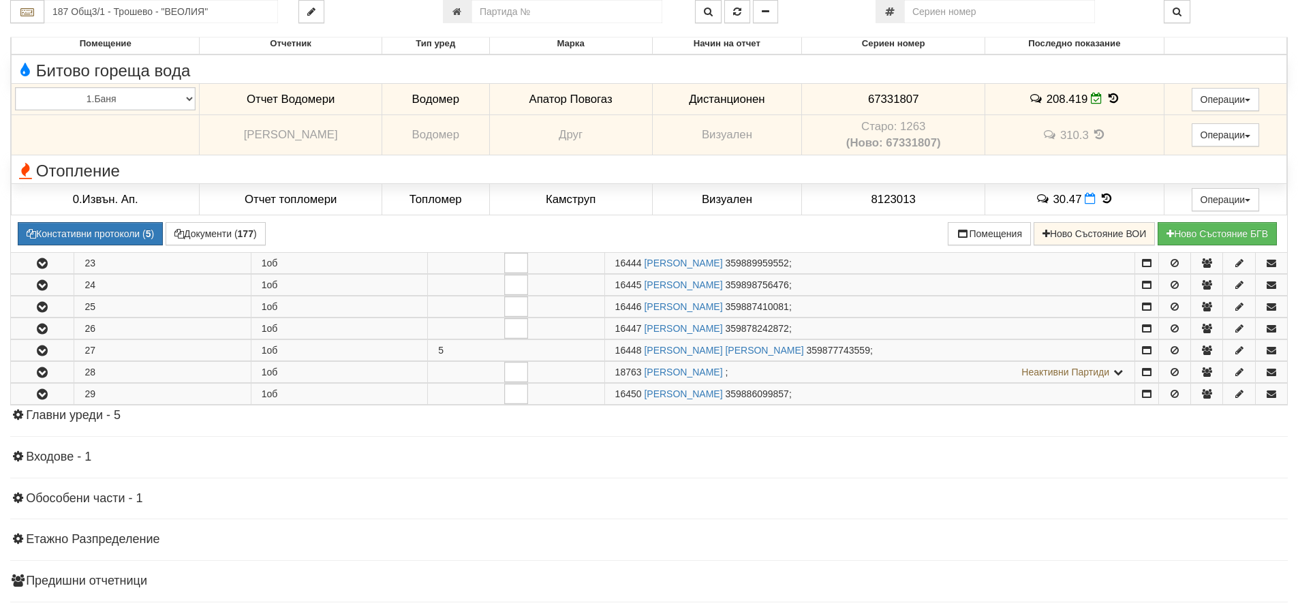
scroll to position [5232, 0]
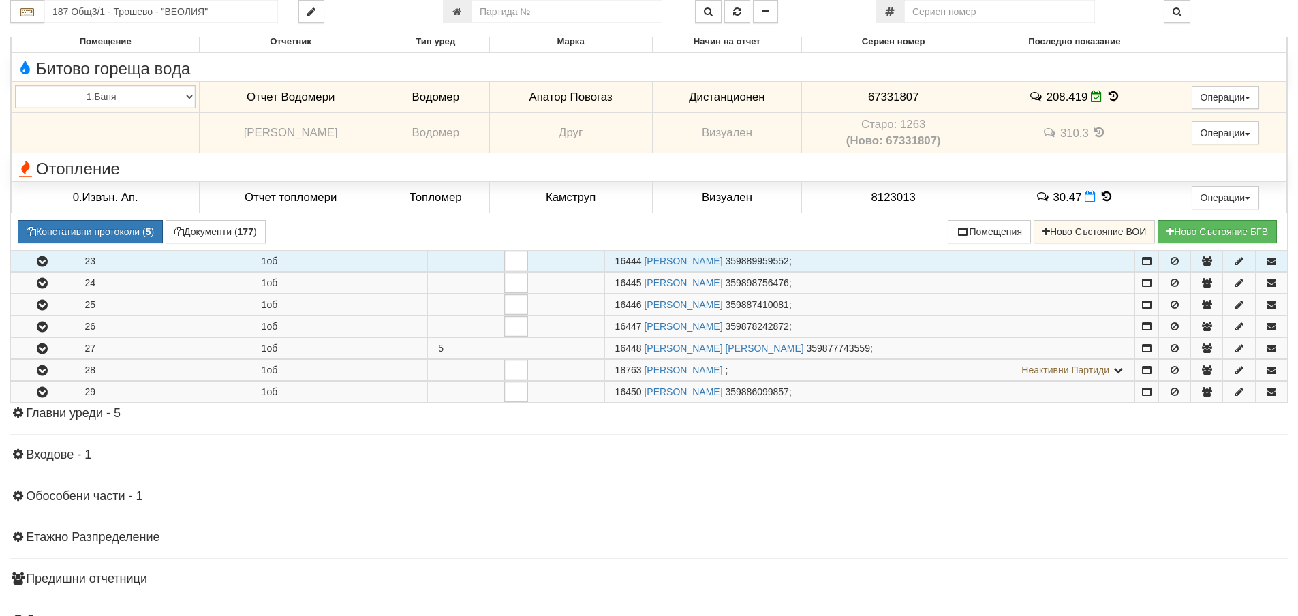
click at [48, 261] on icon "button" at bounding box center [42, 262] width 16 height 10
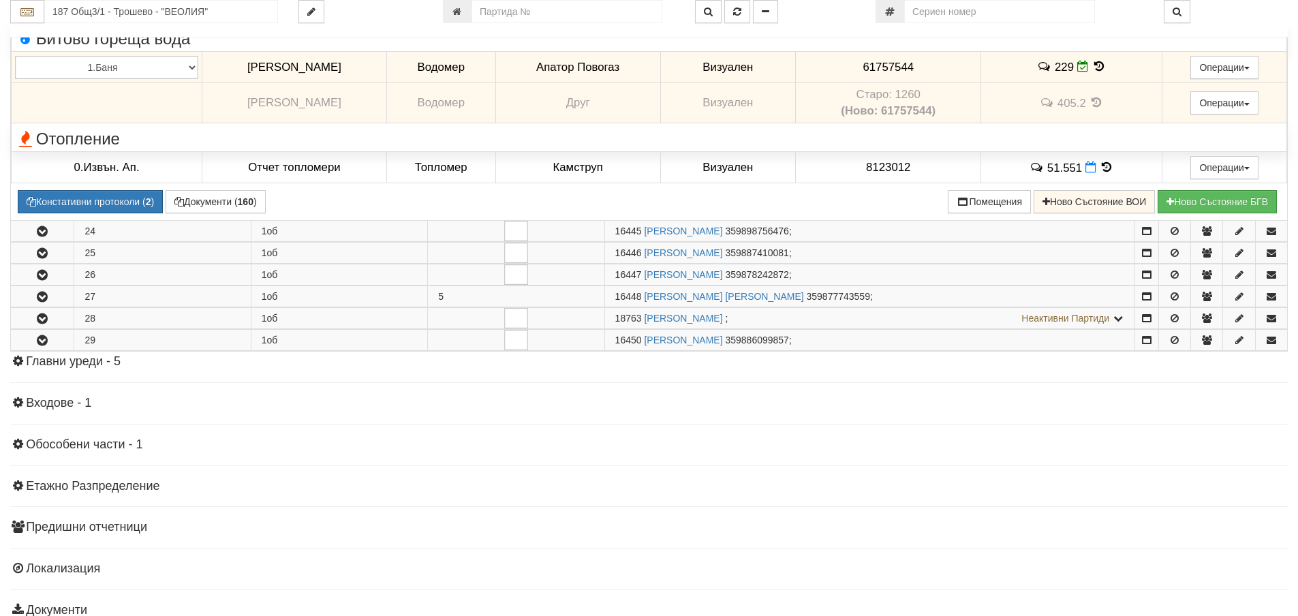
scroll to position [5504, 0]
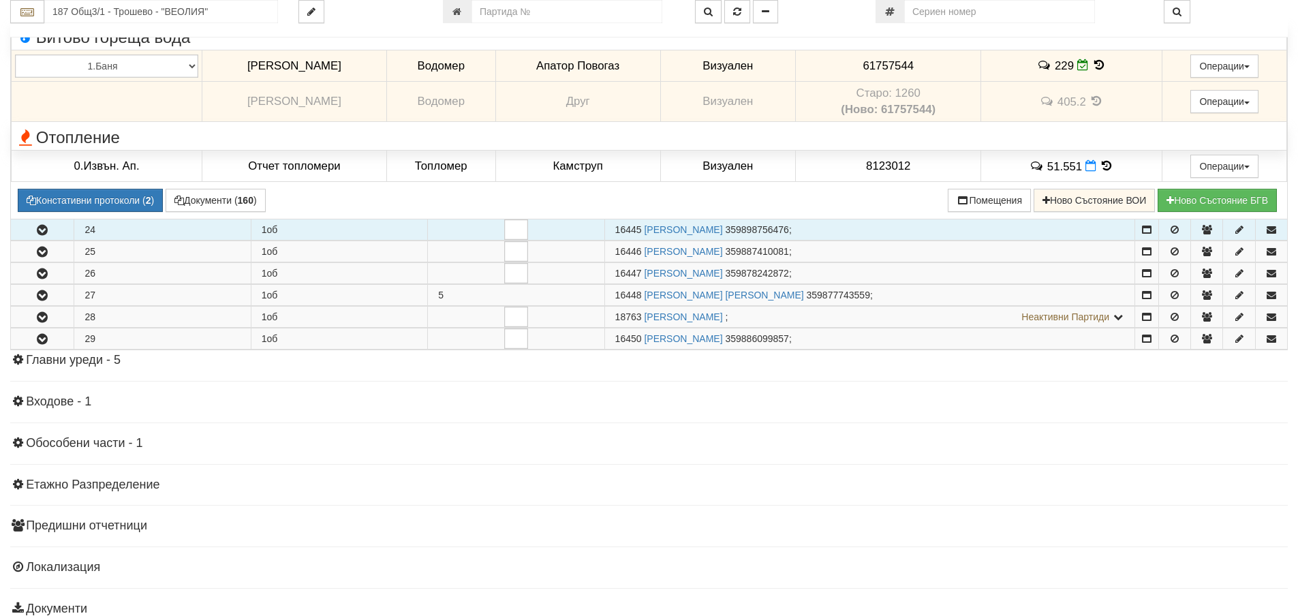
click at [39, 229] on icon "button" at bounding box center [42, 231] width 16 height 10
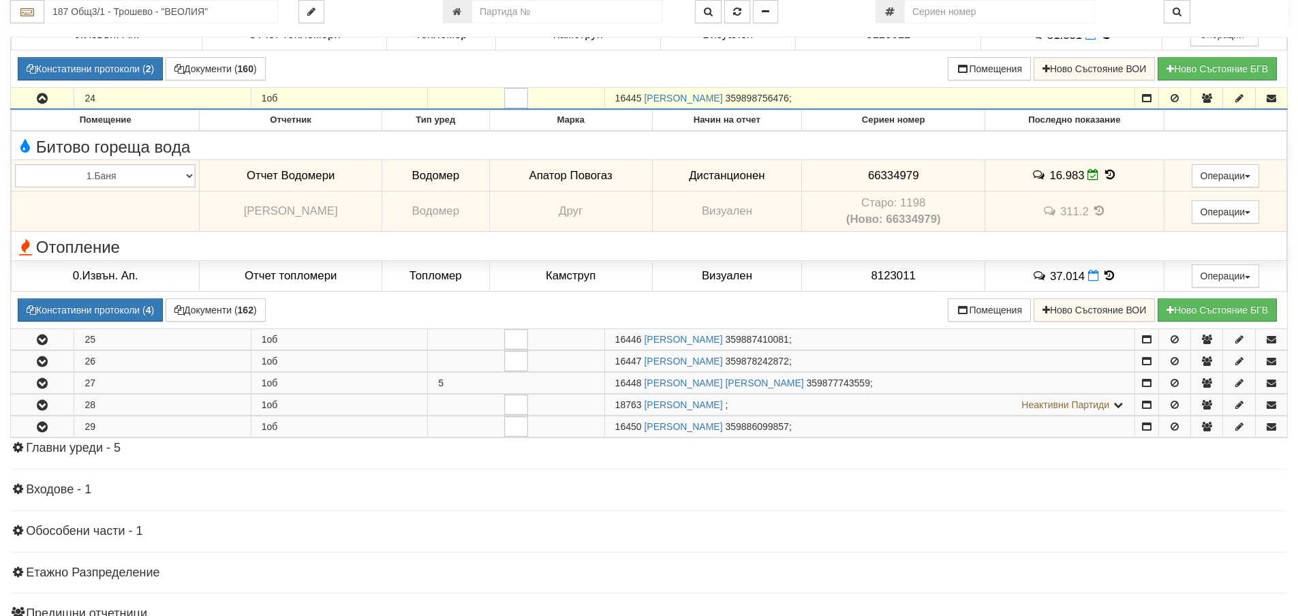
scroll to position [5640, 0]
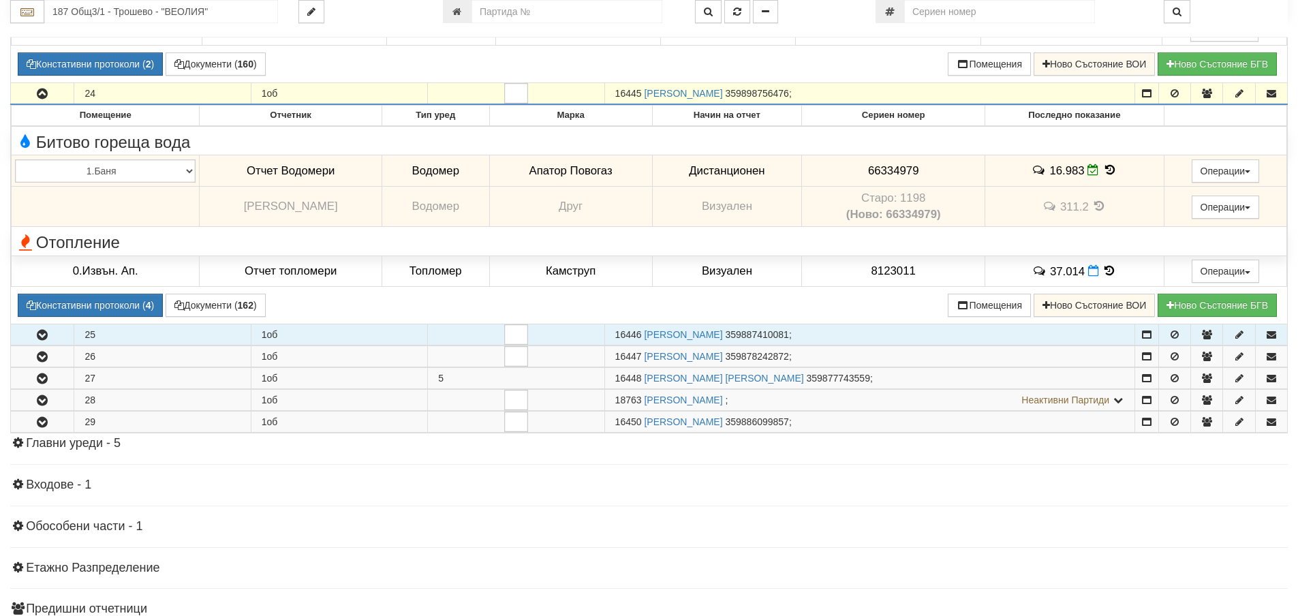
click at [44, 339] on icon "button" at bounding box center [42, 335] width 16 height 10
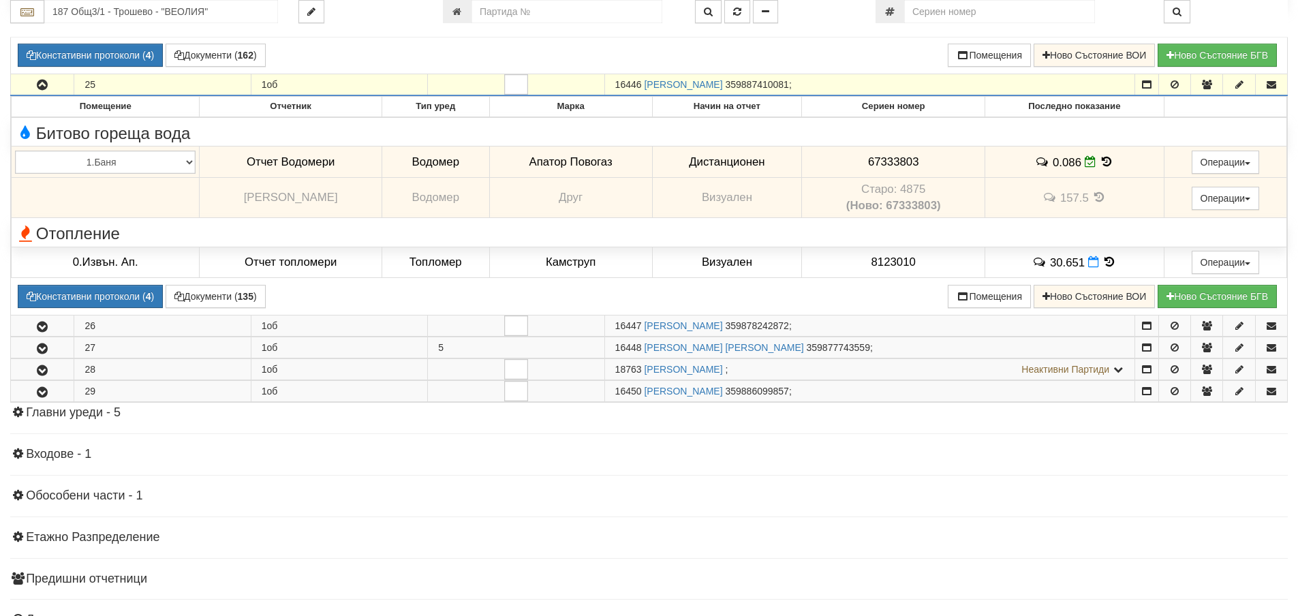
scroll to position [5913, 0]
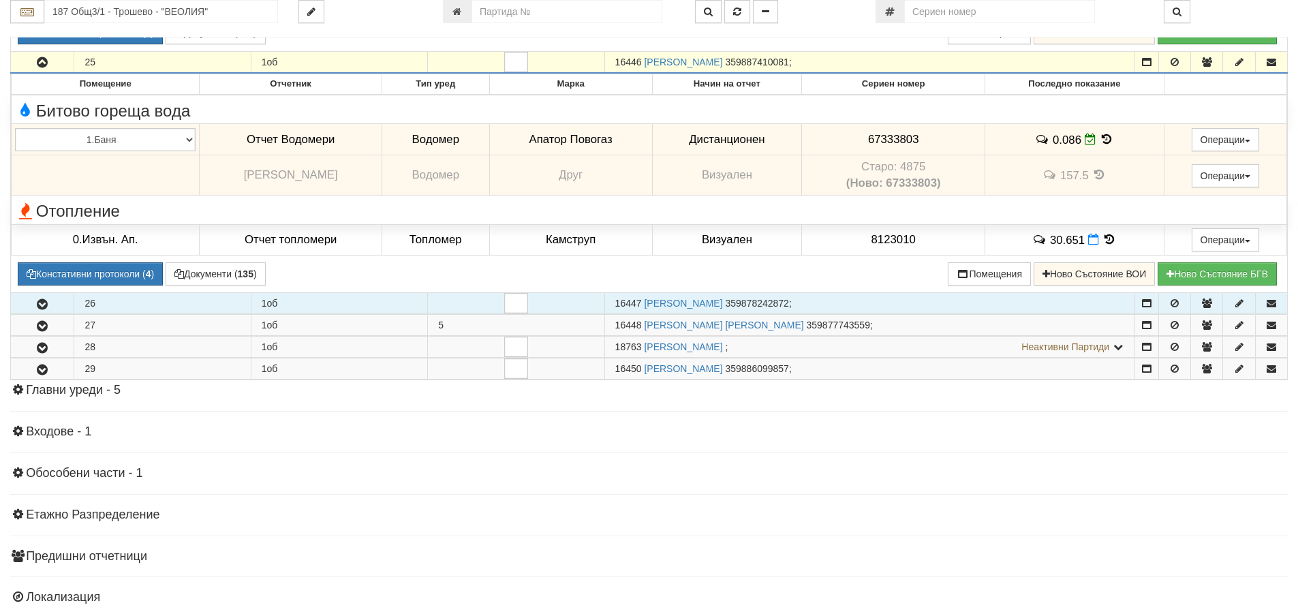
click at [40, 303] on icon "button" at bounding box center [42, 305] width 16 height 10
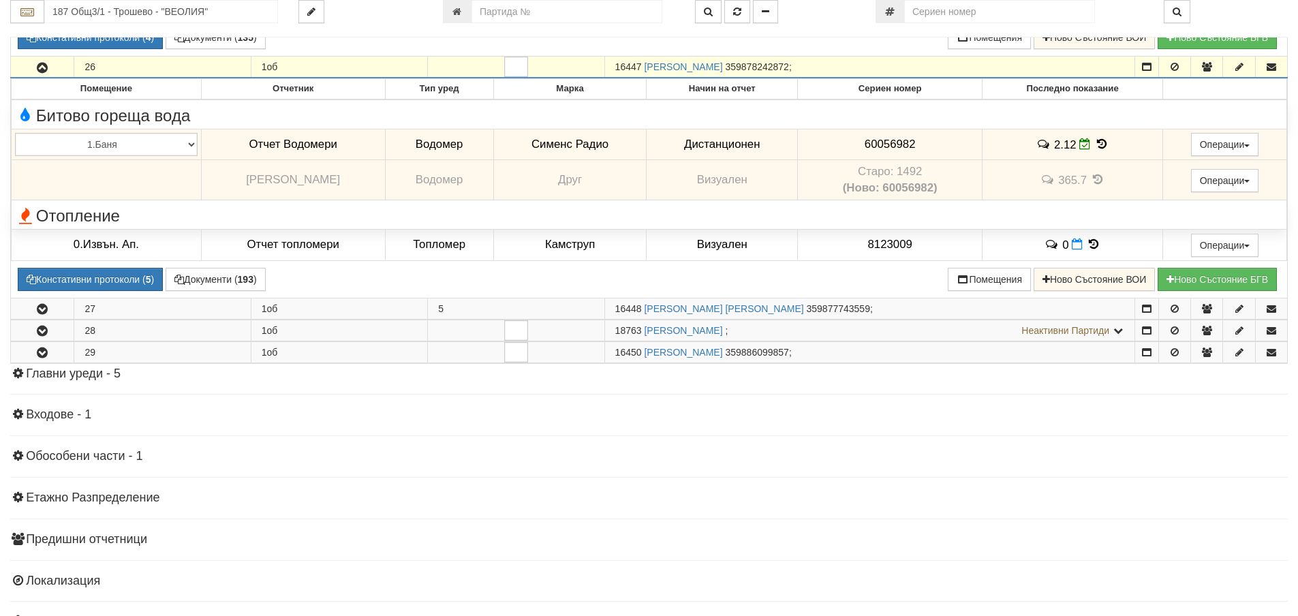
scroll to position [6185, 0]
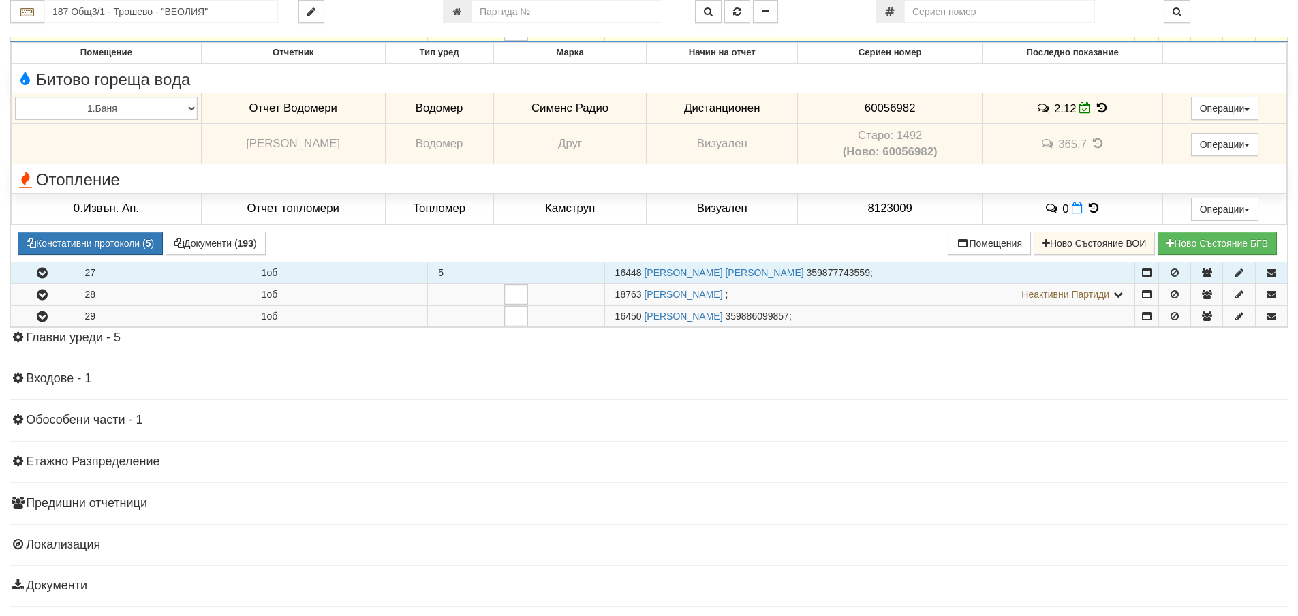
click at [33, 278] on button "button" at bounding box center [42, 272] width 63 height 20
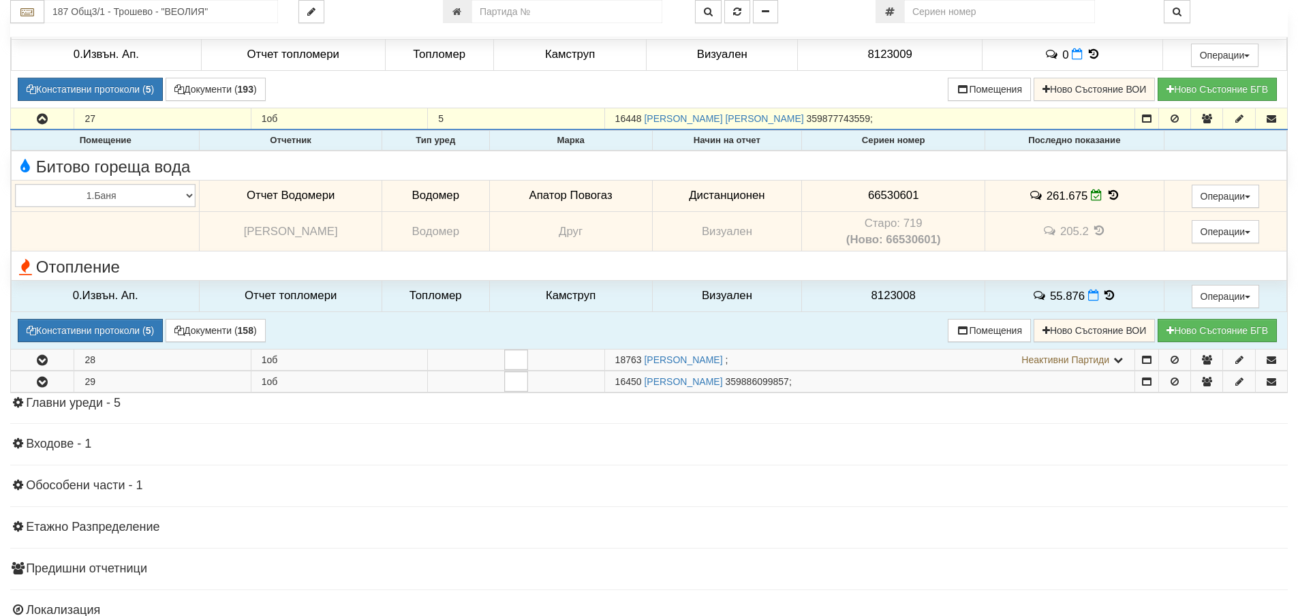
scroll to position [6390, 0]
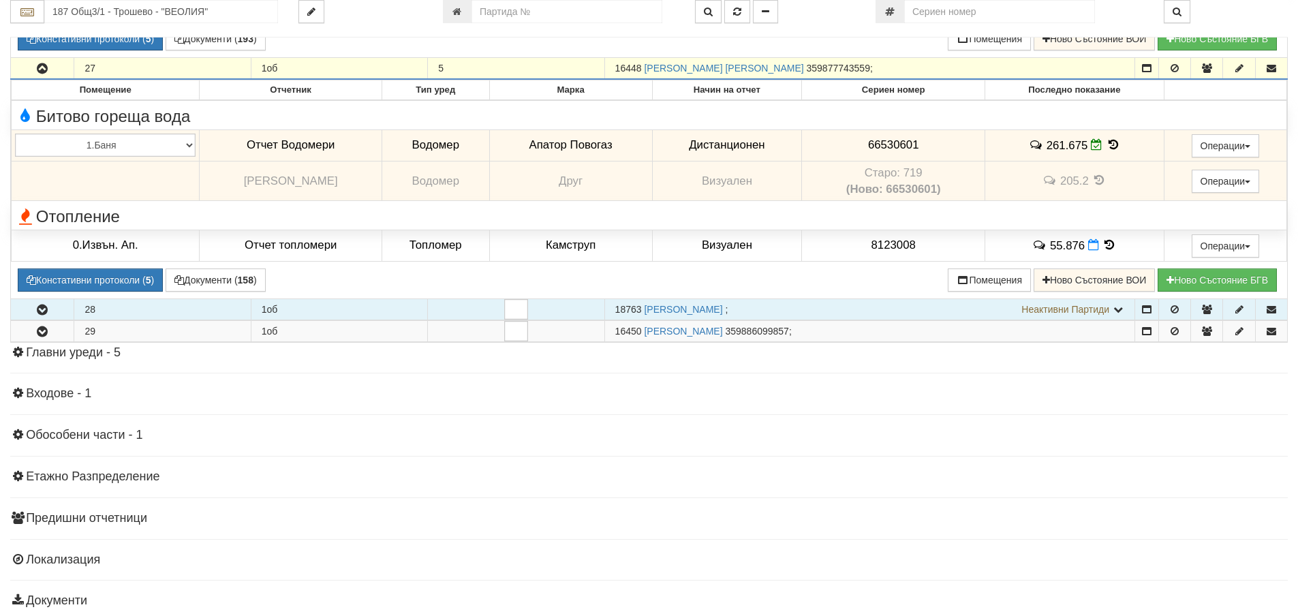
click at [42, 313] on icon "button" at bounding box center [42, 310] width 16 height 10
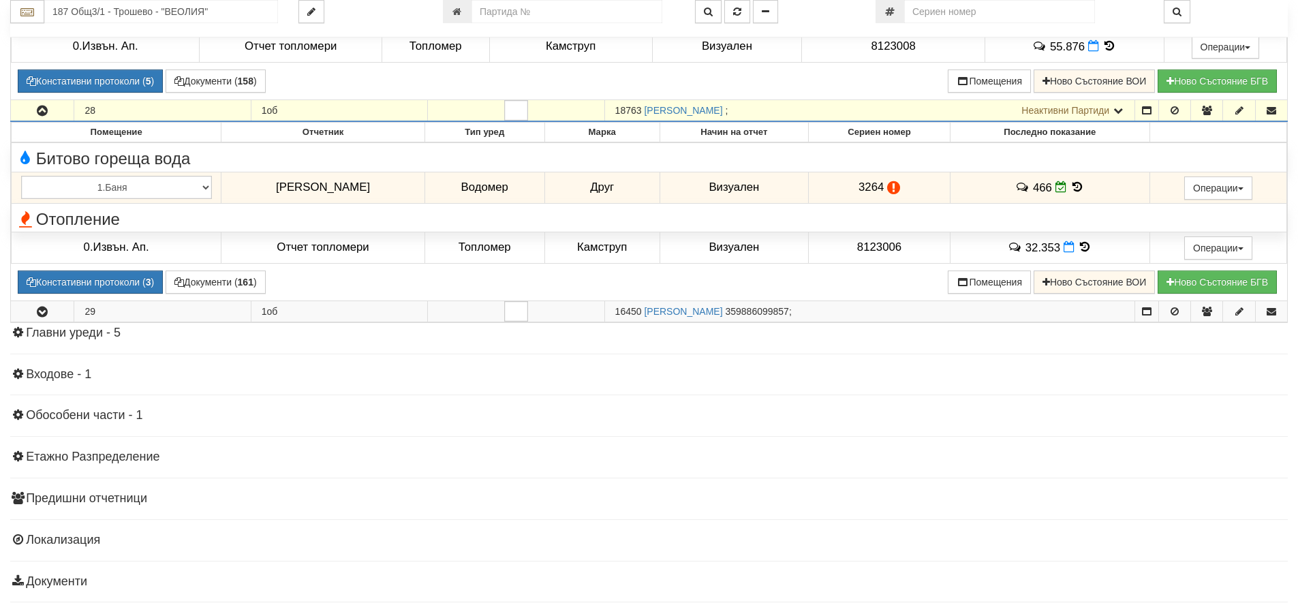
scroll to position [6594, 0]
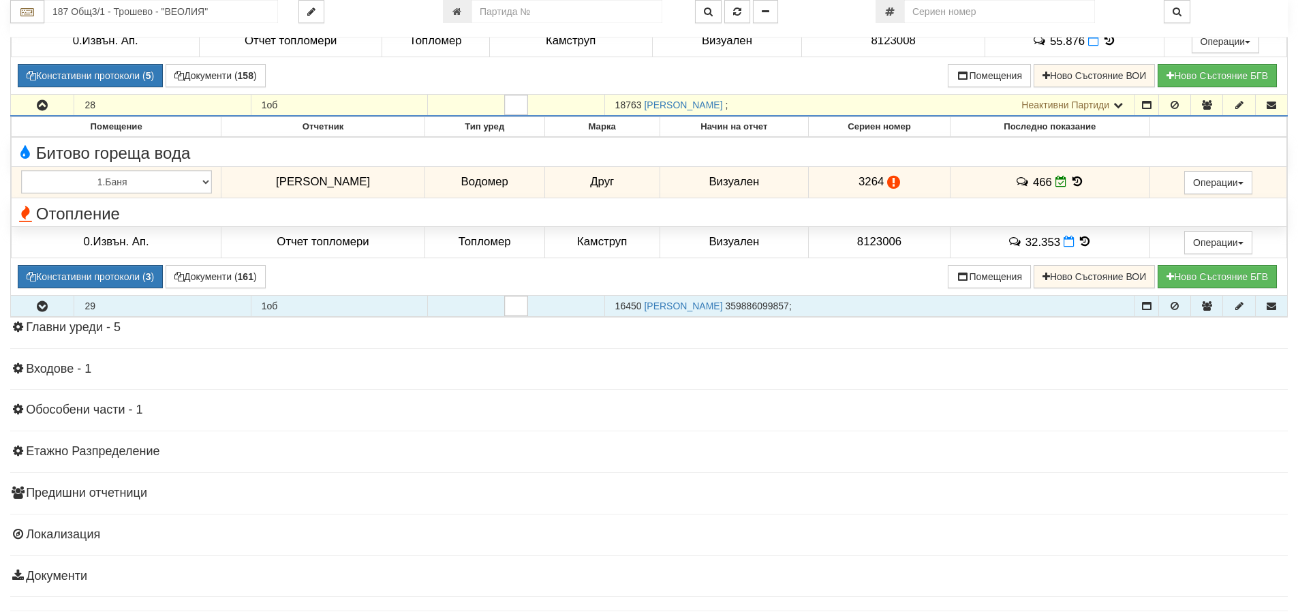
click at [42, 308] on icon "button" at bounding box center [42, 307] width 16 height 10
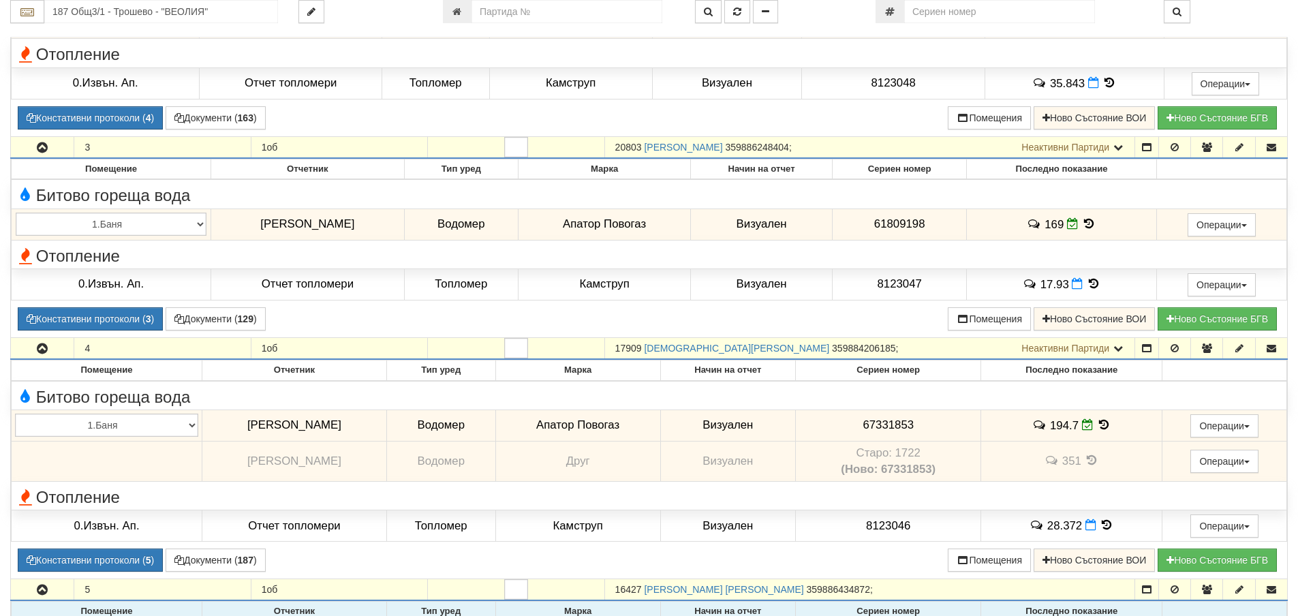
scroll to position [613, 0]
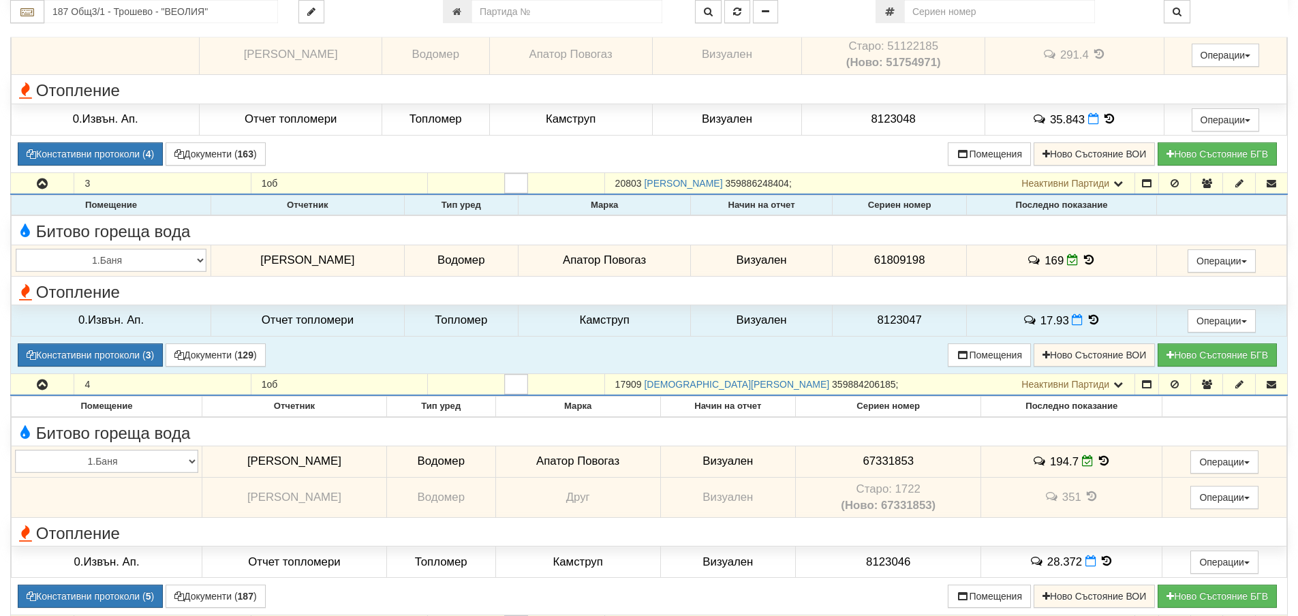
click at [1088, 256] on icon at bounding box center [1089, 260] width 15 height 12
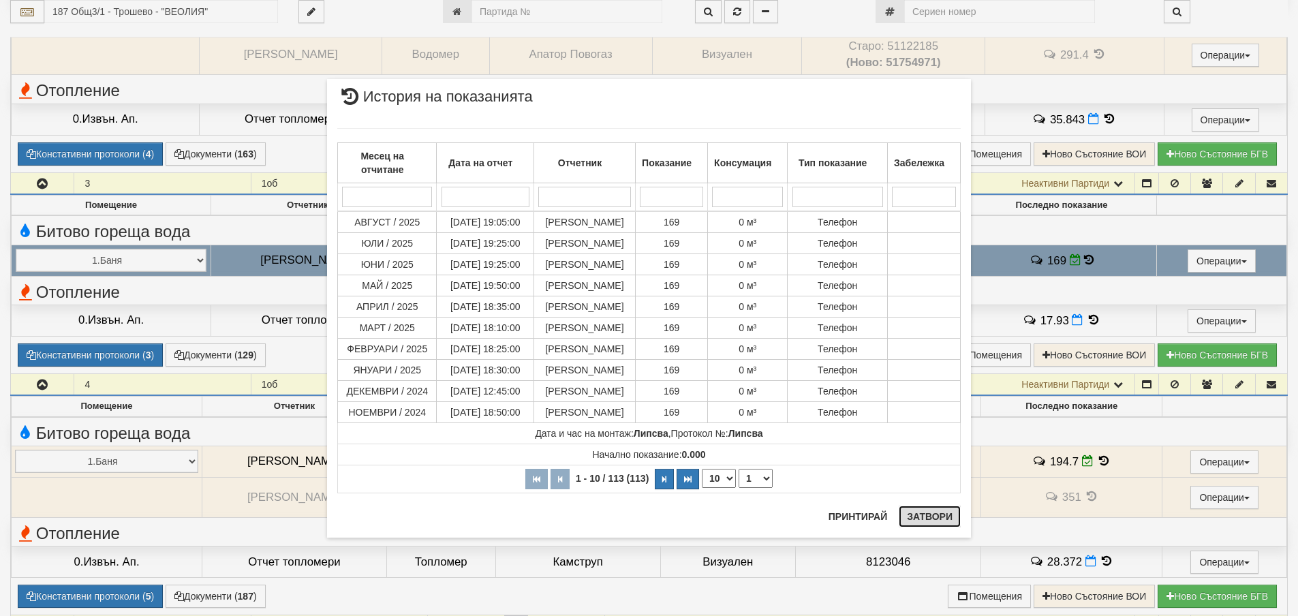
click at [922, 515] on button "Затвори" at bounding box center [930, 517] width 62 height 22
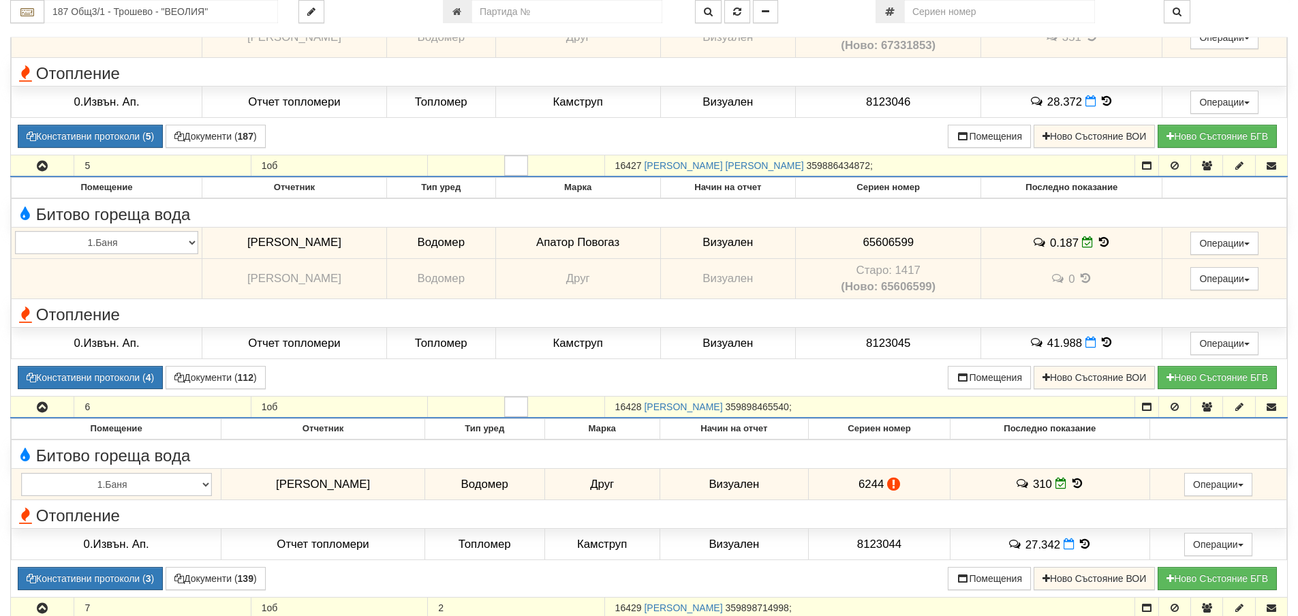
scroll to position [1090, 0]
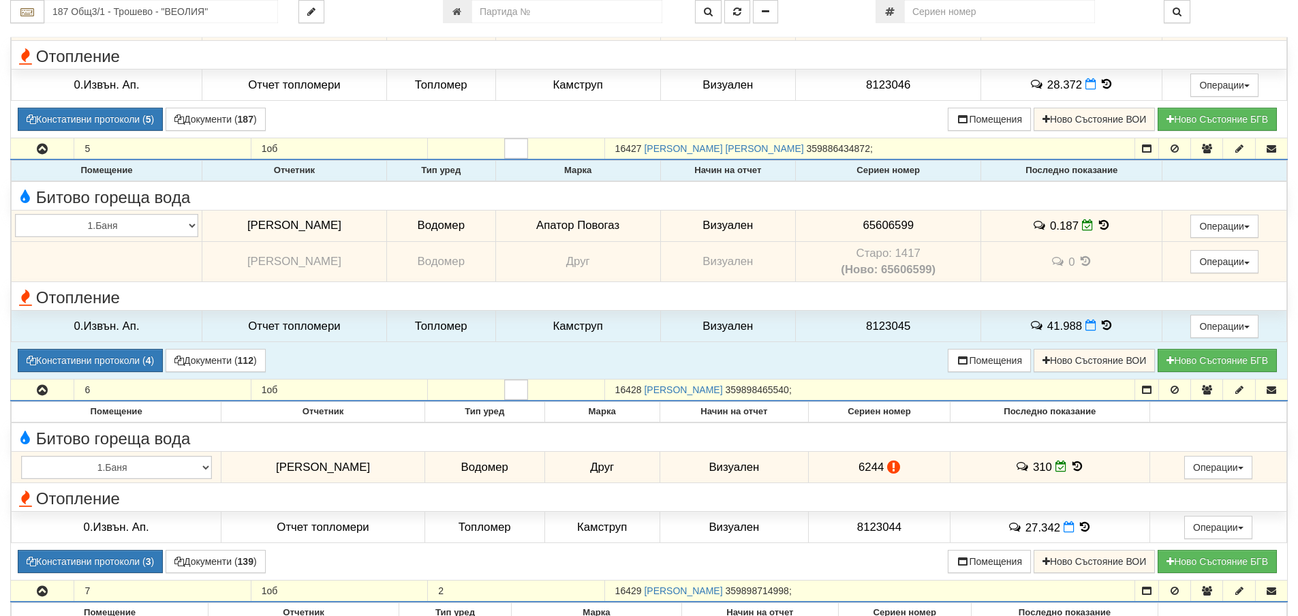
click at [1105, 225] on icon at bounding box center [1103, 225] width 15 height 12
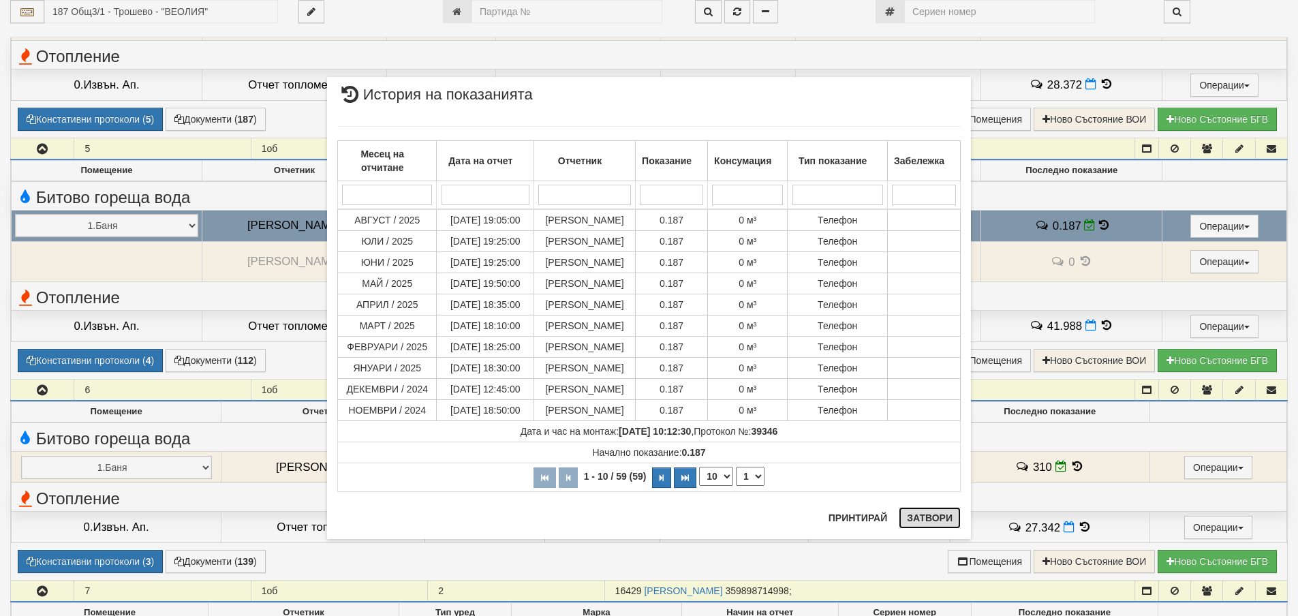
click at [924, 510] on button "Затвори" at bounding box center [930, 518] width 62 height 22
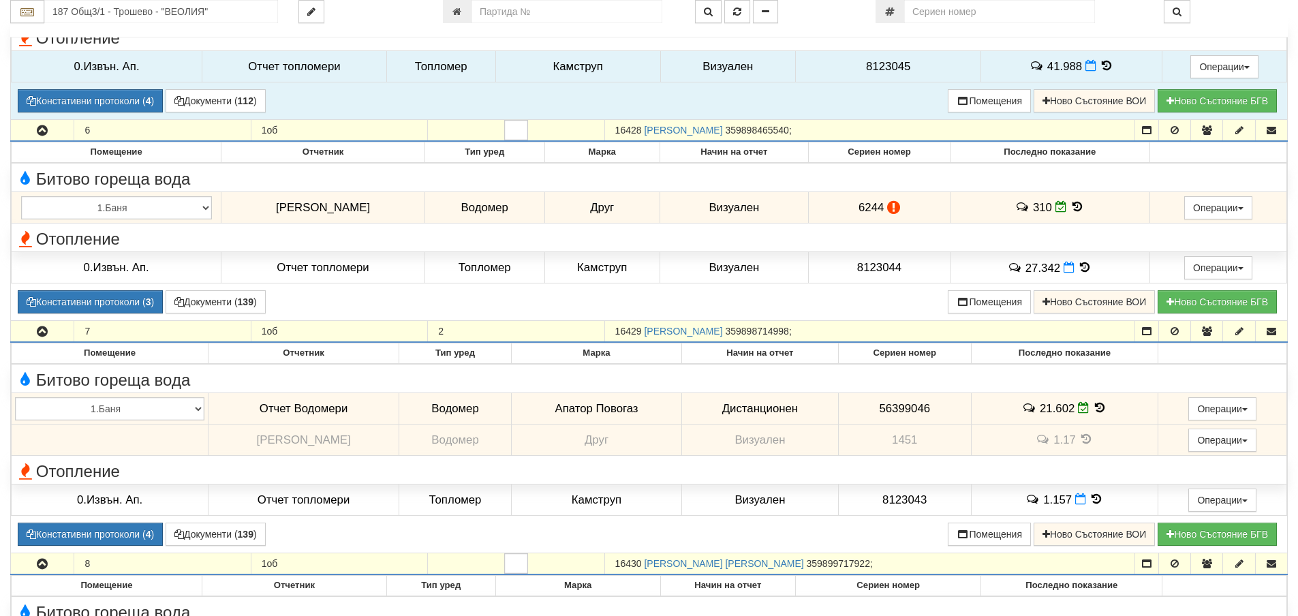
scroll to position [1363, 0]
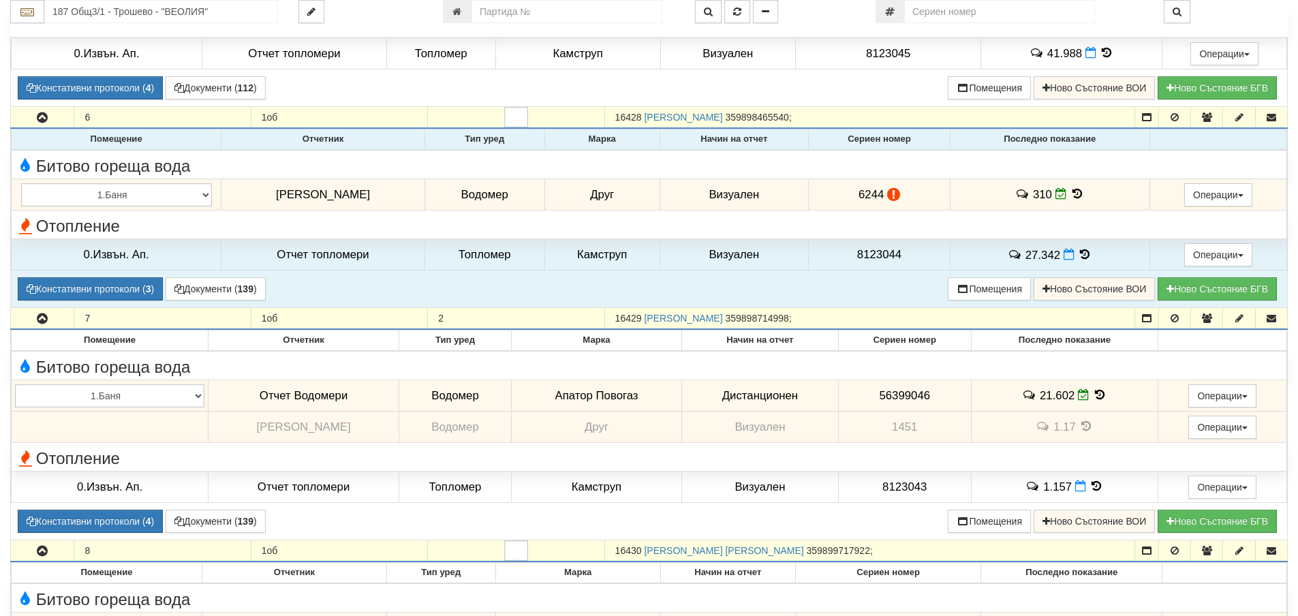
click at [1077, 195] on icon at bounding box center [1077, 194] width 15 height 12
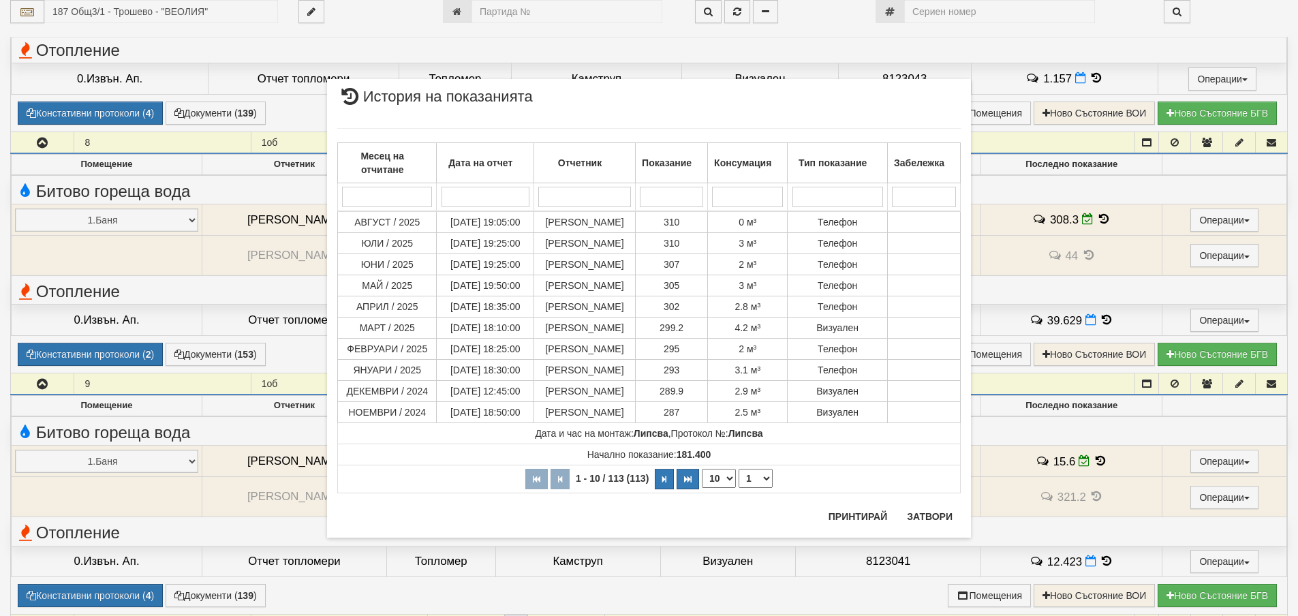
scroll to position [1772, 0]
drag, startPoint x: 927, startPoint y: 515, endPoint x: 908, endPoint y: 520, distance: 19.0
click at [925, 516] on button "Затвори" at bounding box center [930, 517] width 62 height 22
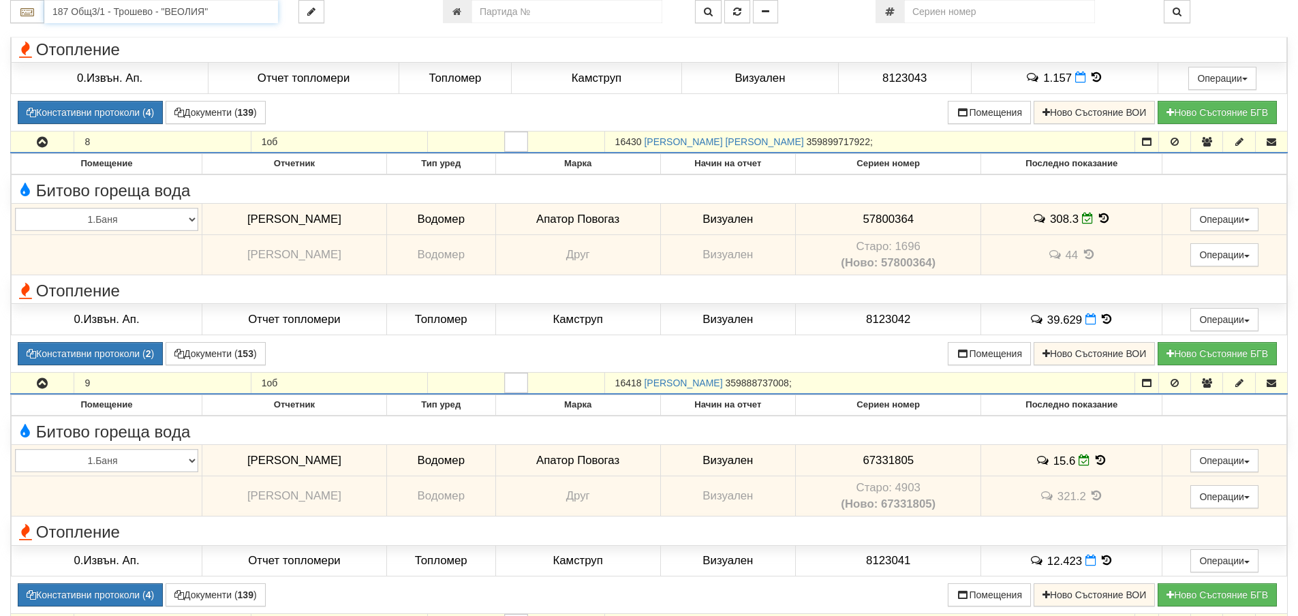
click at [78, 15] on input "187 Общ3/1 - Трошево - "ВЕОЛИЯ"" at bounding box center [161, 11] width 234 height 23
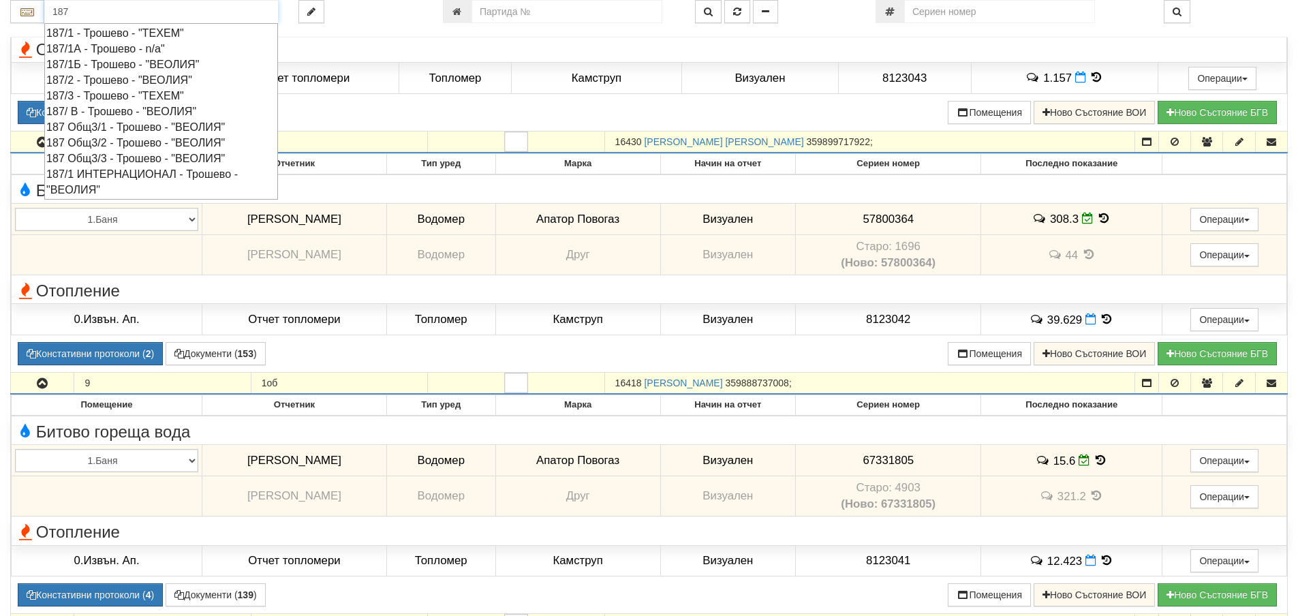
click at [119, 144] on div "187 Общ3/2 - Трошево - "ВЕОЛИЯ"" at bounding box center [161, 143] width 230 height 16
type input "187 Общ3/2 - Трошево - "ВЕОЛИЯ""
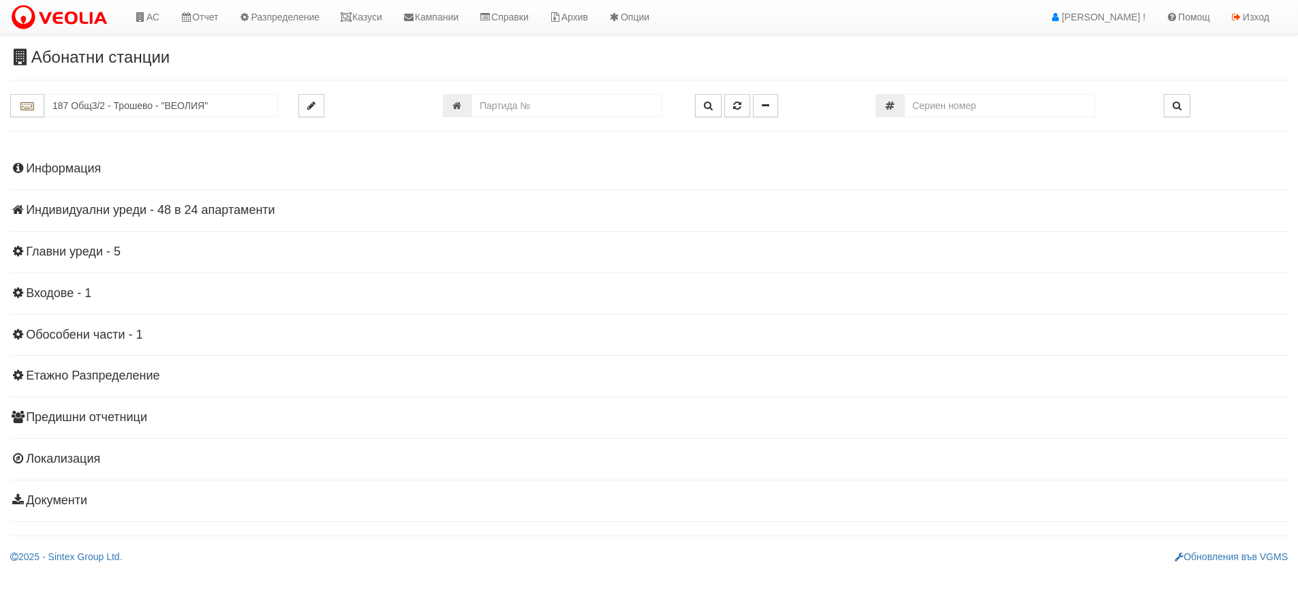
scroll to position [0, 0]
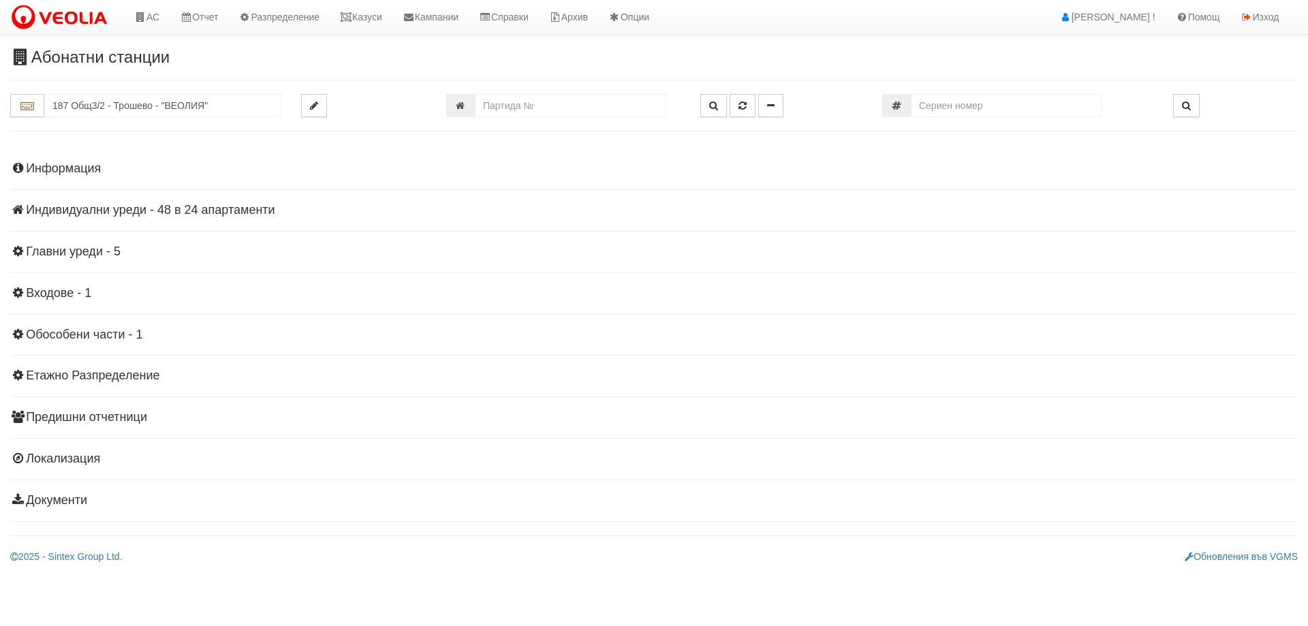
click at [93, 213] on h4 "Индивидуални уреди - 48 в 24 апартаменти" at bounding box center [654, 211] width 1288 height 14
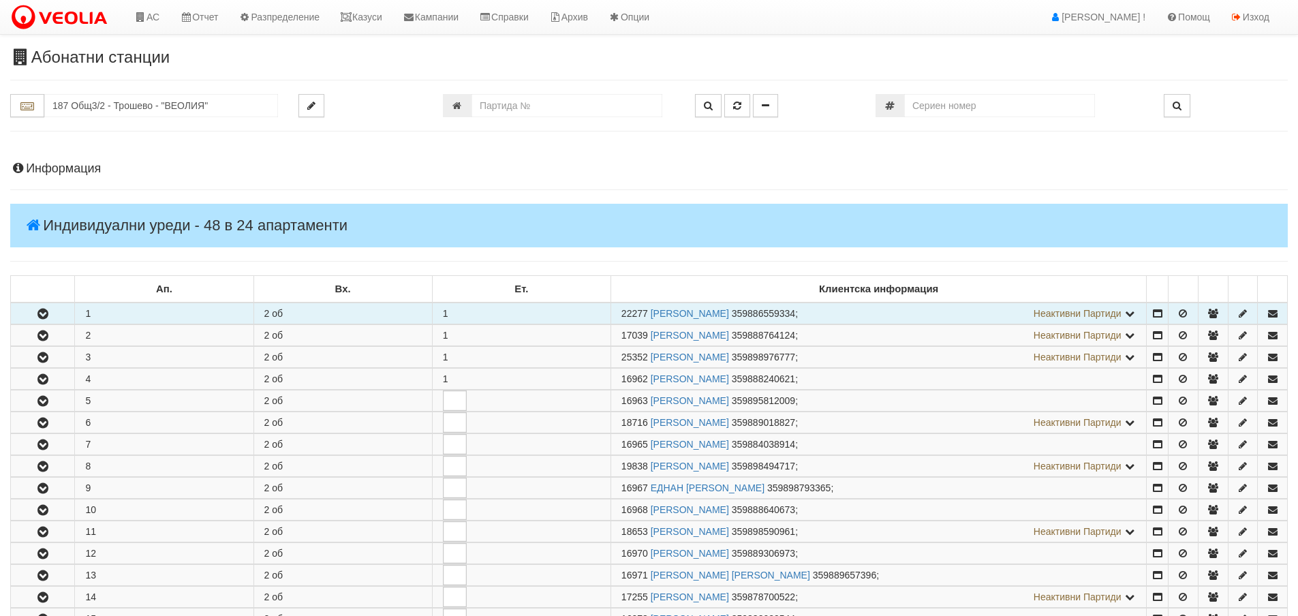
click at [44, 312] on icon "button" at bounding box center [43, 314] width 16 height 10
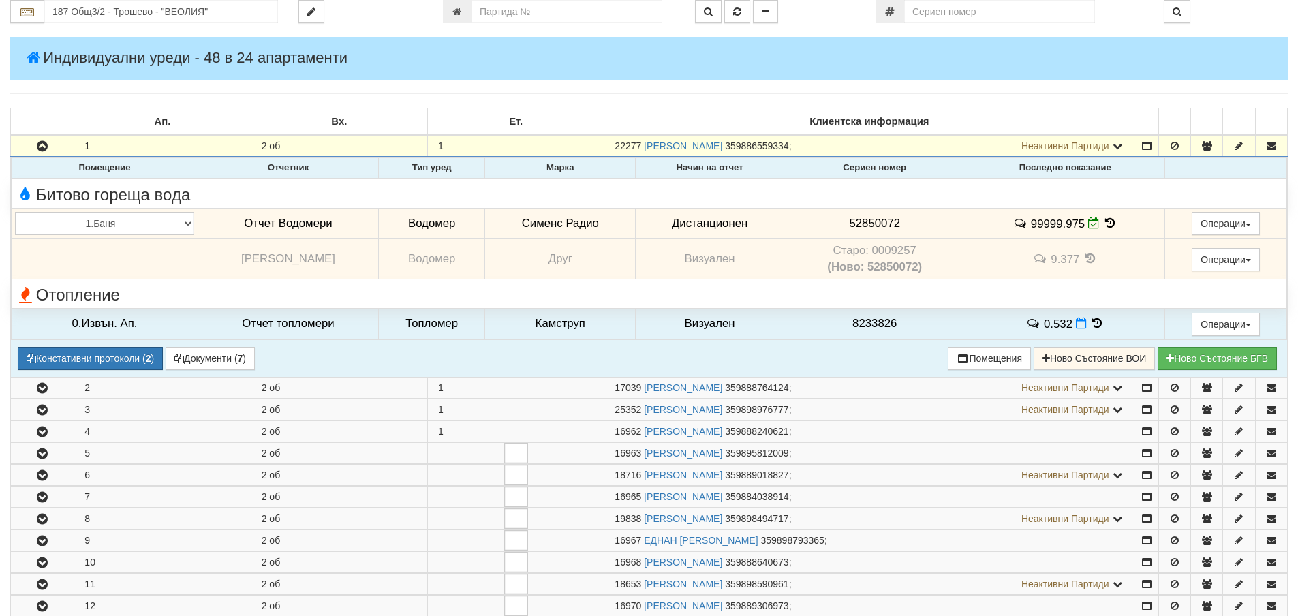
scroll to position [136, 0]
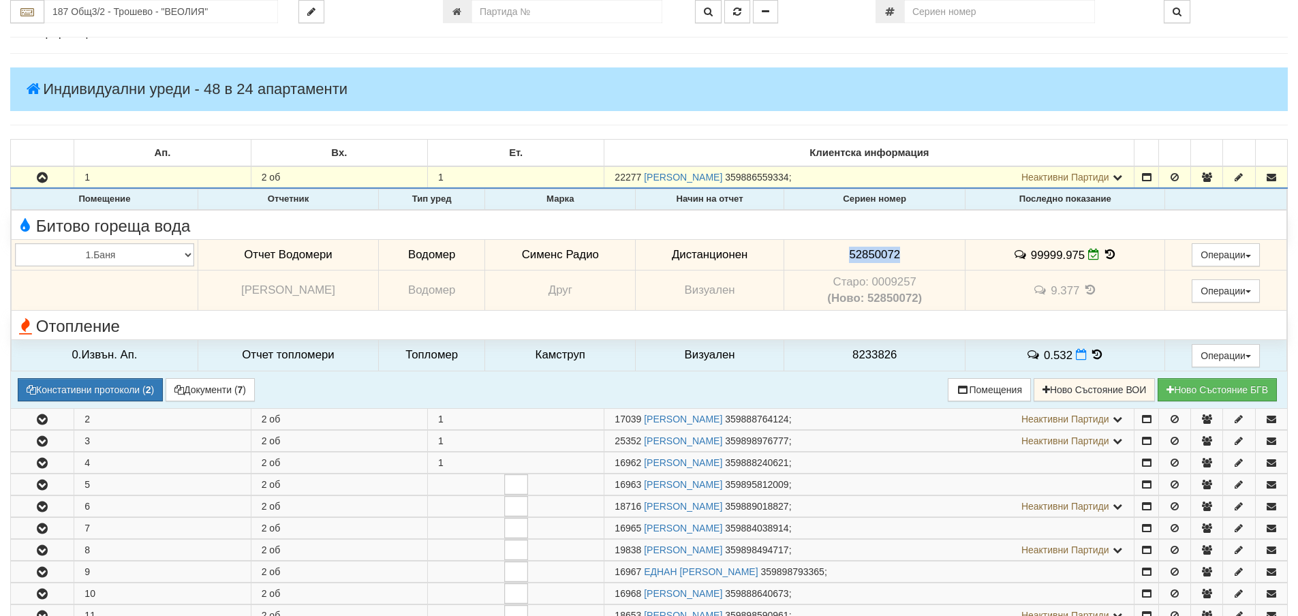
drag, startPoint x: 850, startPoint y: 251, endPoint x: 911, endPoint y: 258, distance: 61.6
click at [911, 258] on td "52850072" at bounding box center [875, 254] width 182 height 31
copy span "52850072"
click at [1109, 252] on icon at bounding box center [1109, 255] width 15 height 12
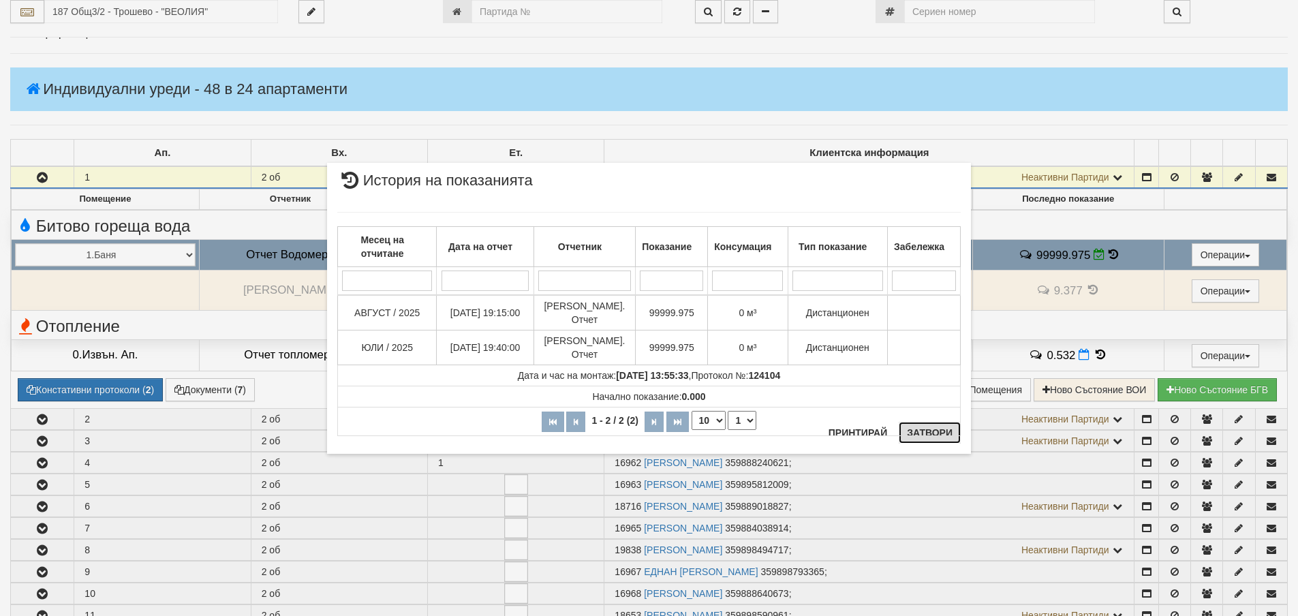
click at [923, 433] on button "Затвори" at bounding box center [930, 433] width 62 height 22
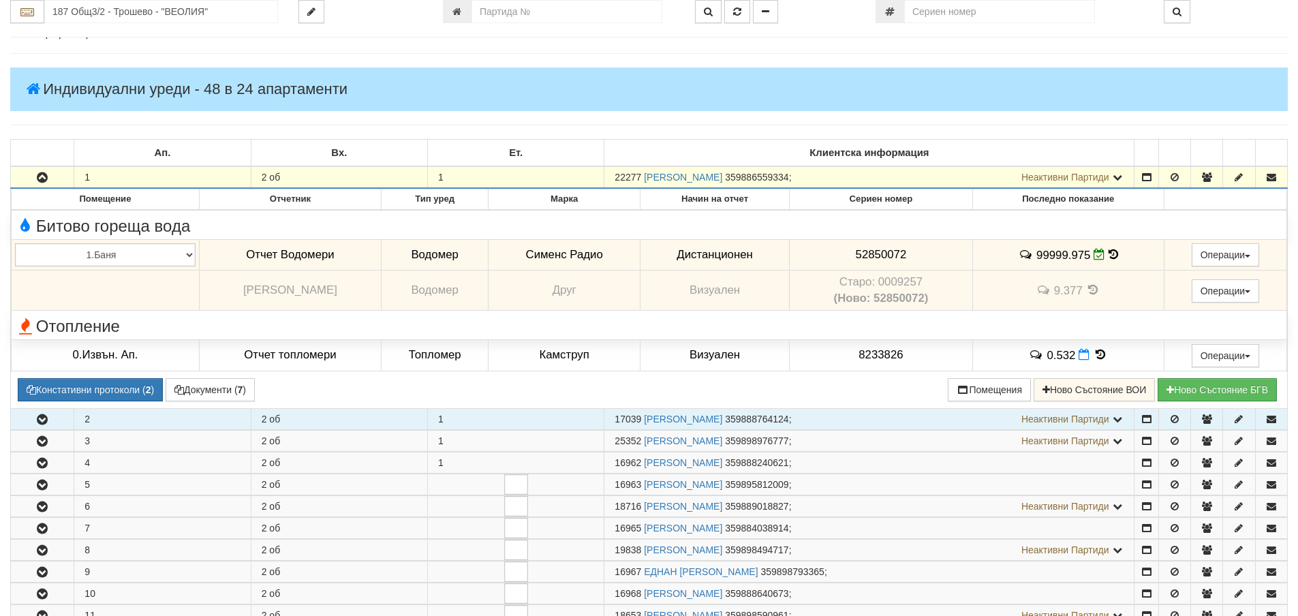
click at [38, 418] on icon "button" at bounding box center [42, 420] width 16 height 10
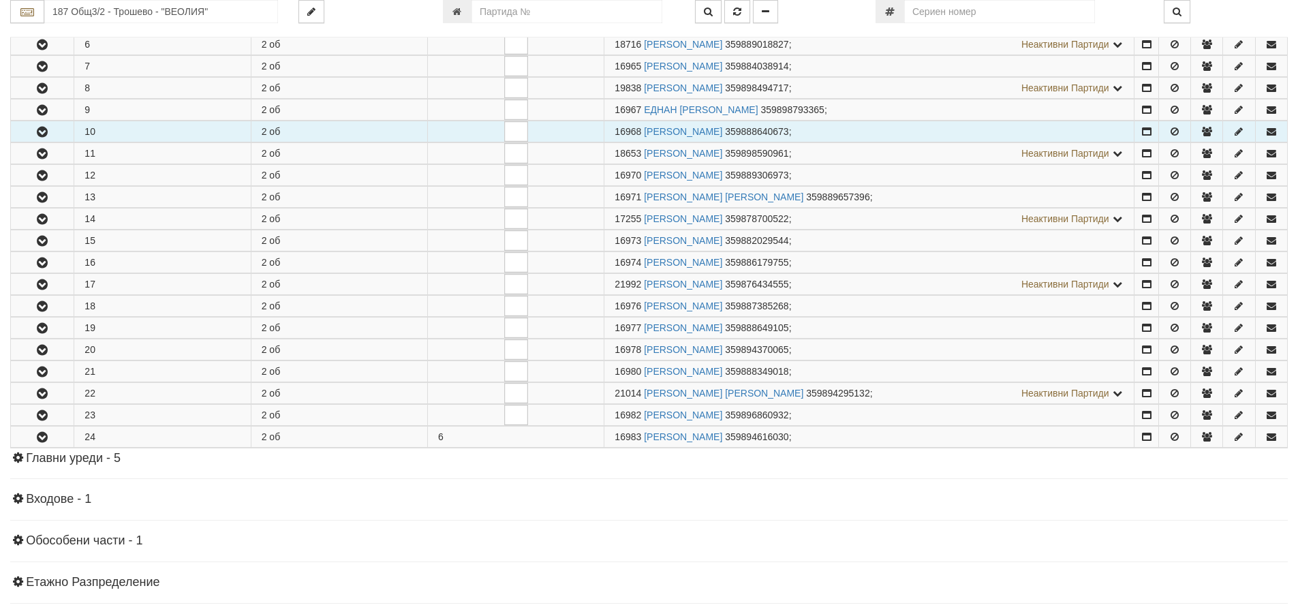
scroll to position [750, 0]
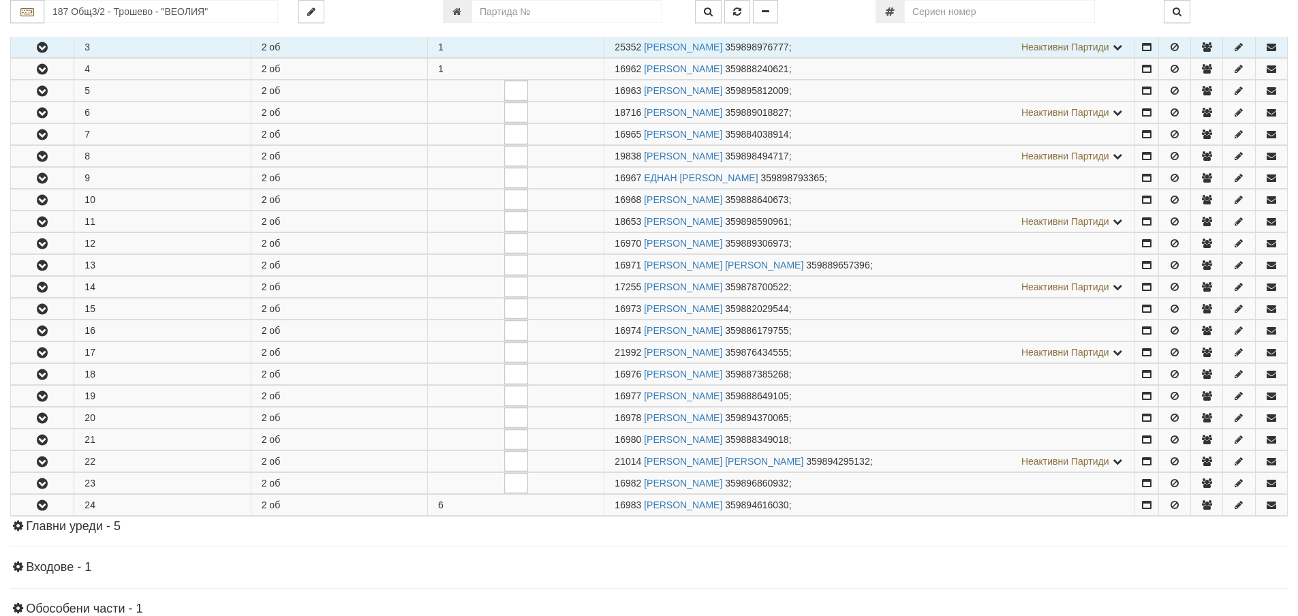
click at [38, 46] on icon "button" at bounding box center [42, 48] width 16 height 10
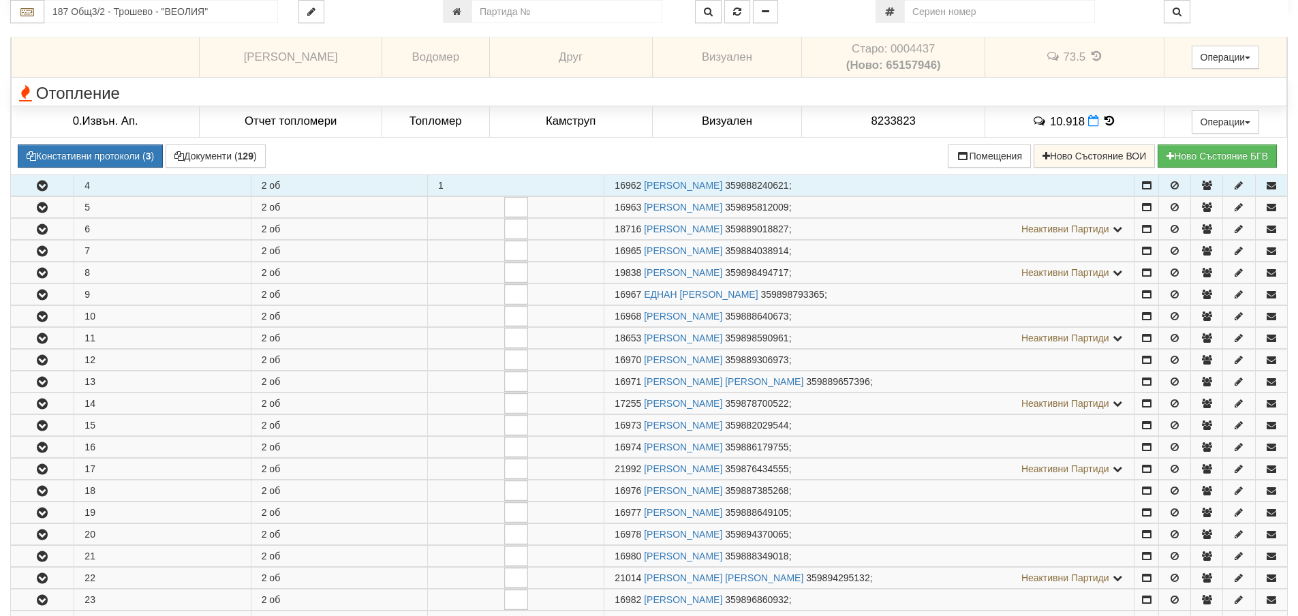
scroll to position [886, 0]
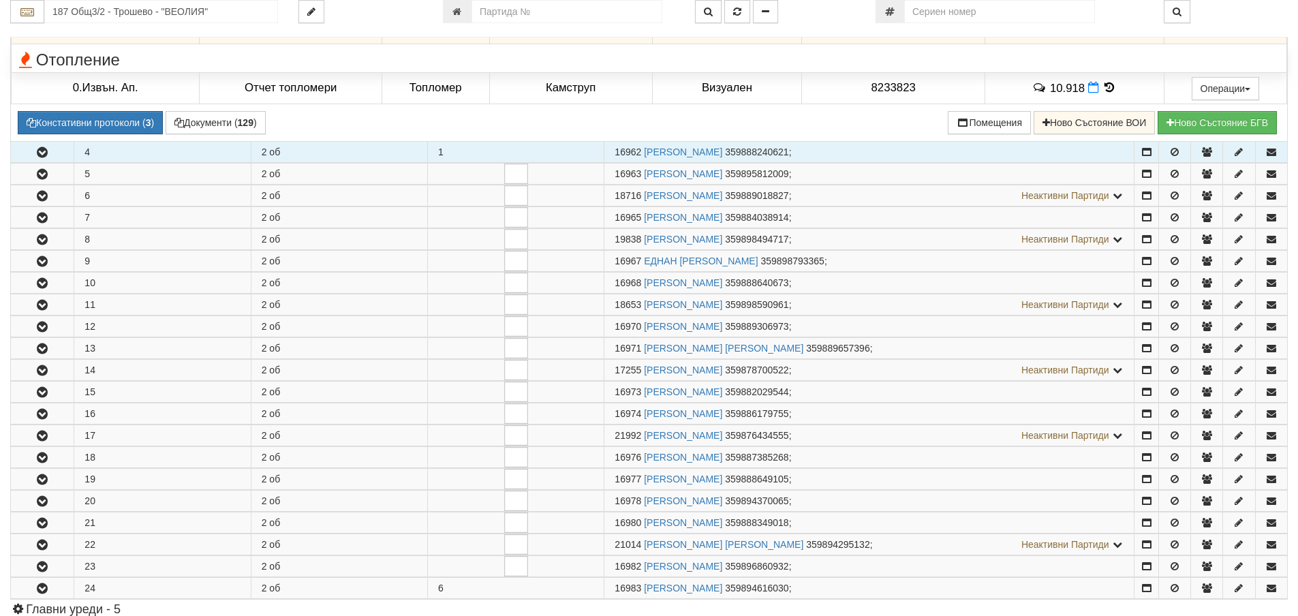
click at [45, 157] on icon "button" at bounding box center [42, 153] width 16 height 10
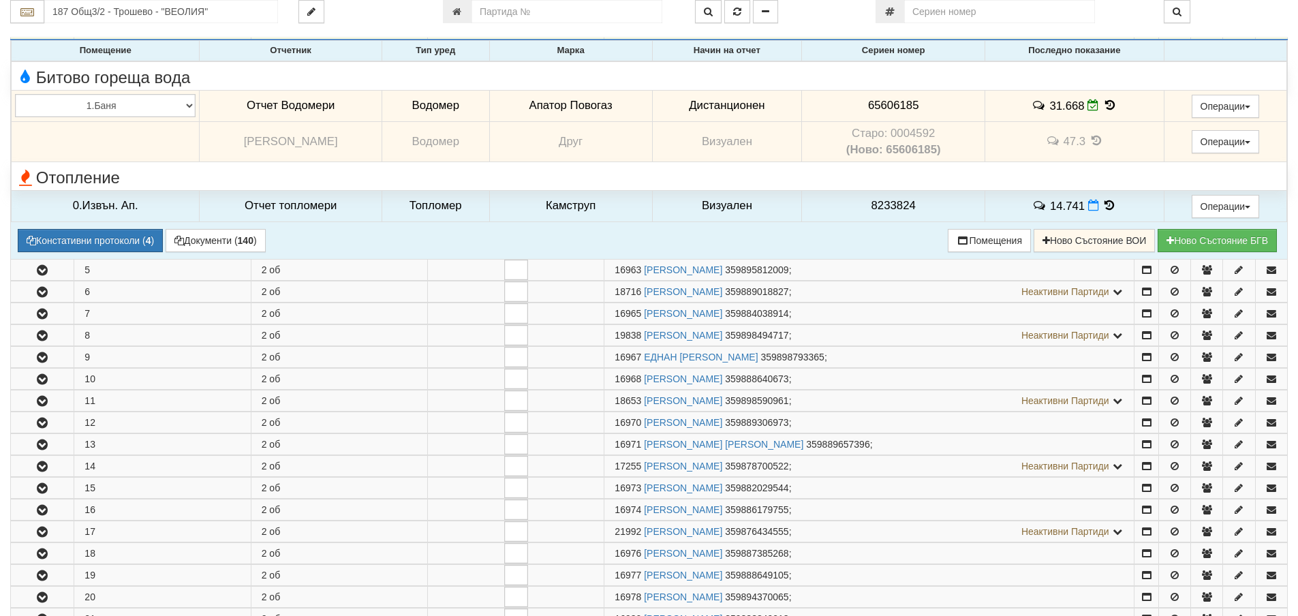
scroll to position [1022, 0]
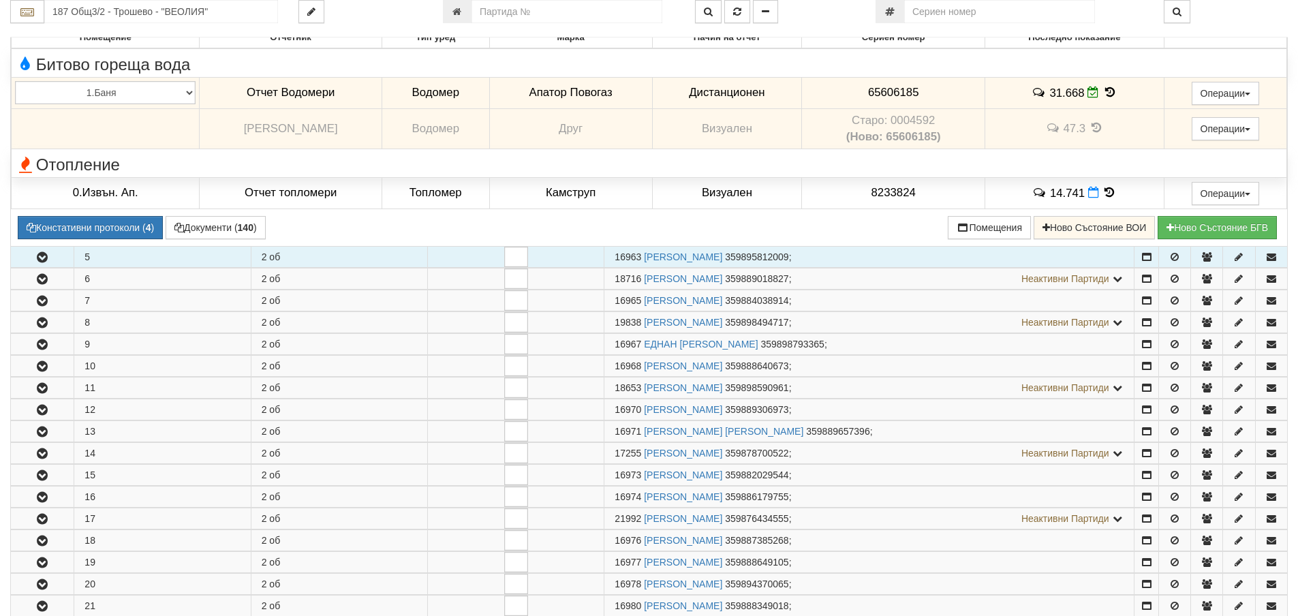
click at [46, 258] on icon "button" at bounding box center [42, 258] width 16 height 10
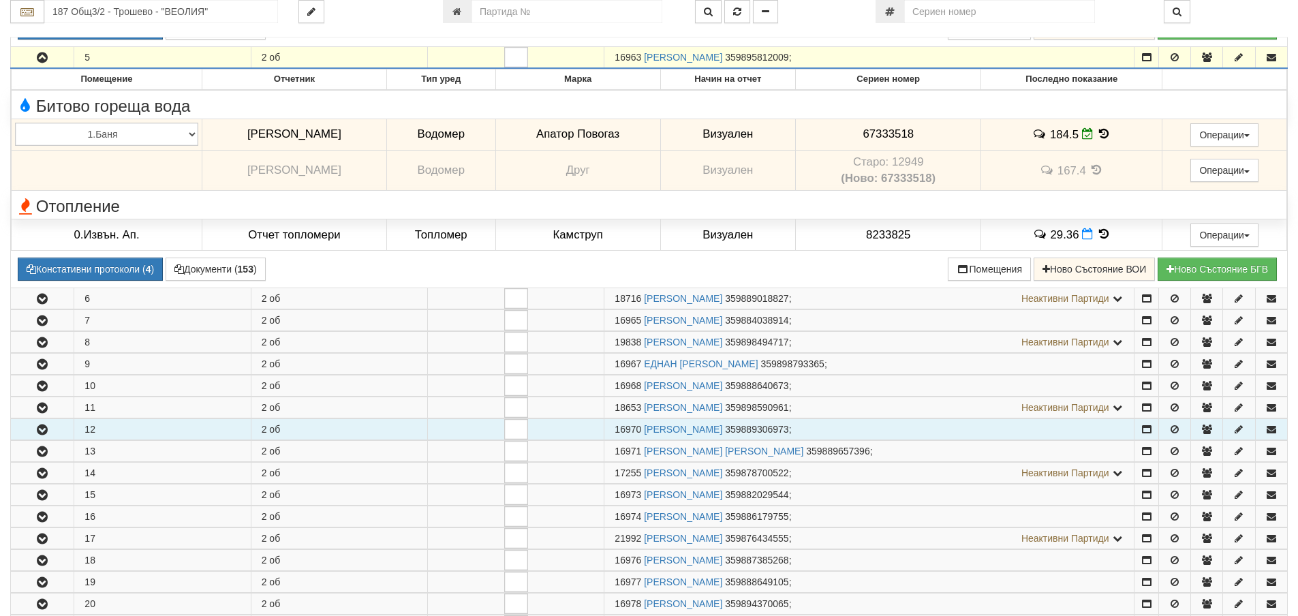
scroll to position [1295, 0]
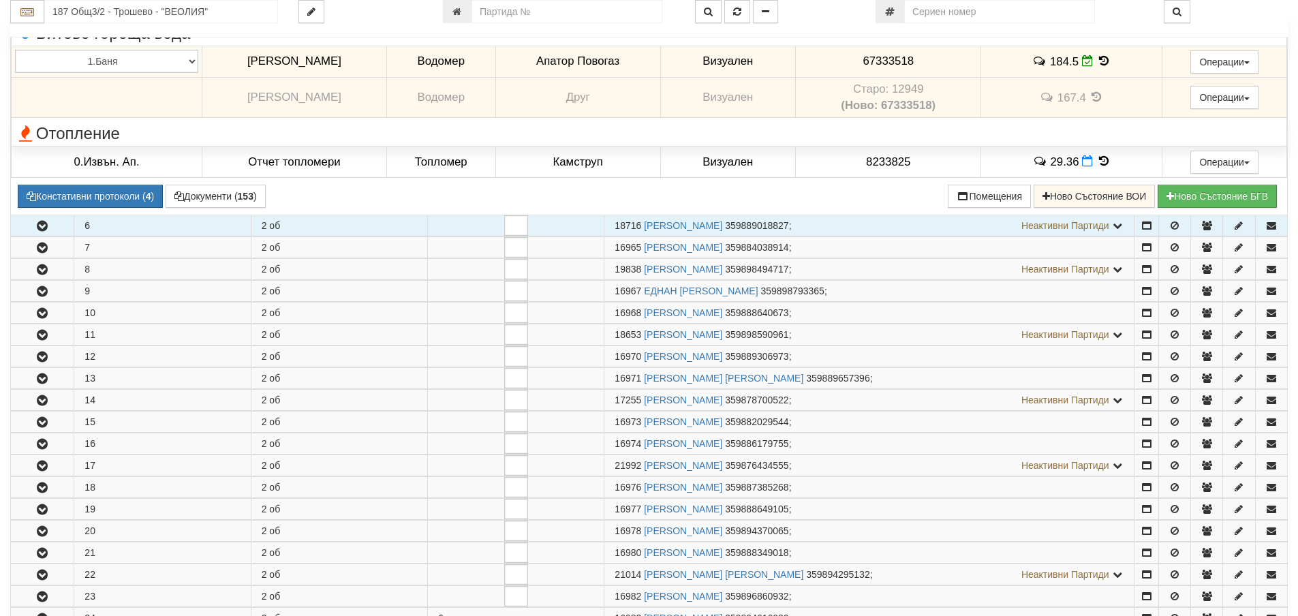
click at [44, 223] on icon "button" at bounding box center [42, 226] width 16 height 10
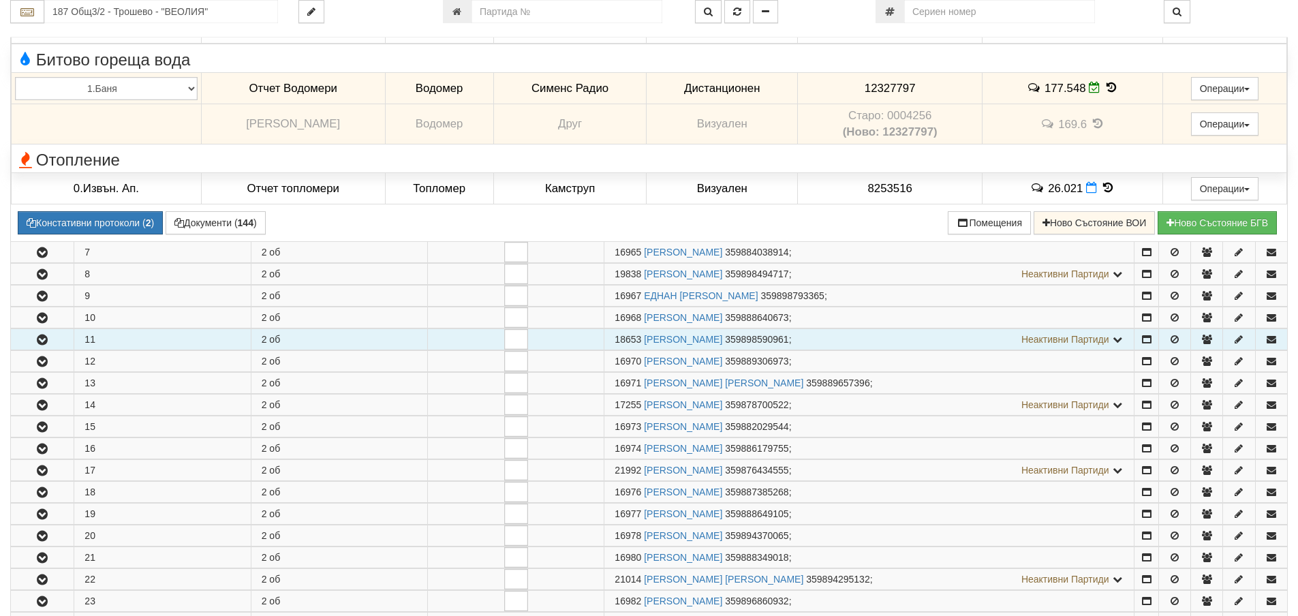
scroll to position [1567, 0]
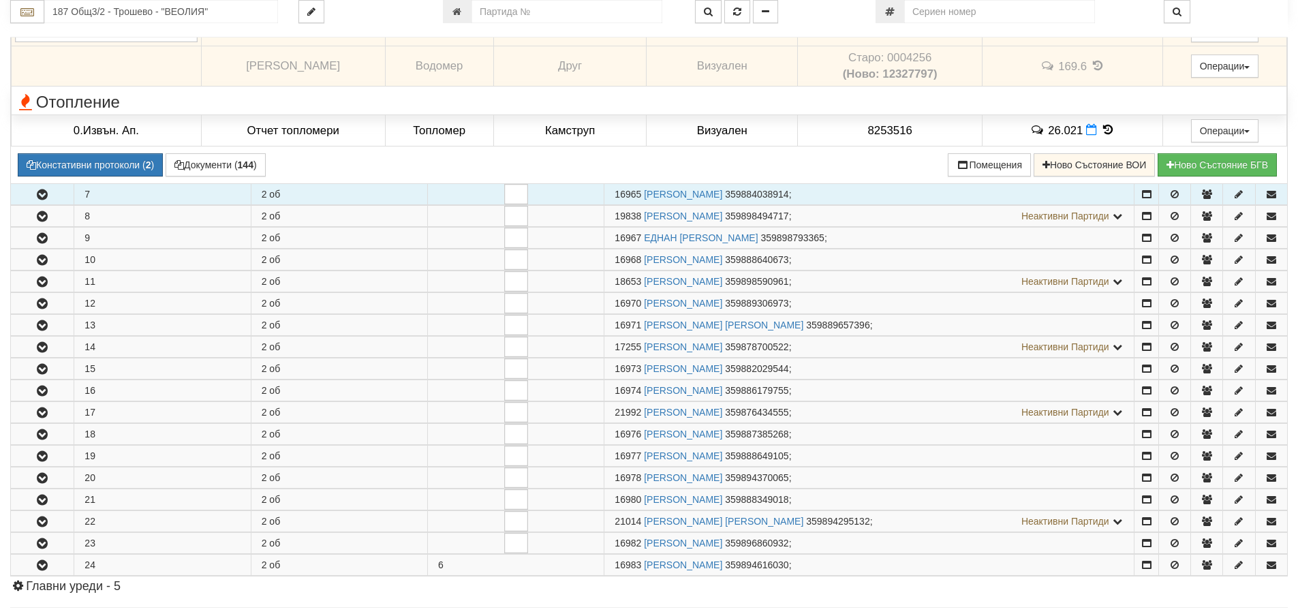
click at [37, 191] on icon "button" at bounding box center [42, 195] width 16 height 10
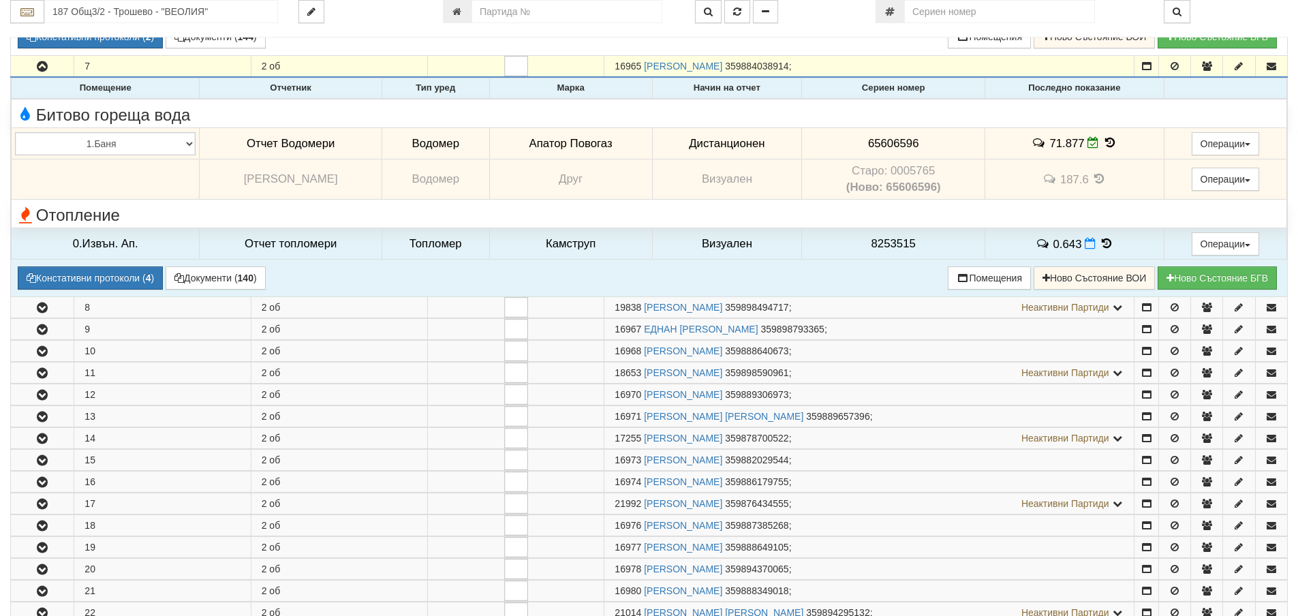
scroll to position [1703, 0]
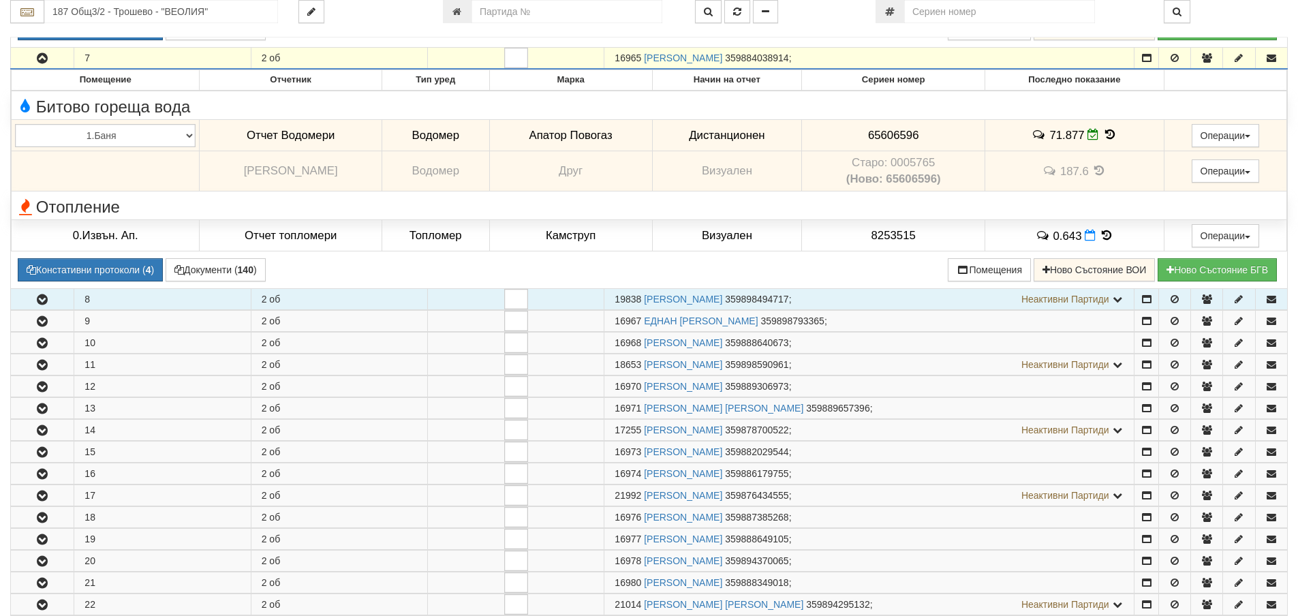
click at [45, 303] on icon "button" at bounding box center [42, 300] width 16 height 10
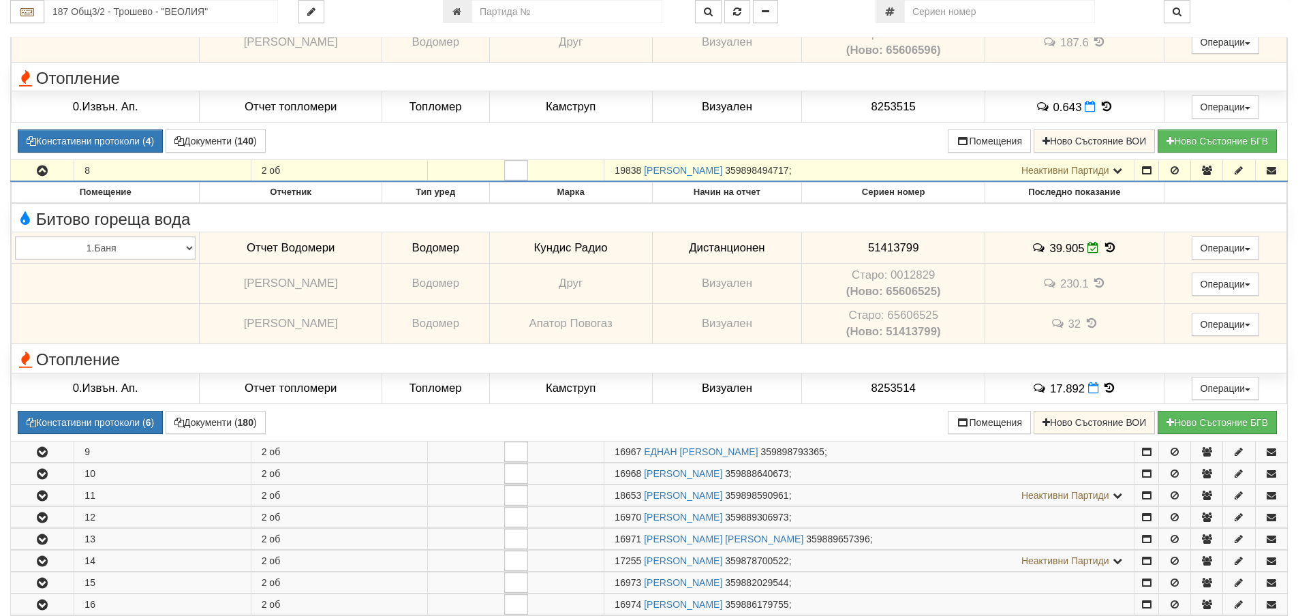
scroll to position [1908, 0]
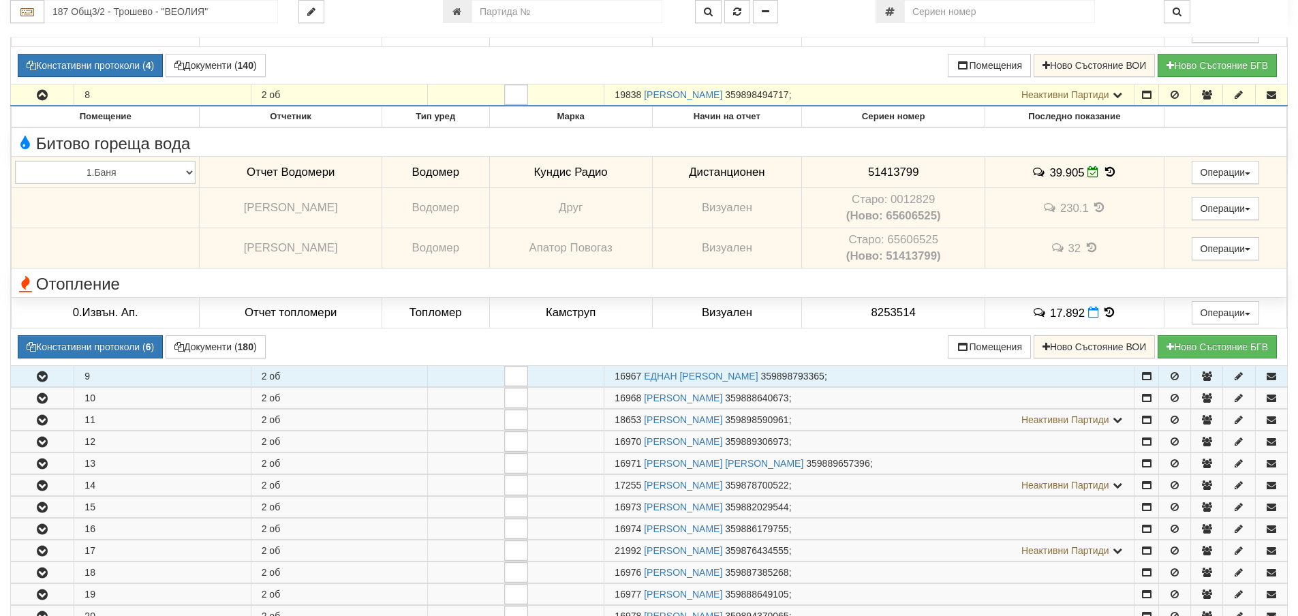
click at [46, 378] on icon "button" at bounding box center [42, 377] width 16 height 10
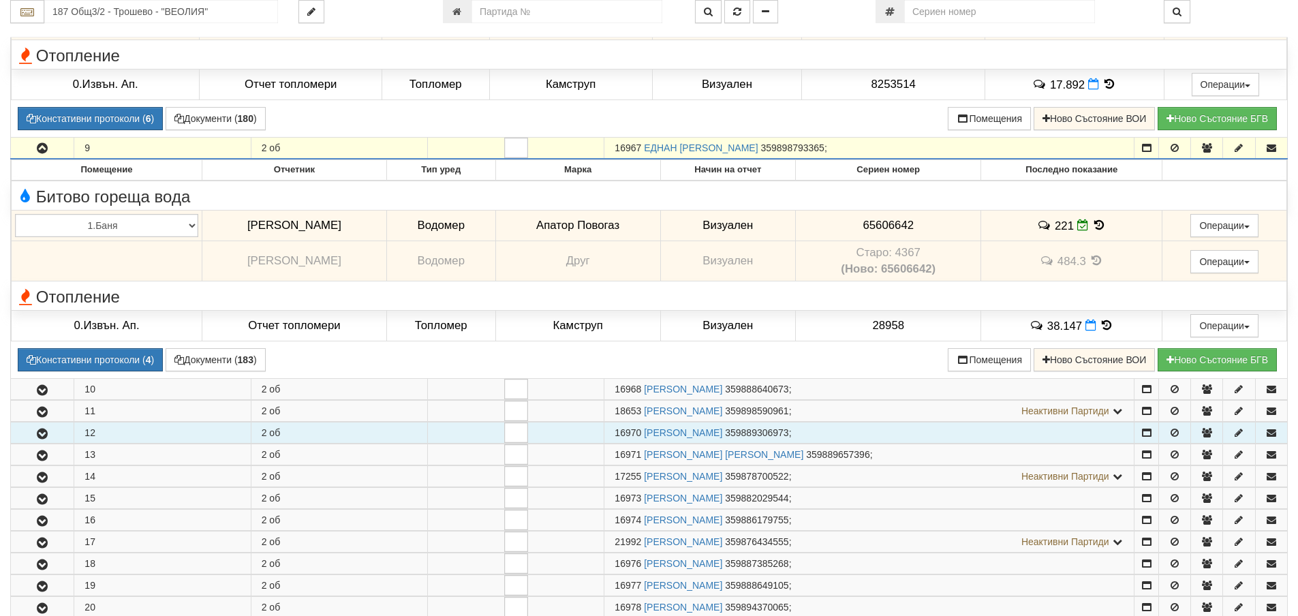
scroll to position [2180, 0]
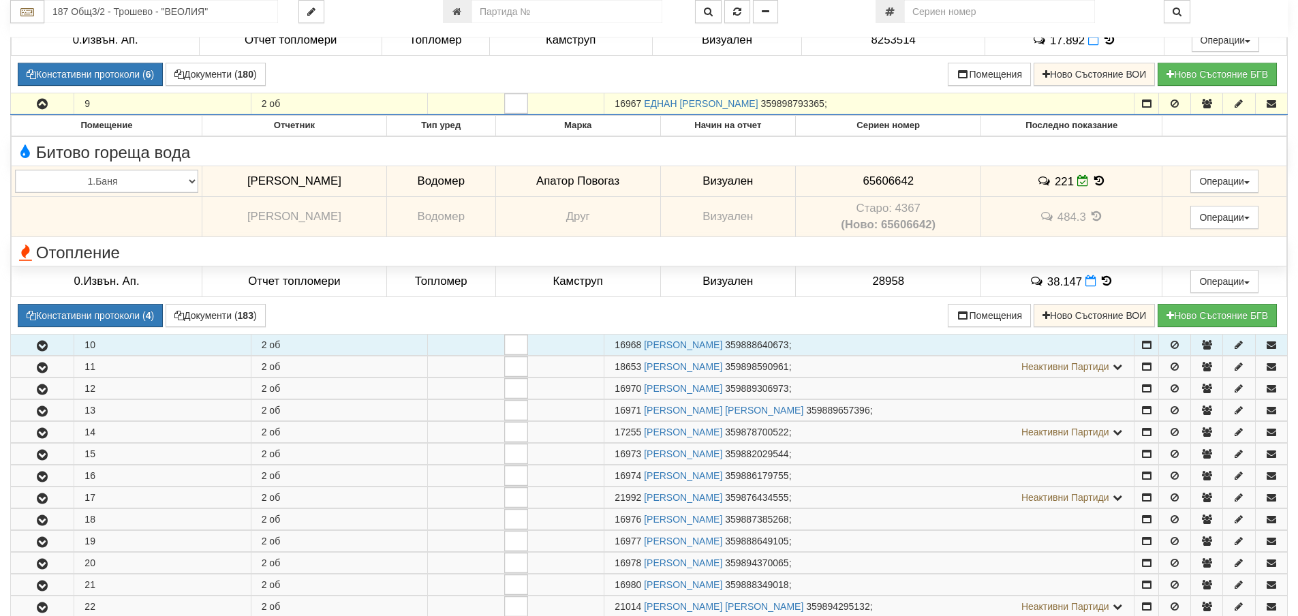
click at [48, 346] on icon "button" at bounding box center [42, 346] width 16 height 10
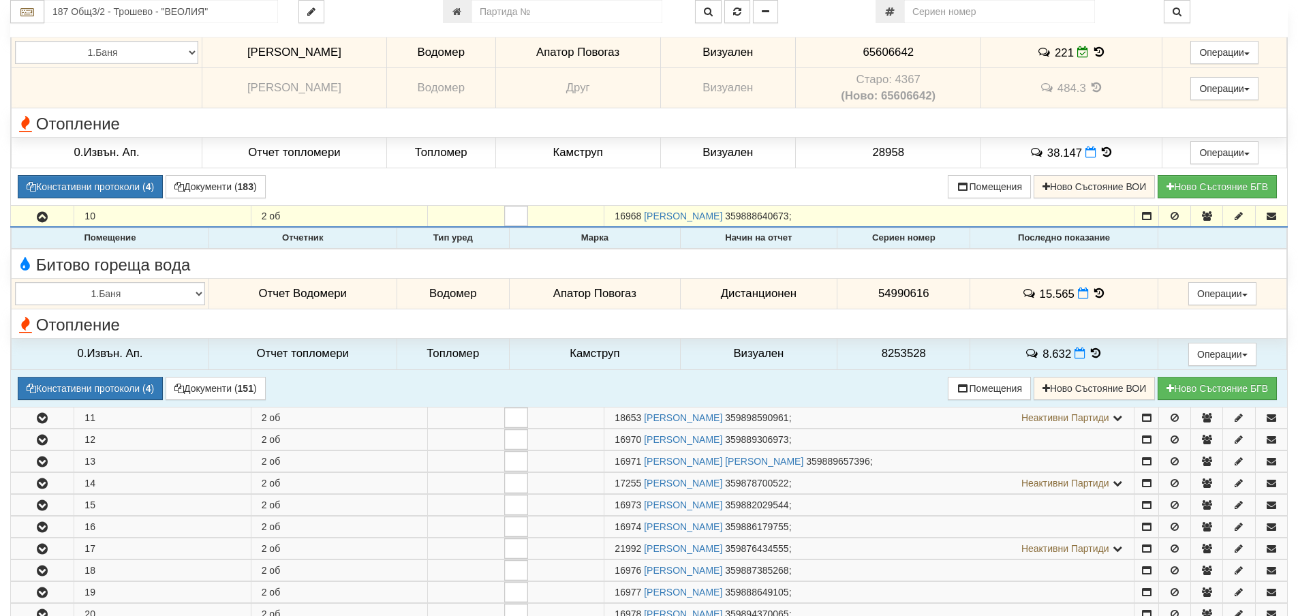
scroll to position [2385, 0]
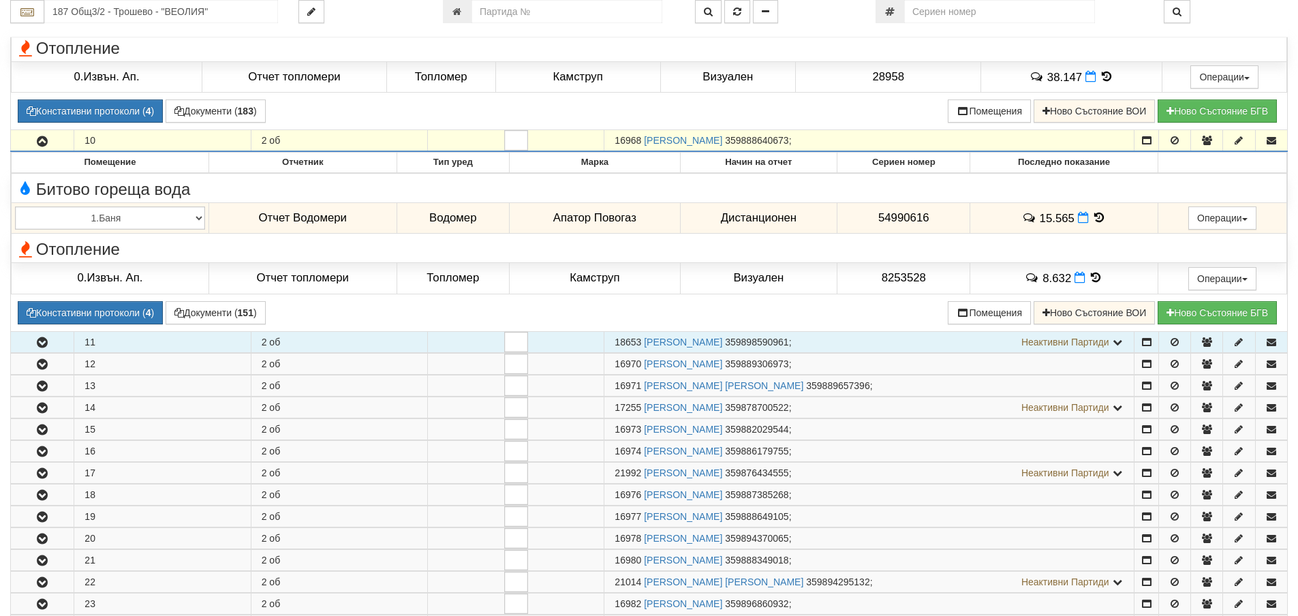
click at [39, 344] on icon "button" at bounding box center [42, 343] width 16 height 10
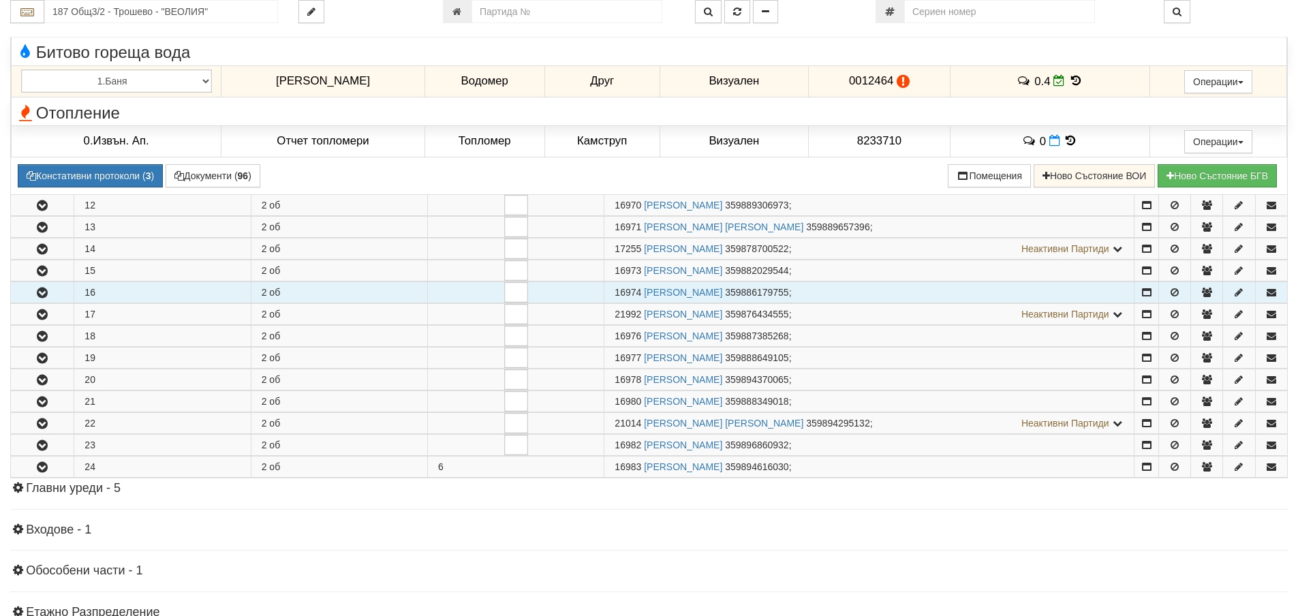
scroll to position [2725, 0]
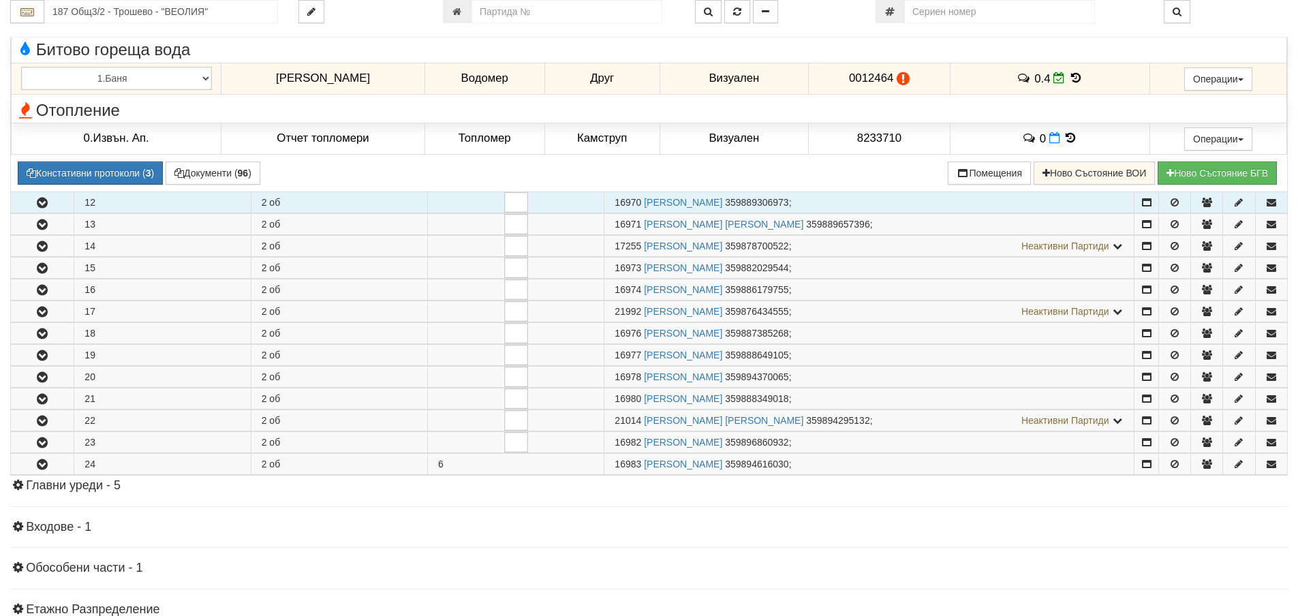
click at [44, 204] on icon "button" at bounding box center [42, 203] width 16 height 10
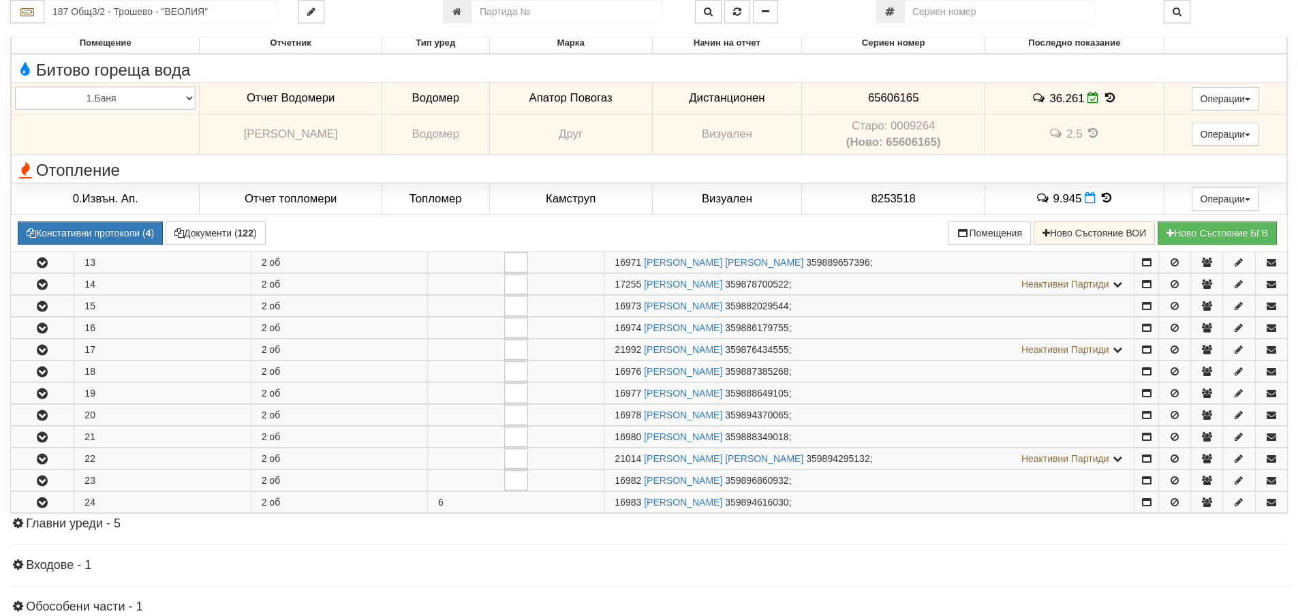
scroll to position [2930, 0]
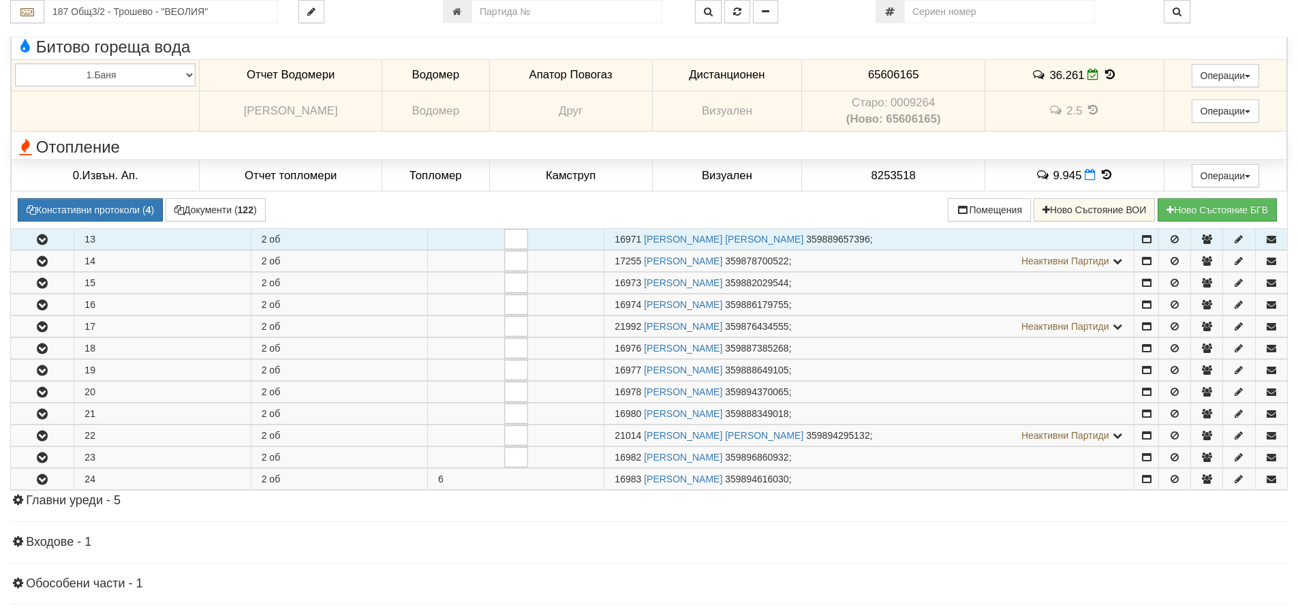
click at [42, 243] on icon "button" at bounding box center [42, 240] width 16 height 10
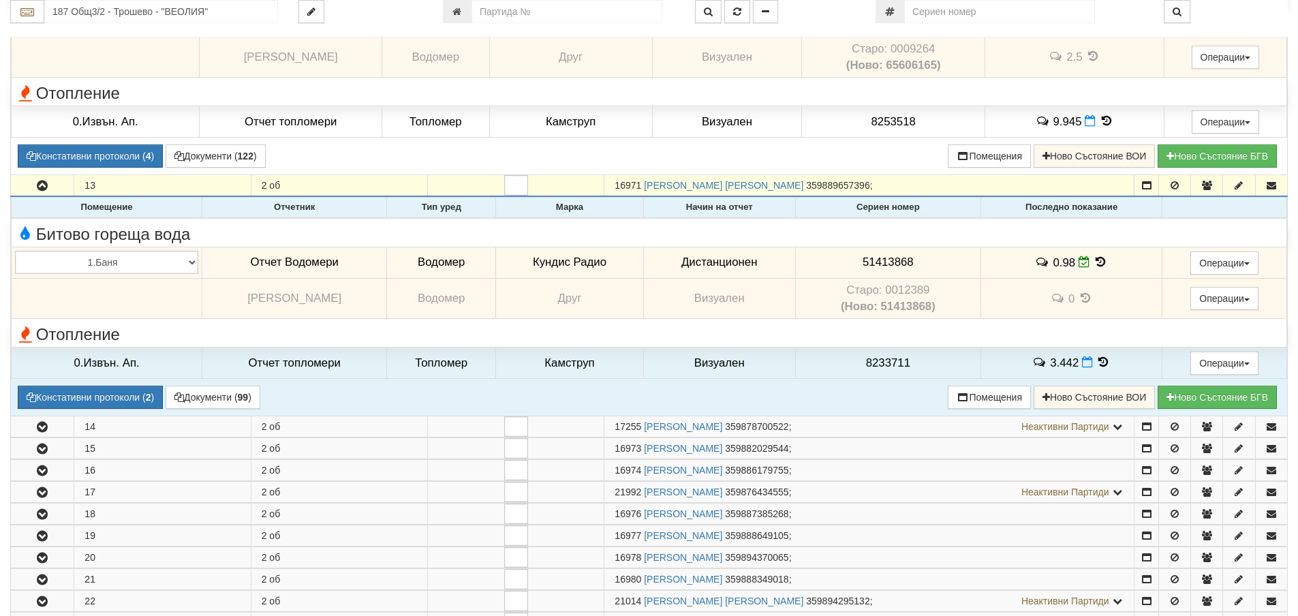
scroll to position [3134, 0]
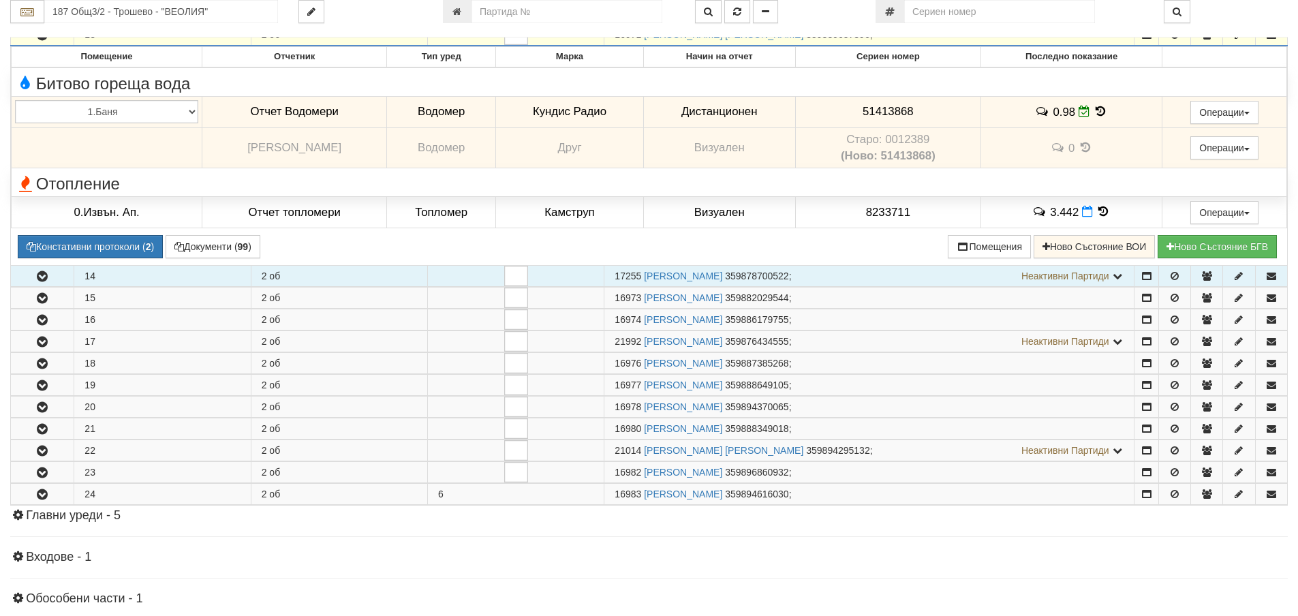
click at [34, 281] on icon "button" at bounding box center [42, 277] width 16 height 10
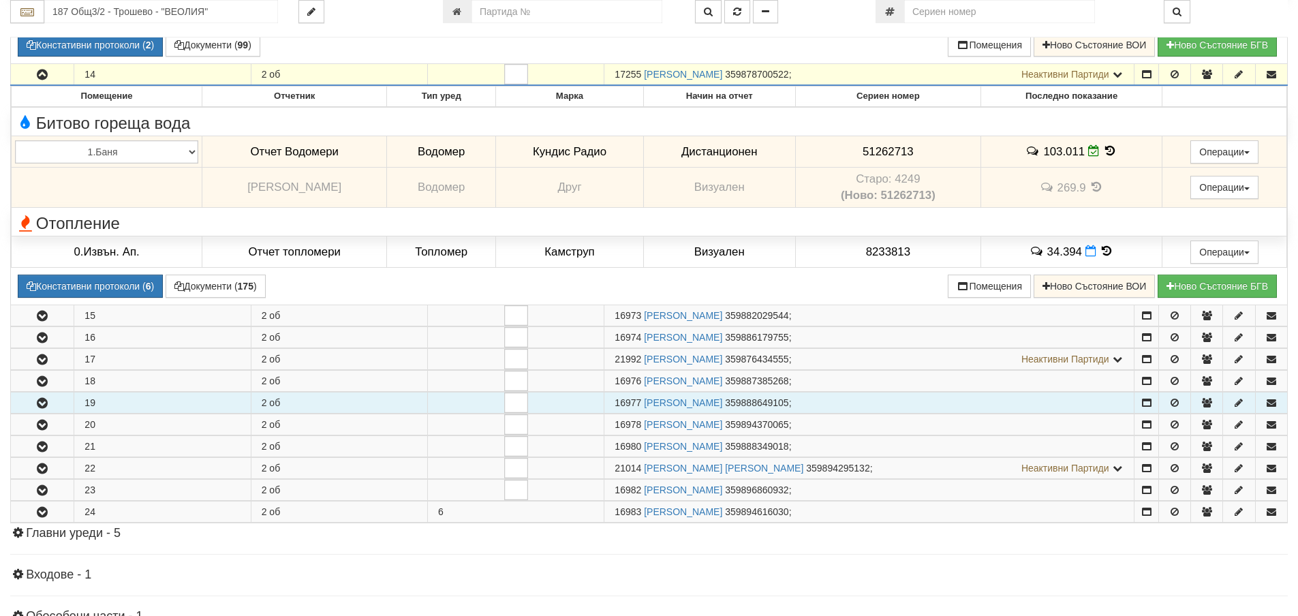
scroll to position [3339, 0]
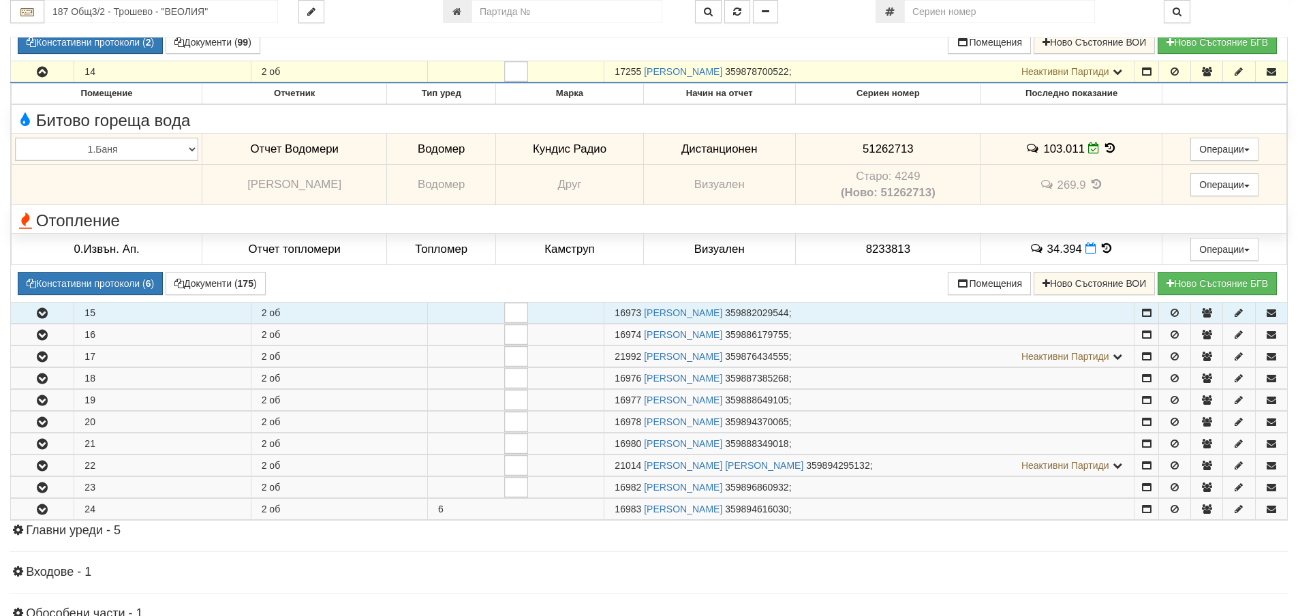
click at [40, 313] on icon "button" at bounding box center [42, 314] width 16 height 10
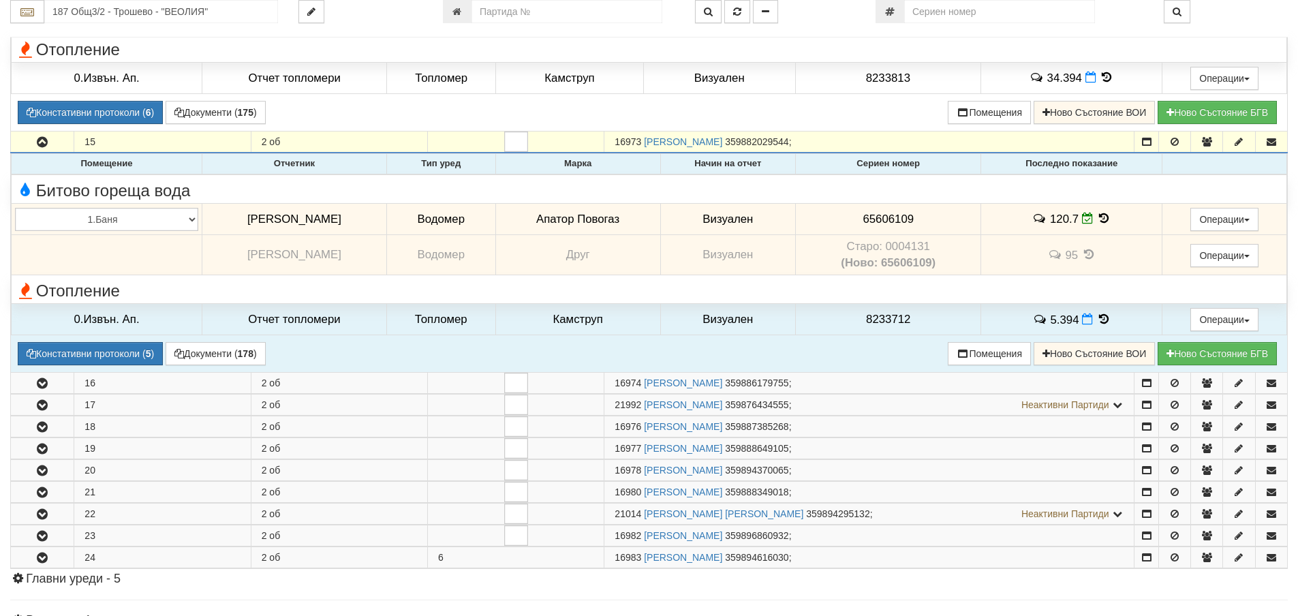
scroll to position [3543, 0]
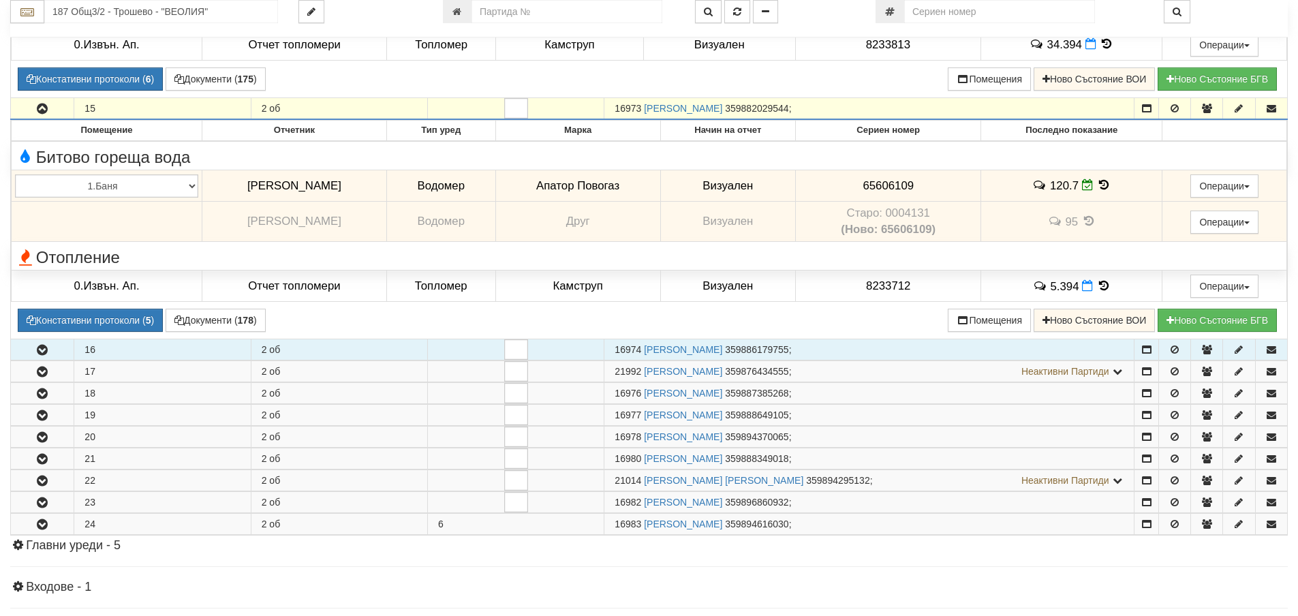
click at [46, 359] on button "button" at bounding box center [42, 349] width 63 height 20
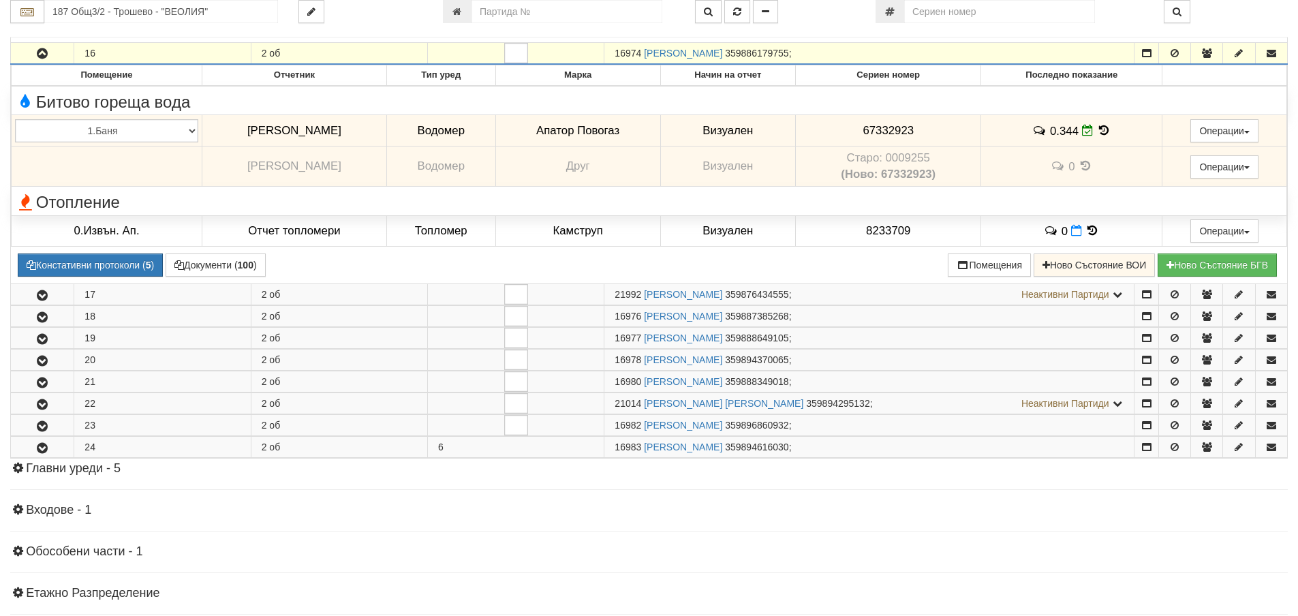
scroll to position [3884, 0]
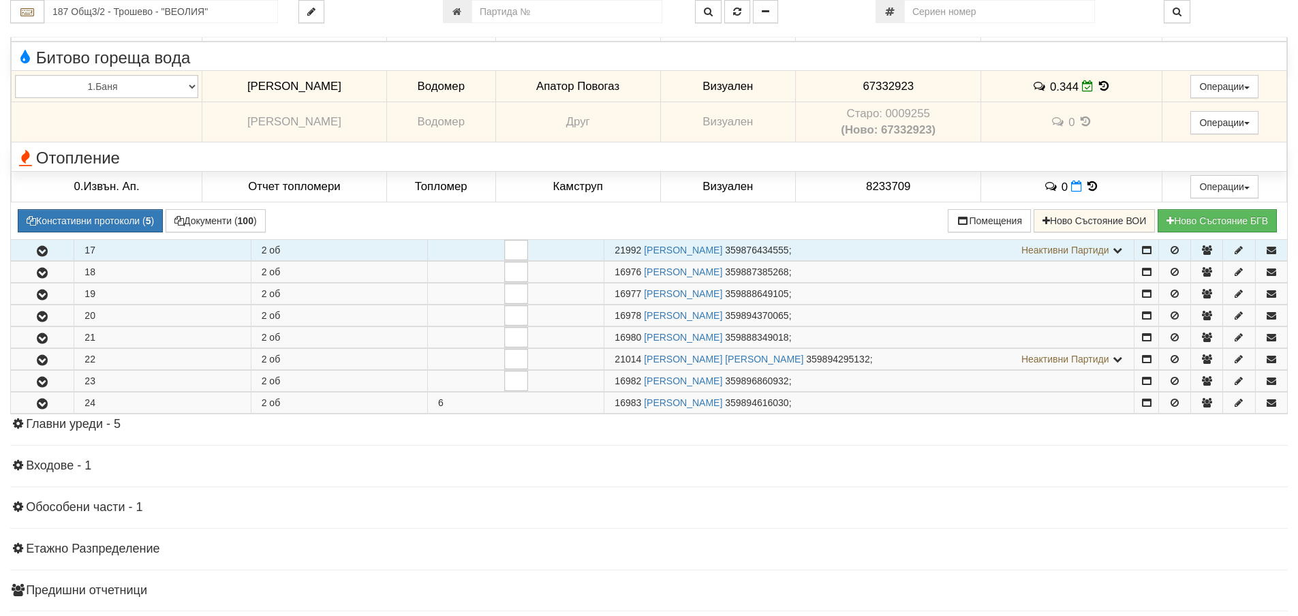
click at [49, 249] on icon "button" at bounding box center [42, 252] width 16 height 10
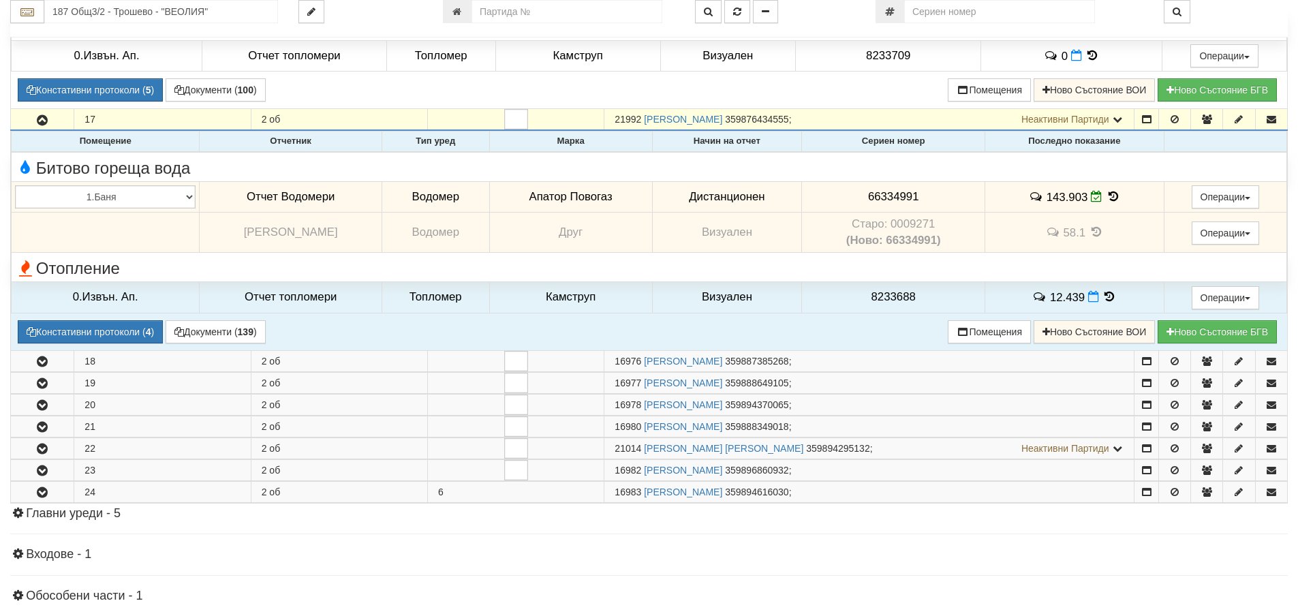
scroll to position [4088, 0]
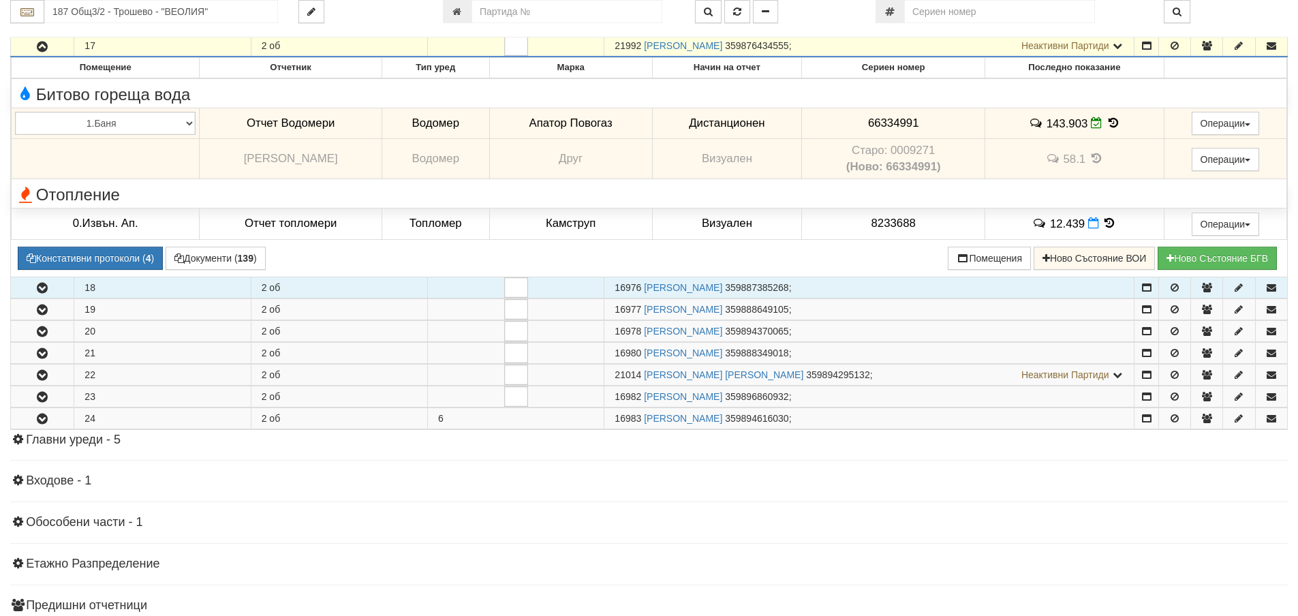
click at [38, 290] on icon "button" at bounding box center [42, 288] width 16 height 10
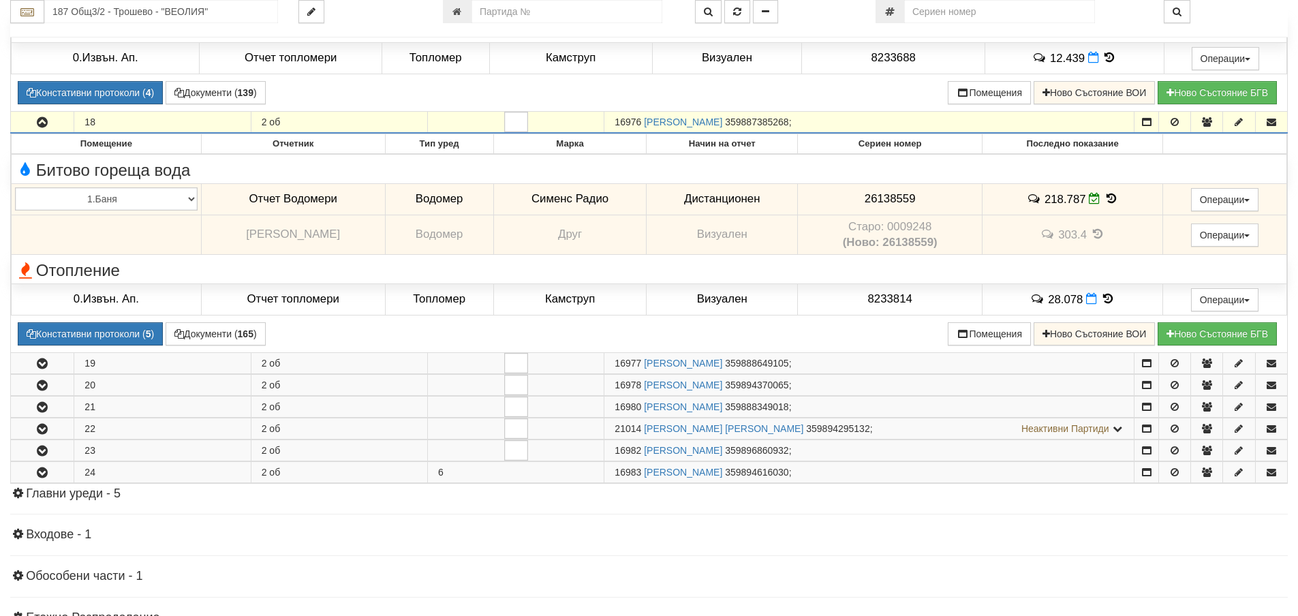
scroll to position [4293, 0]
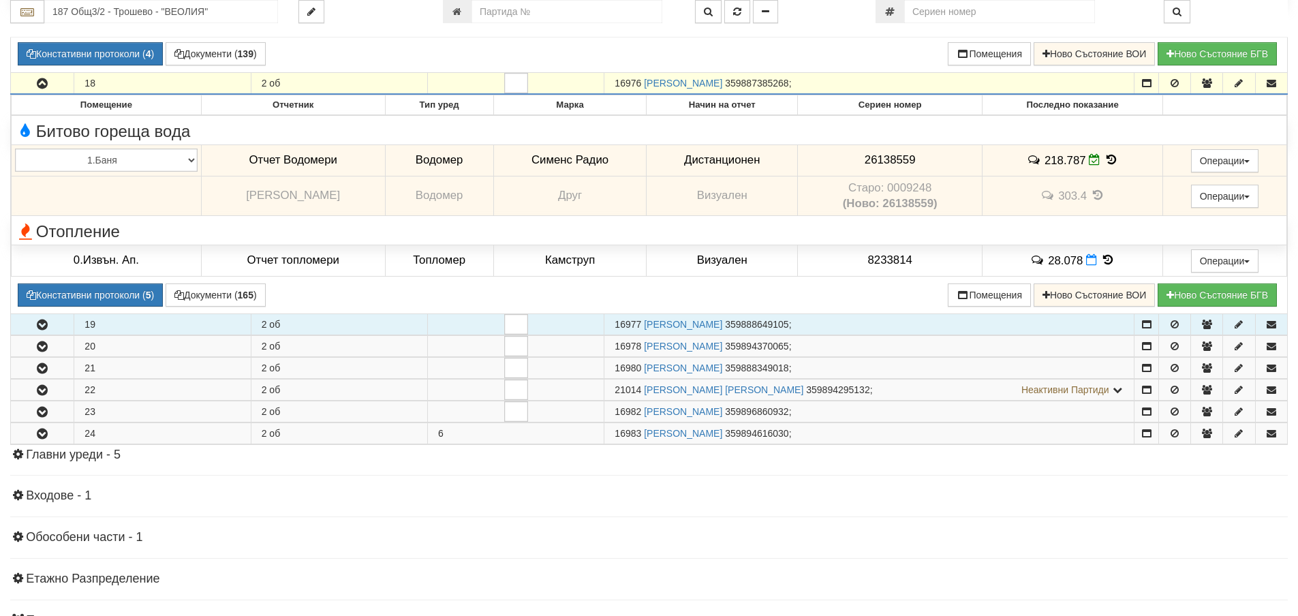
click at [40, 326] on icon "button" at bounding box center [42, 325] width 16 height 10
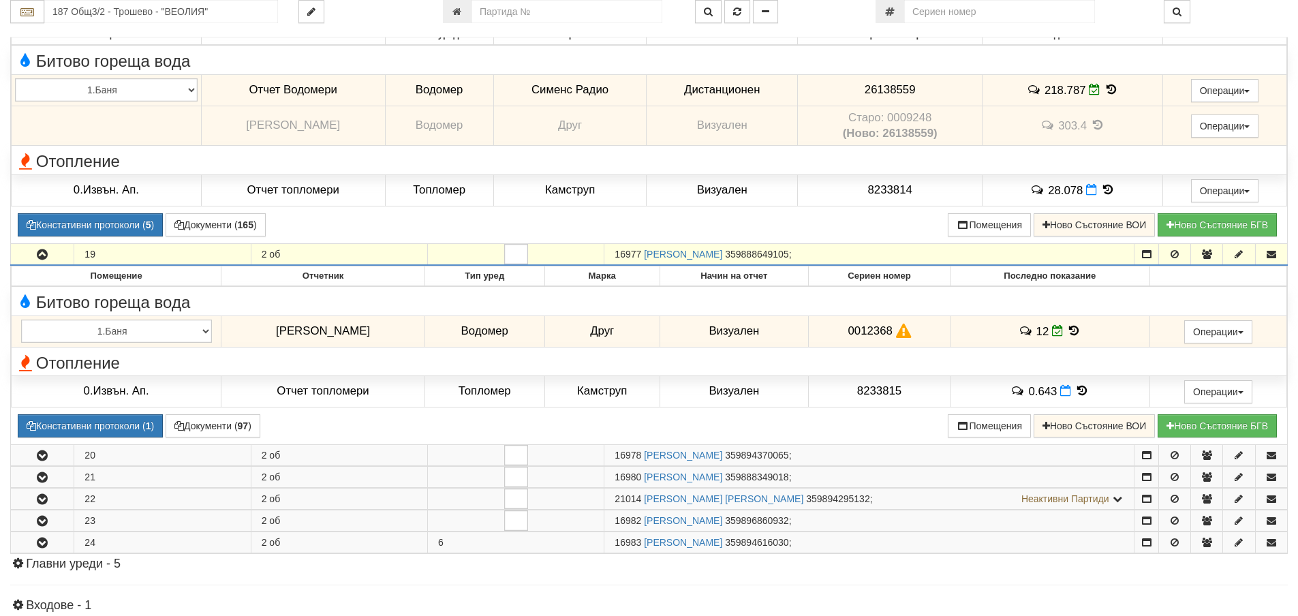
scroll to position [4565, 0]
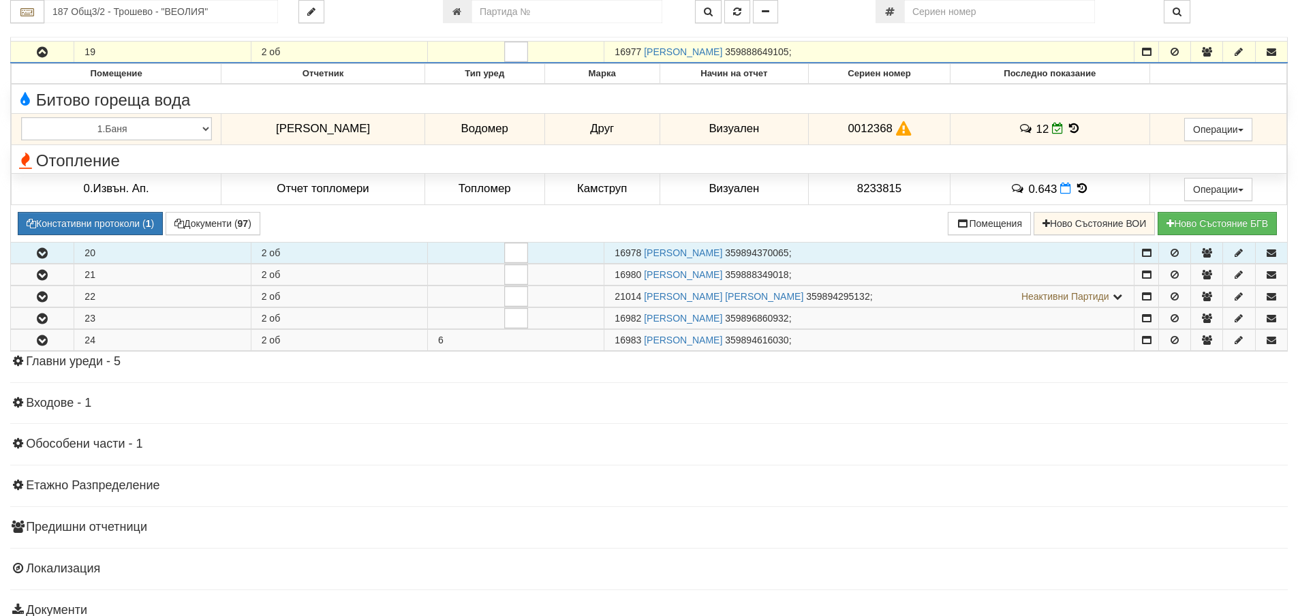
click at [43, 258] on icon "button" at bounding box center [42, 254] width 16 height 10
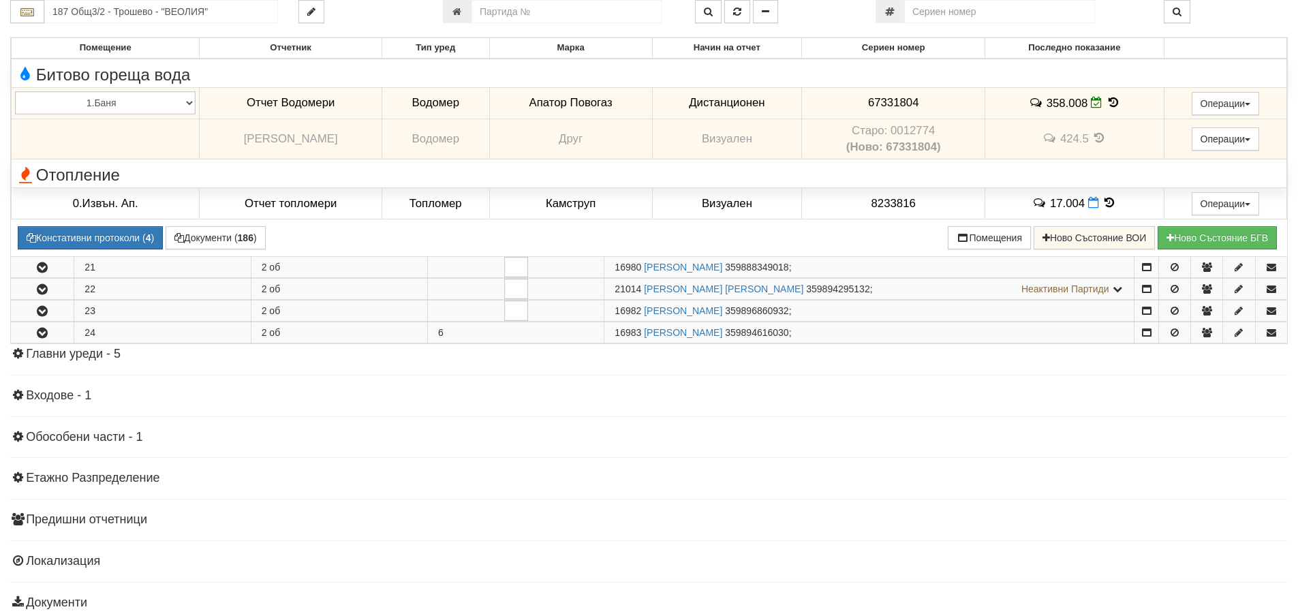
scroll to position [4838, 0]
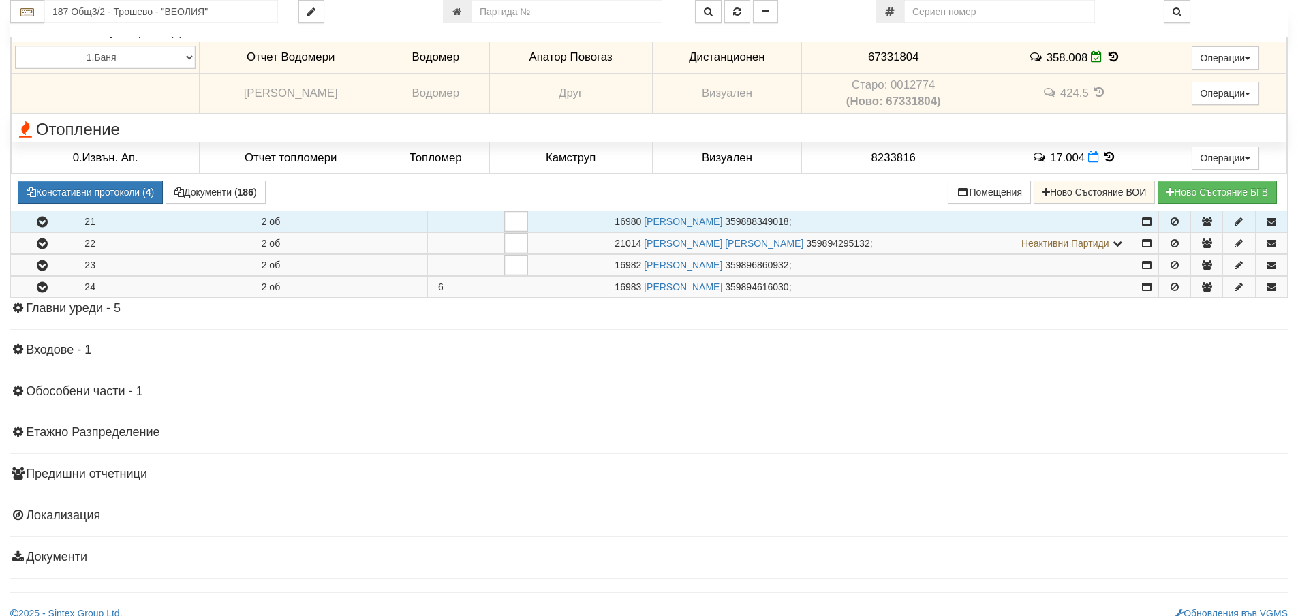
click at [49, 226] on icon "button" at bounding box center [42, 222] width 16 height 10
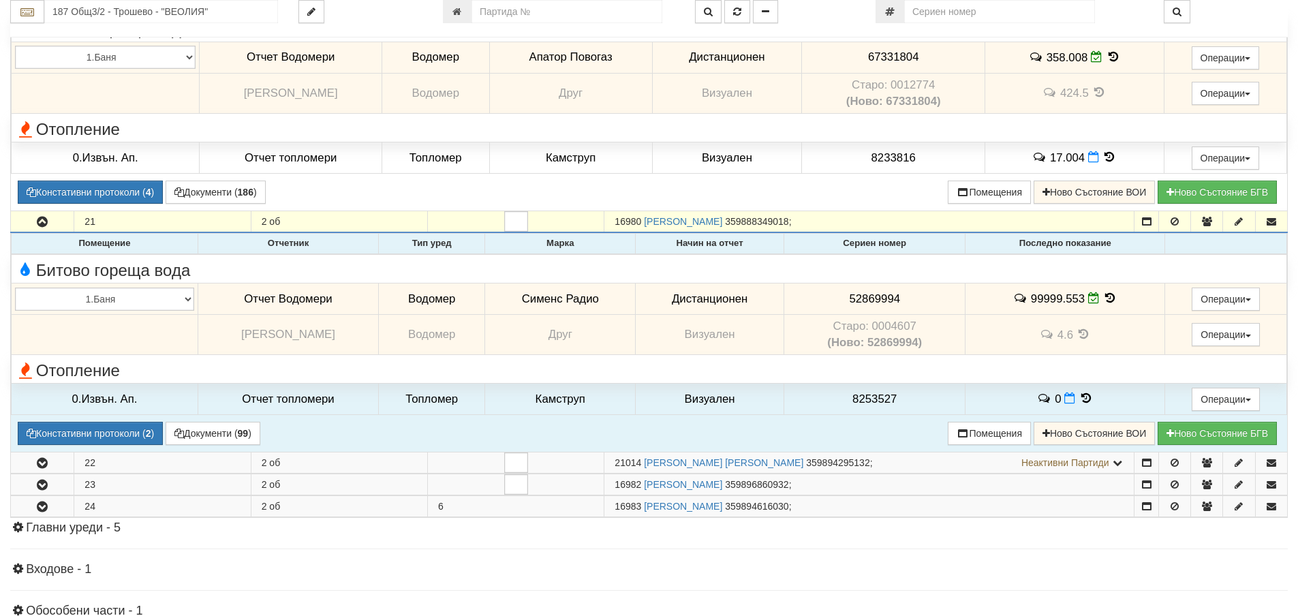
click at [1110, 299] on icon at bounding box center [1109, 298] width 15 height 12
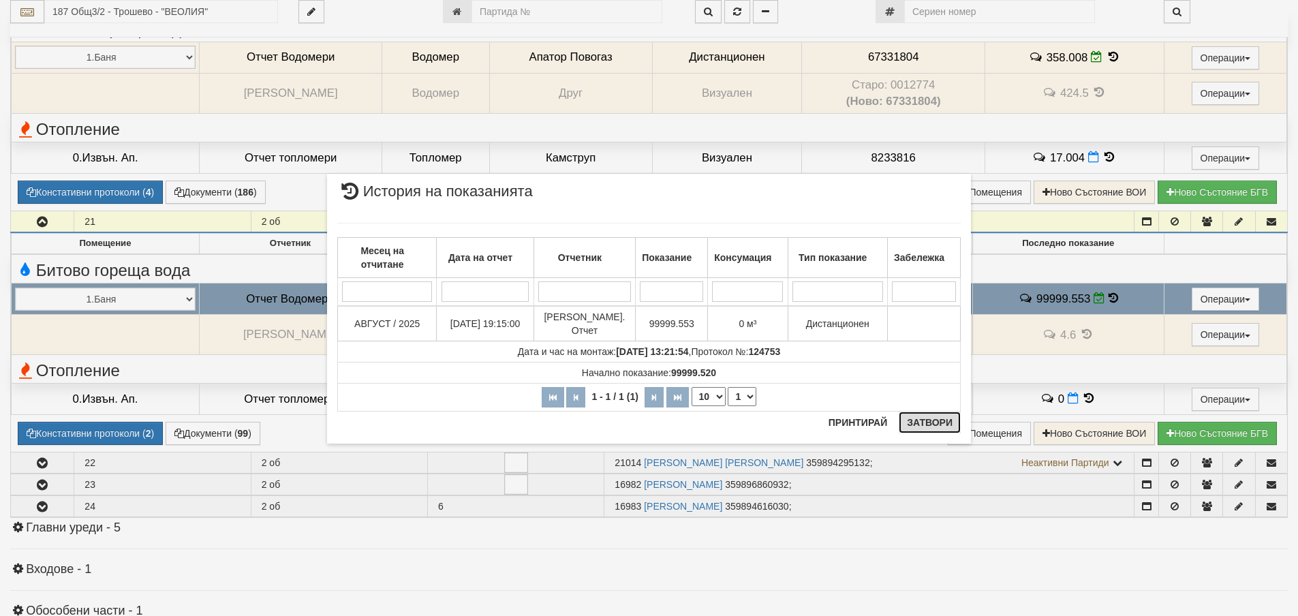
click at [936, 421] on button "Затвори" at bounding box center [930, 423] width 62 height 22
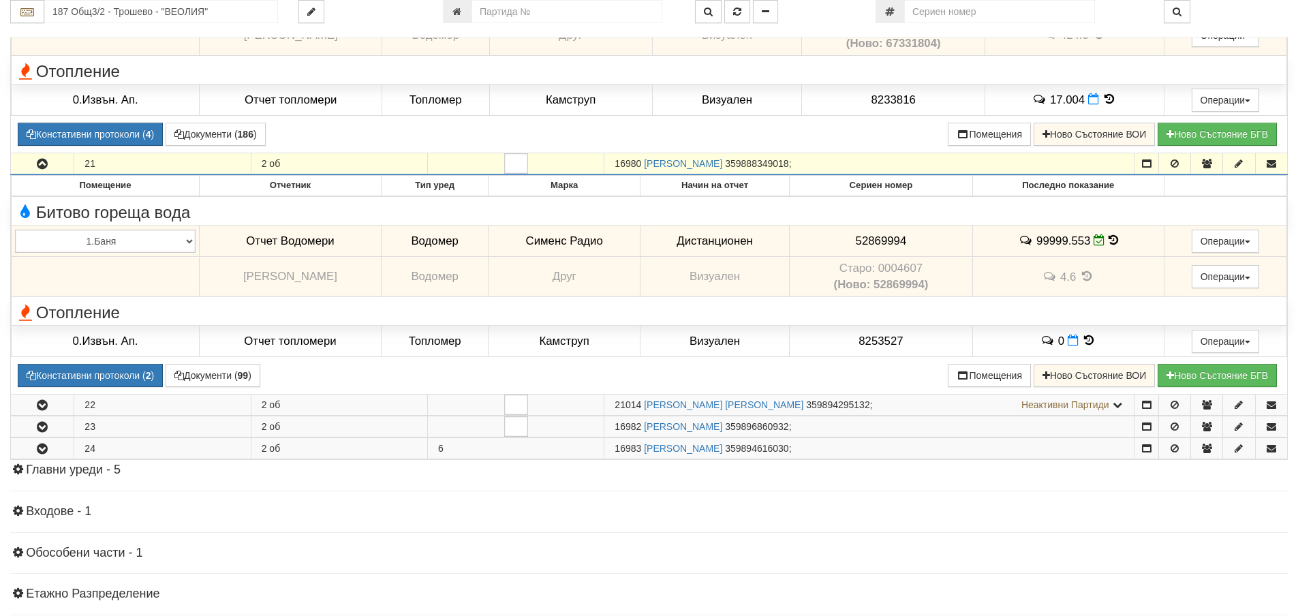
scroll to position [4974, 0]
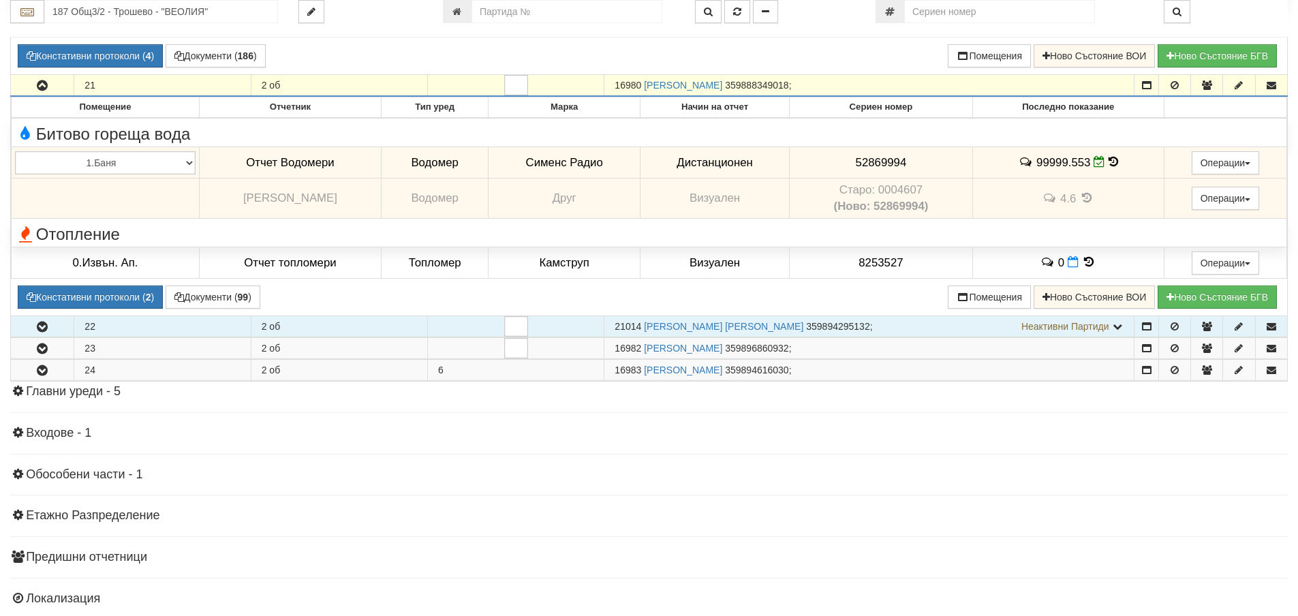
click at [42, 329] on icon "button" at bounding box center [42, 327] width 16 height 10
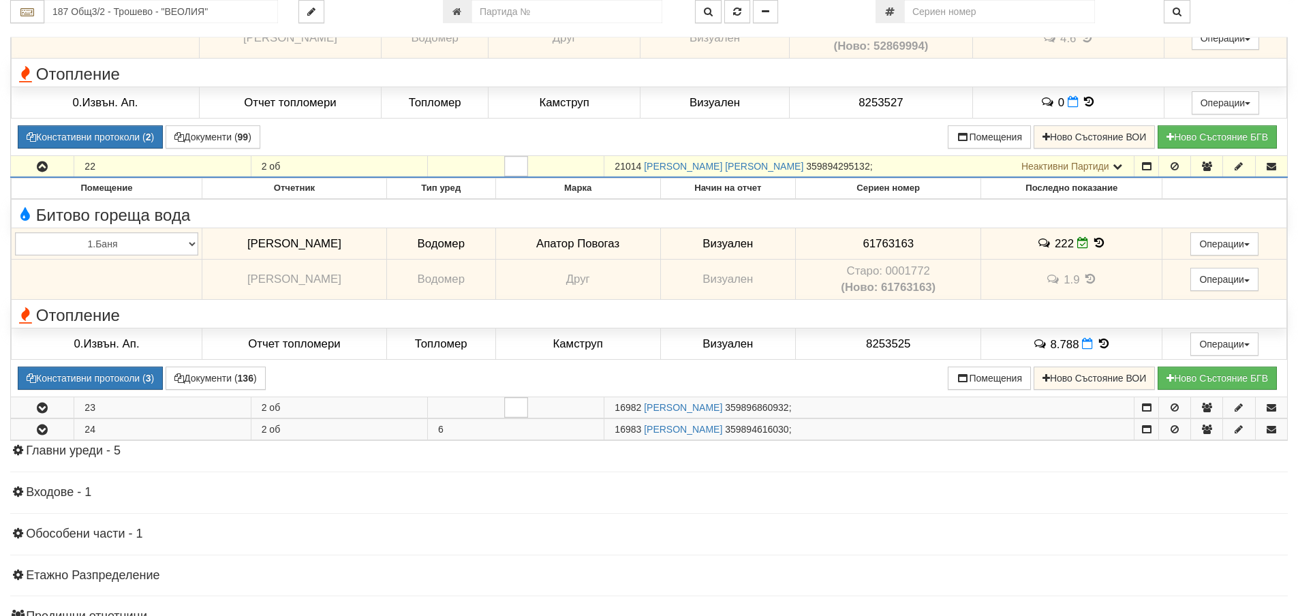
scroll to position [5178, 0]
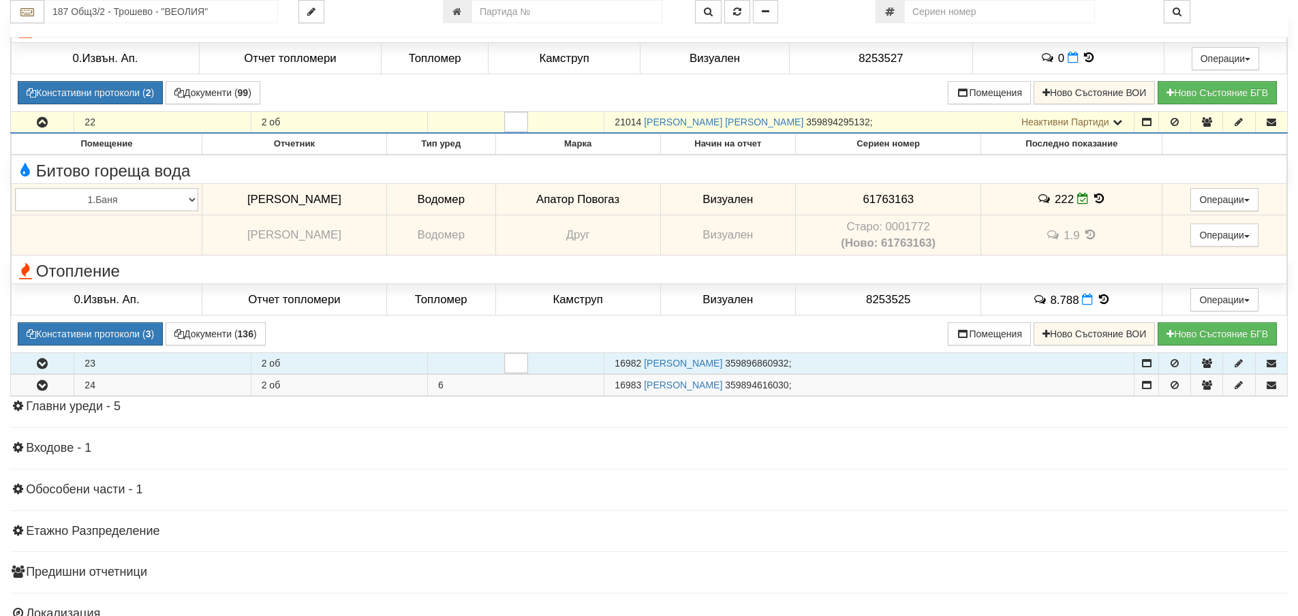
click at [39, 367] on icon "button" at bounding box center [42, 364] width 16 height 10
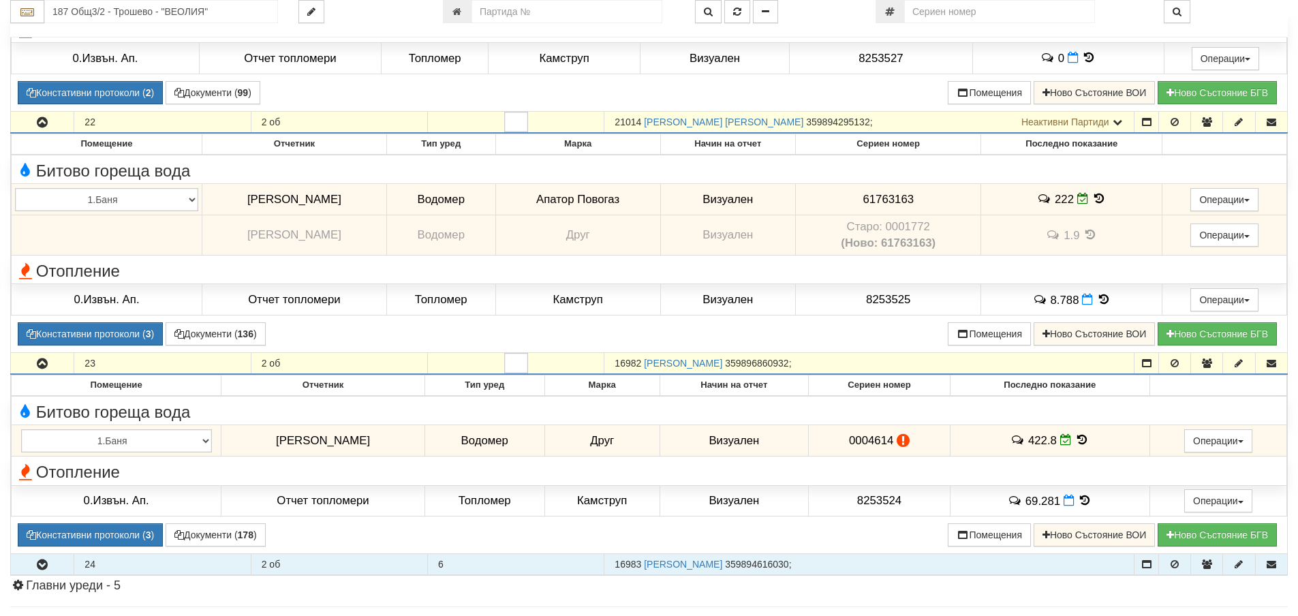
click at [39, 563] on icon "button" at bounding box center [42, 565] width 16 height 10
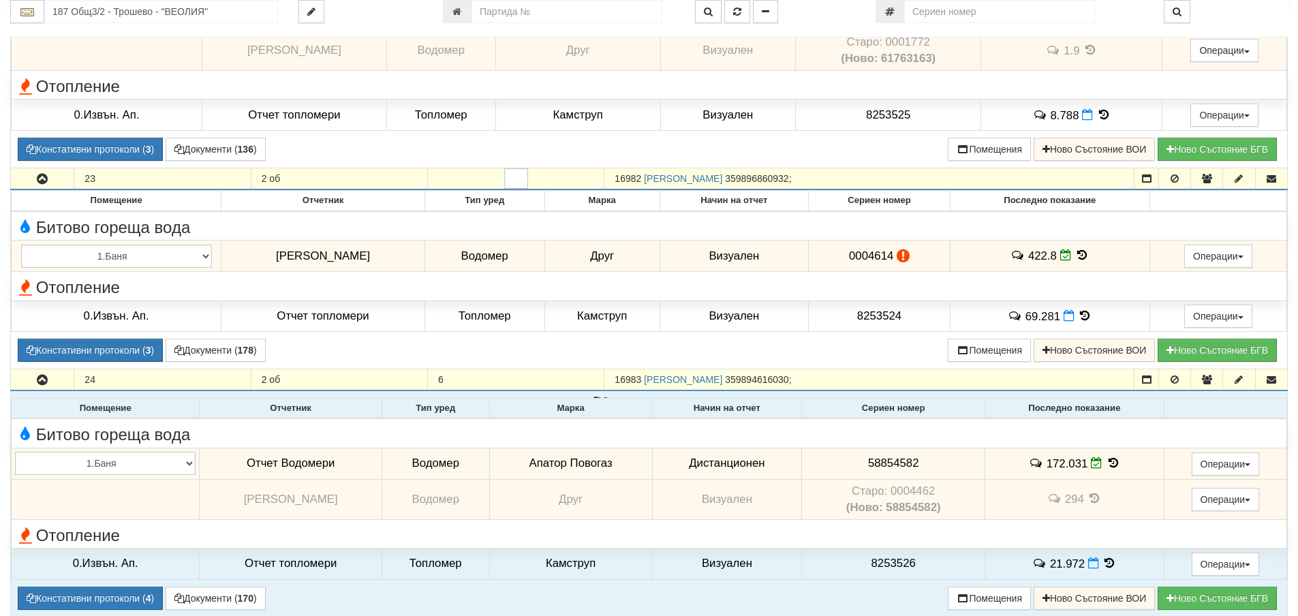
scroll to position [5383, 0]
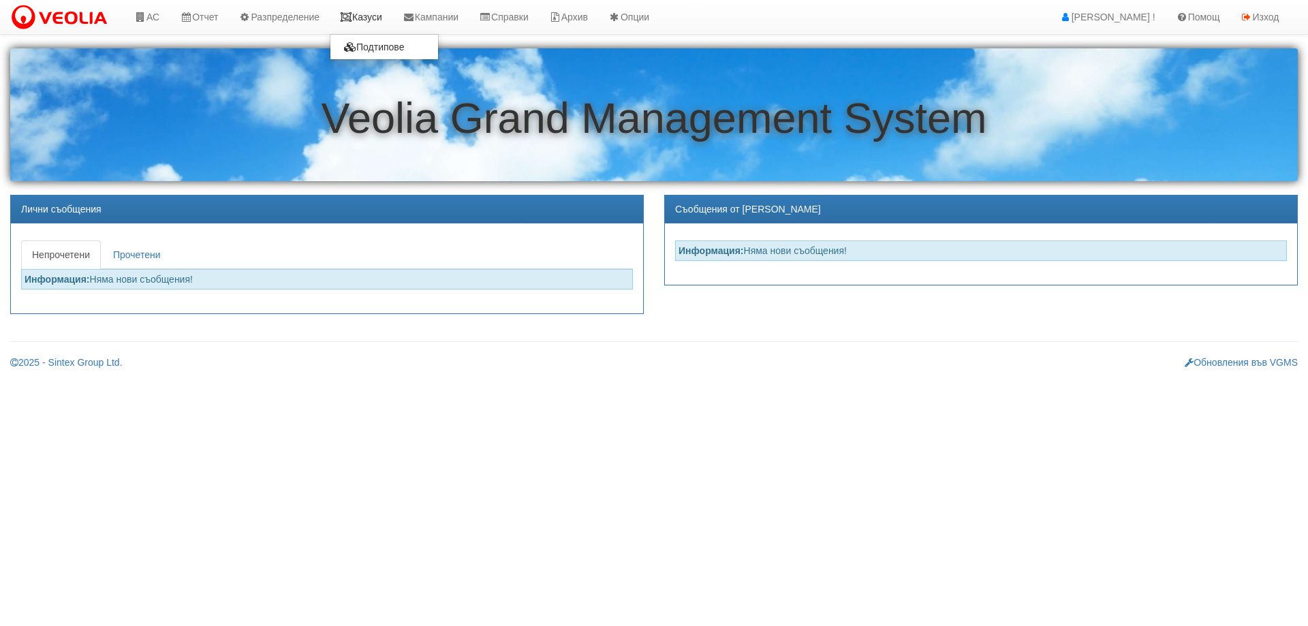
click at [365, 19] on link "Казуси" at bounding box center [361, 17] width 63 height 34
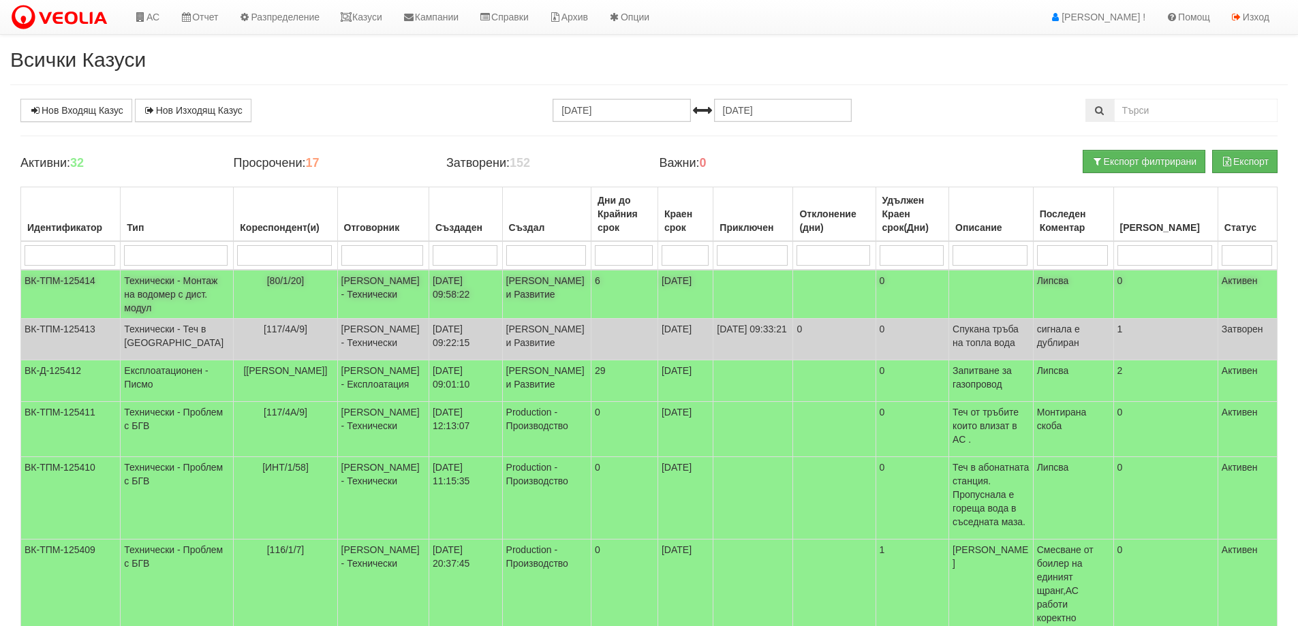
click at [177, 307] on td "Технически - Монтаж на водомер с дист. модул" at bounding box center [177, 294] width 113 height 49
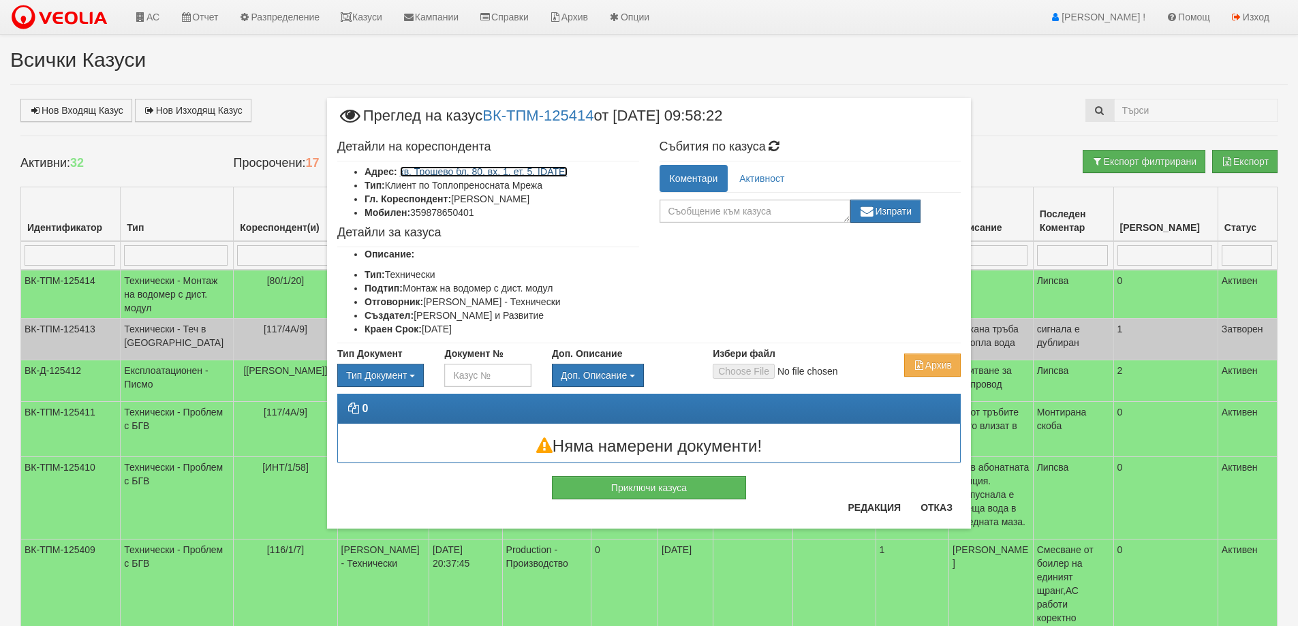
click at [459, 172] on link "кв. Трошево бл. 80, вх. 1, ет. 5, [DATE]" at bounding box center [484, 171] width 168 height 11
click at [932, 506] on button "Отказ" at bounding box center [936, 508] width 48 height 22
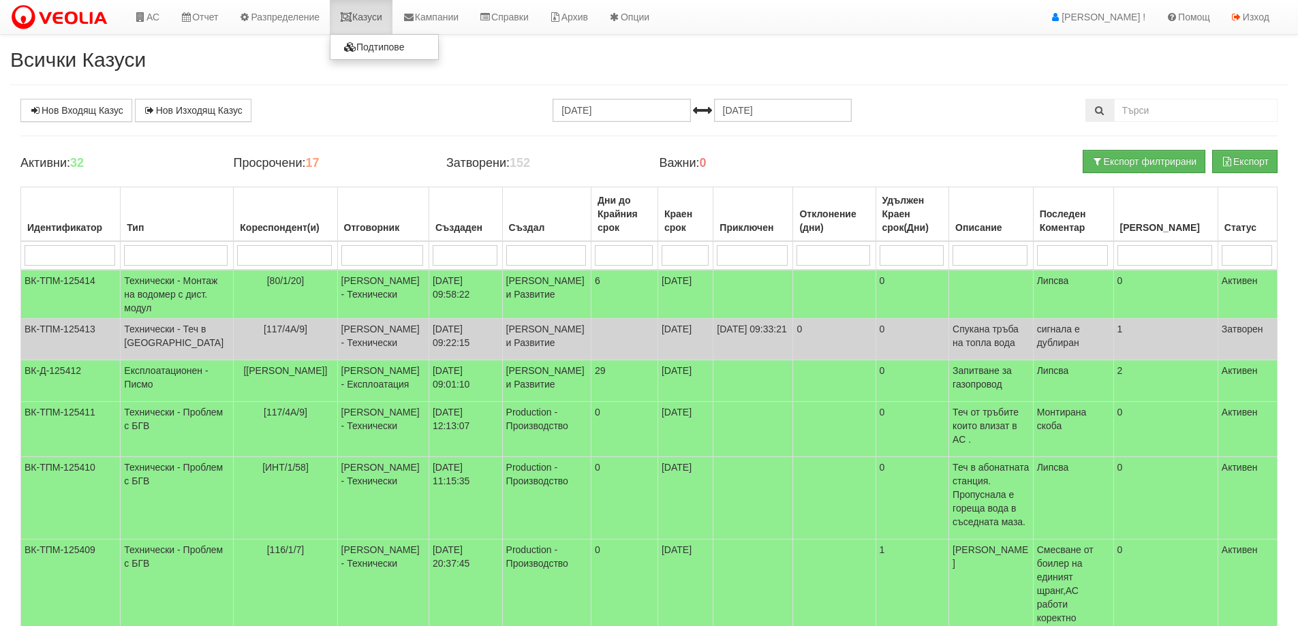
click at [379, 18] on link "Казуси" at bounding box center [361, 17] width 63 height 34
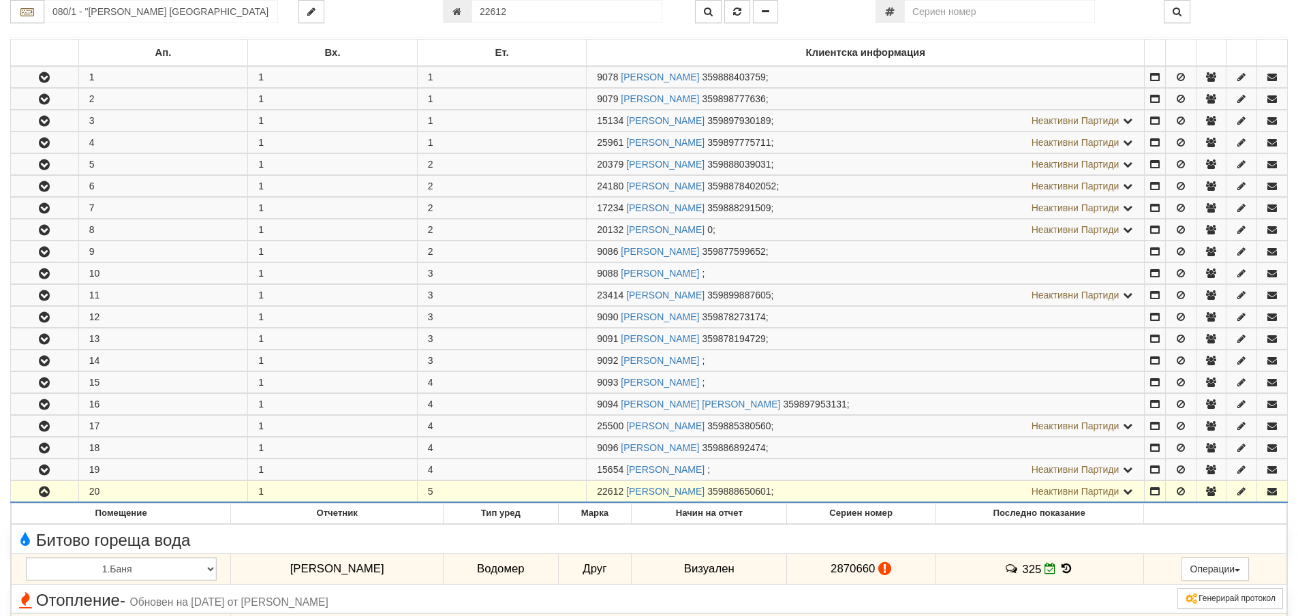
scroll to position [2, 0]
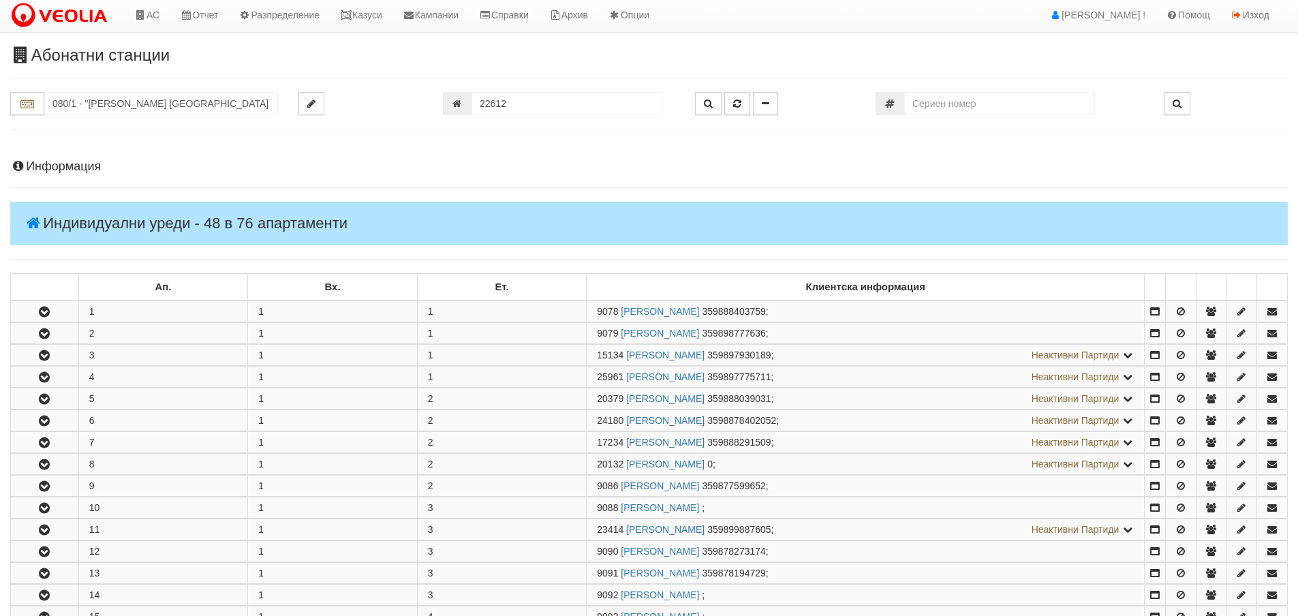
click at [33, 168] on h4 "Информация" at bounding box center [649, 167] width 1278 height 14
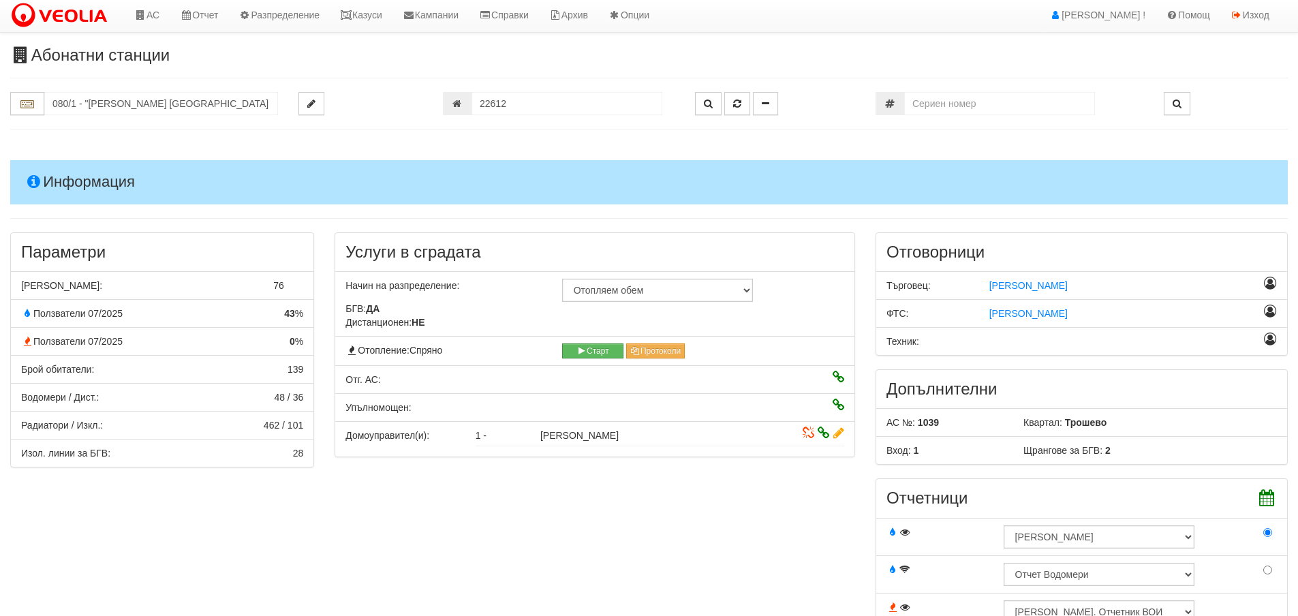
click at [55, 182] on h4 "Информация" at bounding box center [649, 182] width 1278 height 44
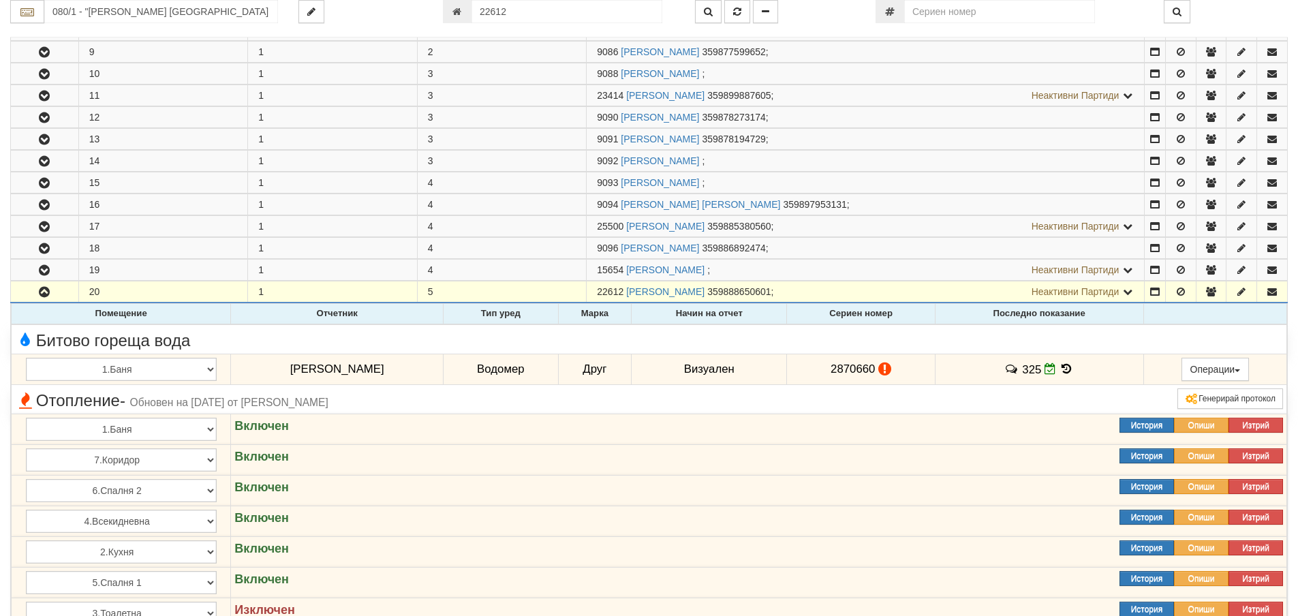
scroll to position [479, 0]
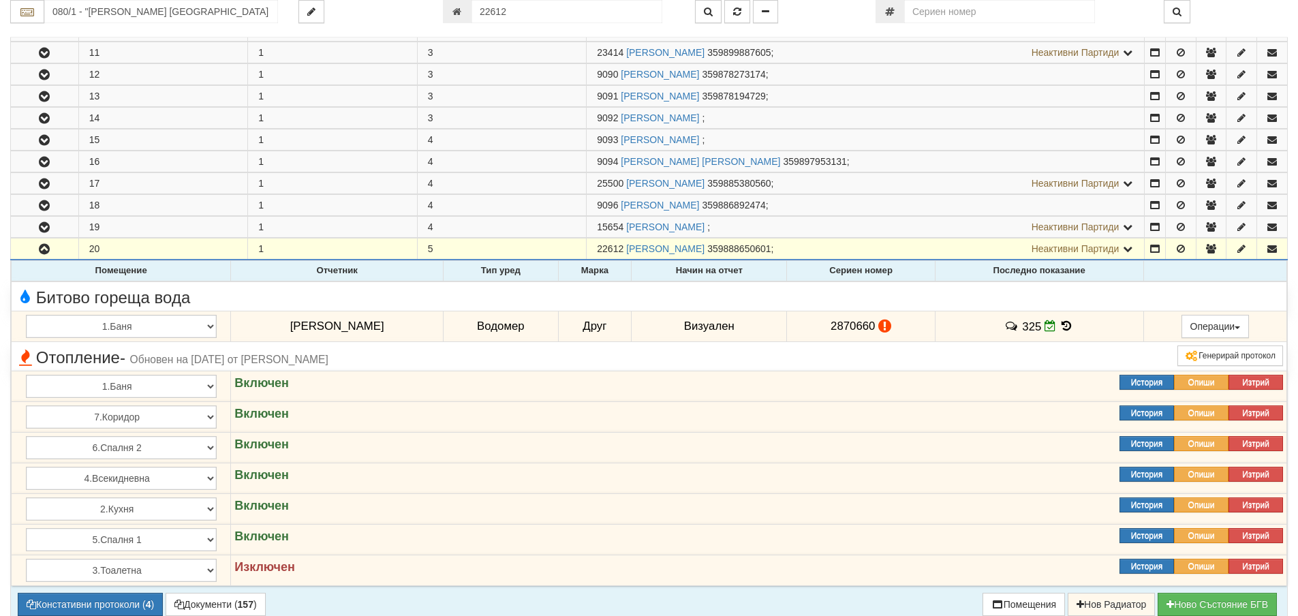
drag, startPoint x: 1059, startPoint y: 325, endPoint x: 1067, endPoint y: 328, distance: 8.6
click at [1060, 325] on icon at bounding box center [1067, 326] width 15 height 12
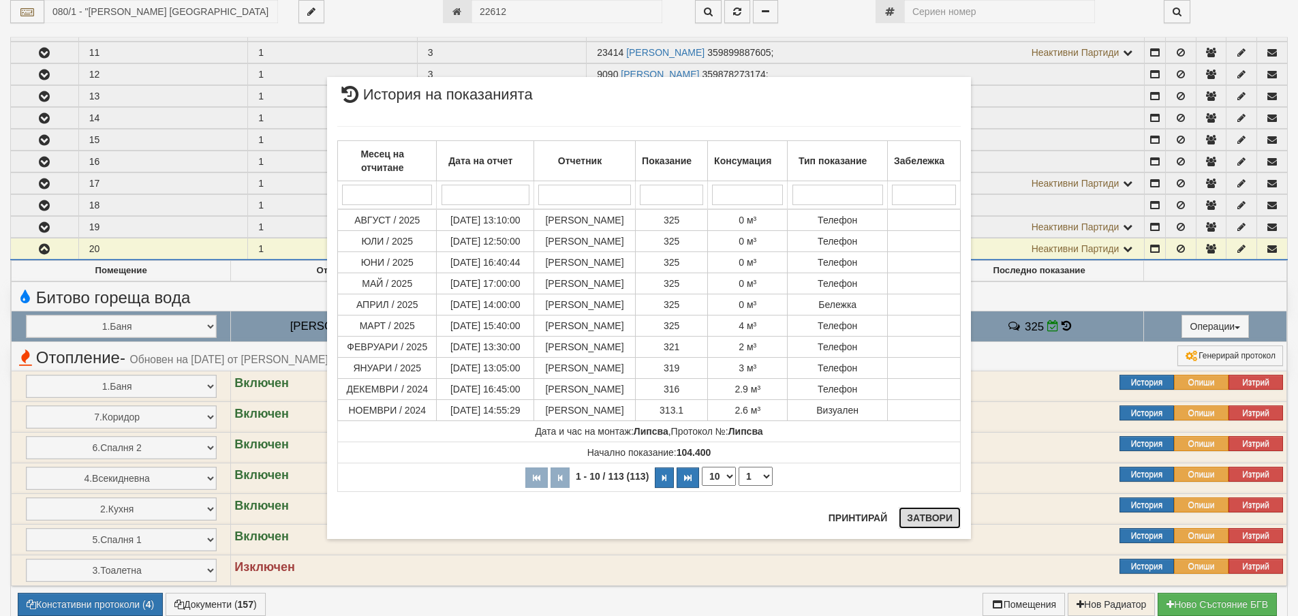
click at [930, 517] on button "Затвори" at bounding box center [930, 518] width 62 height 22
